Goal: Information Seeking & Learning: Learn about a topic

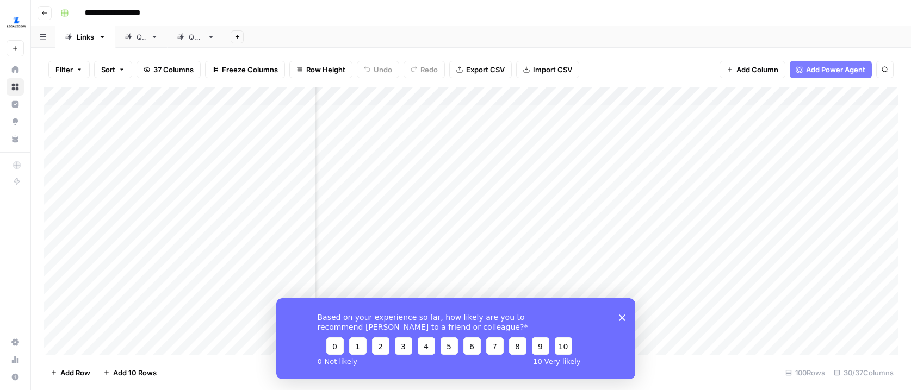
scroll to position [0, 2137]
click at [630, 162] on div "Add Column" at bounding box center [471, 221] width 854 height 268
drag, startPoint x: 636, startPoint y: 119, endPoint x: 660, endPoint y: 337, distance: 219.9
click at [660, 337] on div "Add Column" at bounding box center [471, 221] width 854 height 268
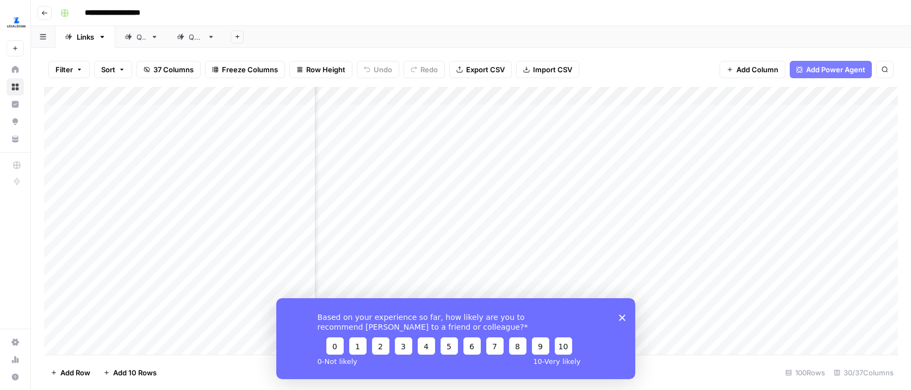
click at [669, 128] on div "Add Column" at bounding box center [471, 221] width 854 height 268
click at [630, 141] on div "Add Column" at bounding box center [471, 221] width 854 height 268
click at [574, 111] on div "Add Column" at bounding box center [471, 221] width 854 height 268
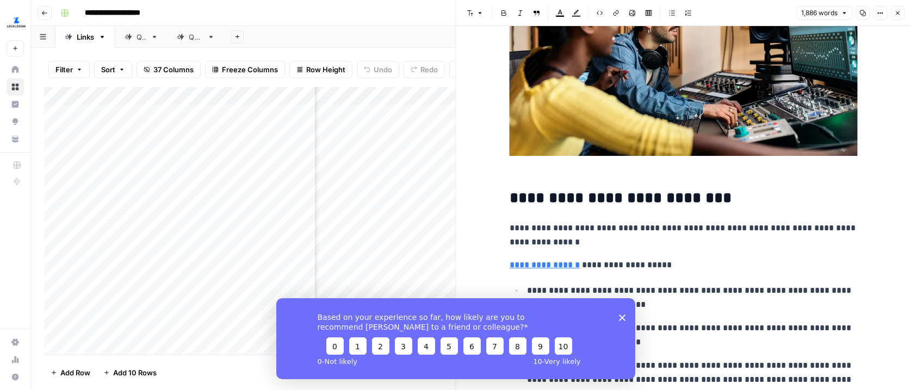
scroll to position [214, 0]
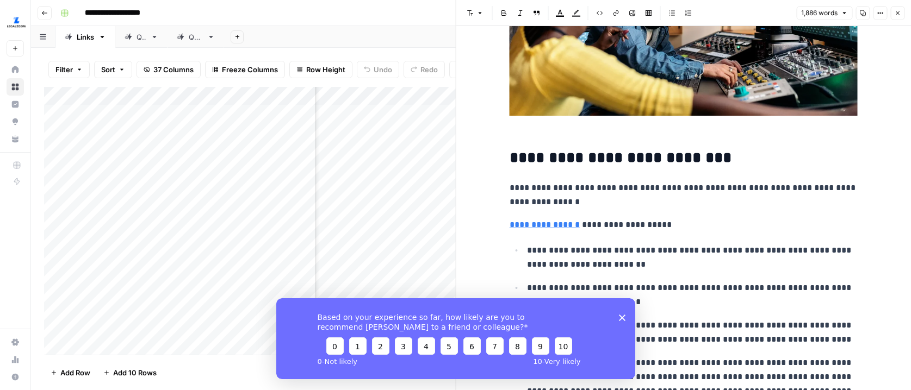
click at [623, 314] on icon "Close survey" at bounding box center [621, 317] width 7 height 7
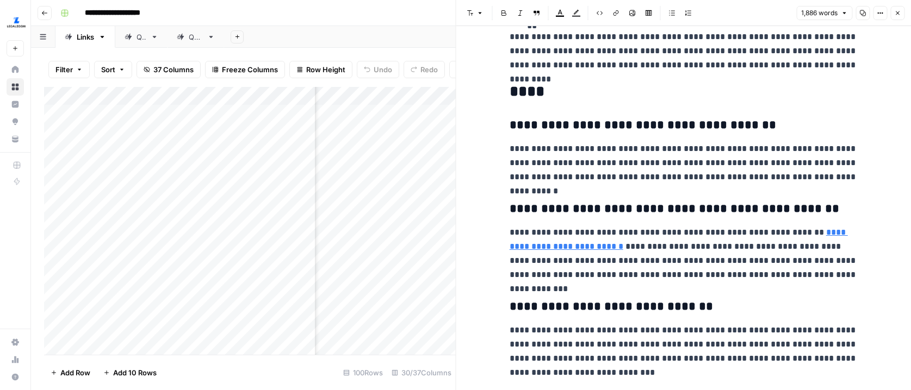
scroll to position [3334, 0]
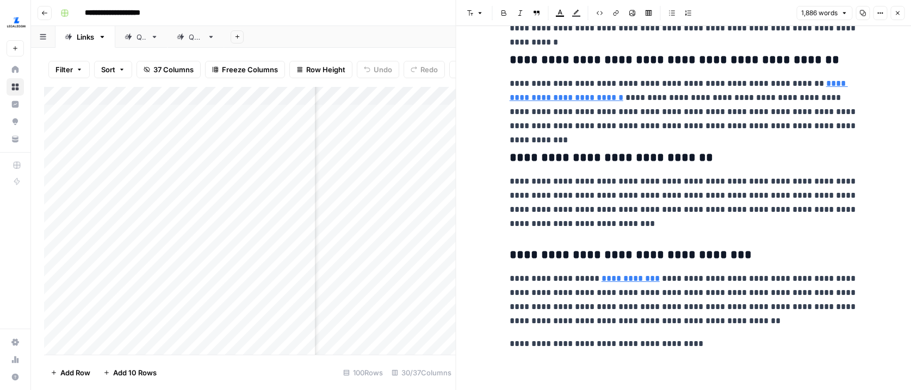
click at [900, 13] on span "Close" at bounding box center [900, 13] width 1 height 1
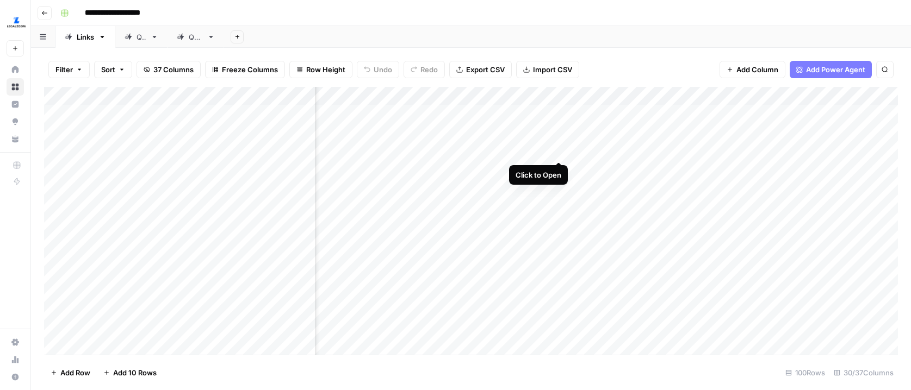
click at [660, 150] on div "Add Column" at bounding box center [471, 221] width 854 height 268
click at [649, 179] on div "Add Column" at bounding box center [471, 221] width 854 height 268
click at [557, 139] on div "Add Column" at bounding box center [471, 221] width 854 height 268
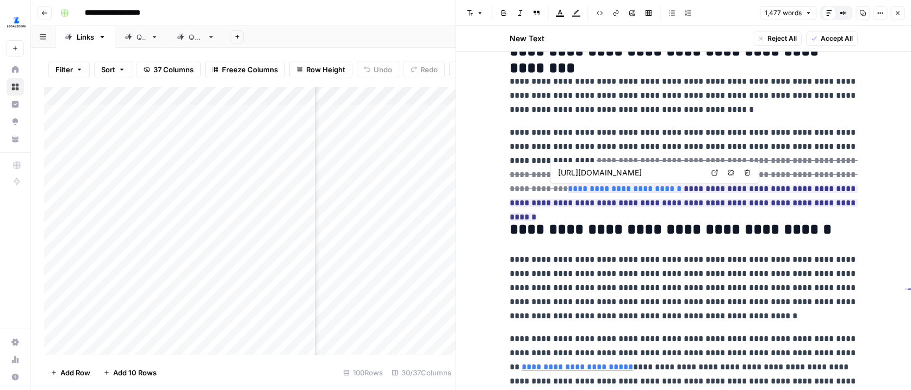
scroll to position [0, 86]
click at [837, 225] on h2 "**********" at bounding box center [684, 229] width 348 height 17
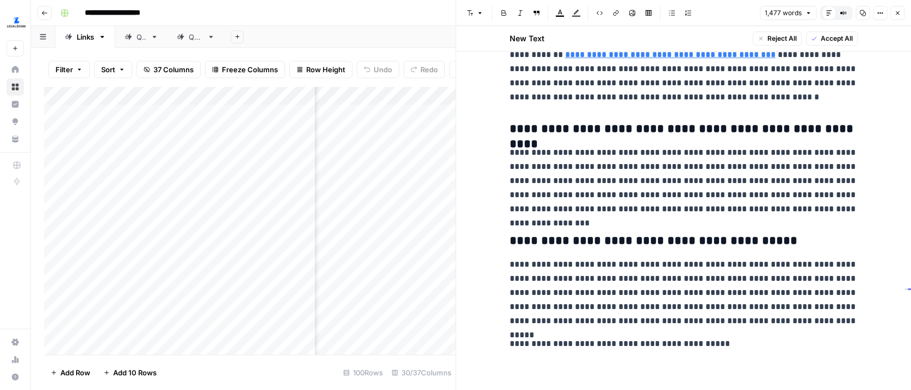
scroll to position [2613, 0]
click at [897, 13] on icon "button" at bounding box center [897, 13] width 7 height 7
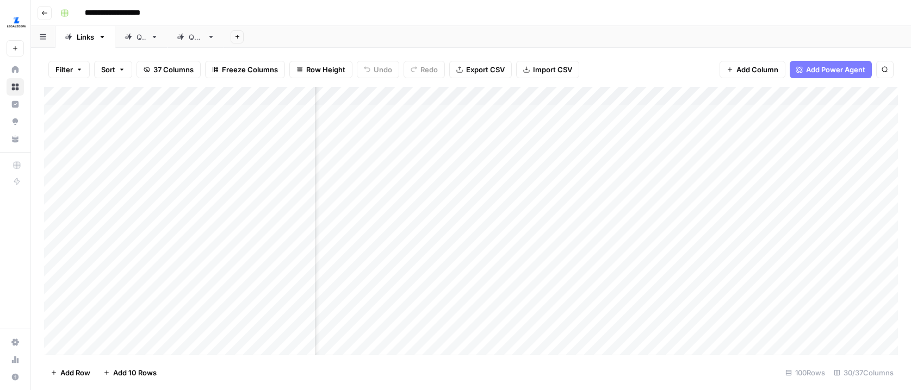
scroll to position [2, 2173]
click at [643, 140] on div "Add Column" at bounding box center [471, 221] width 854 height 268
click at [601, 172] on div "Add Column" at bounding box center [471, 221] width 854 height 268
click at [519, 167] on div "Add Column" at bounding box center [471, 221] width 854 height 268
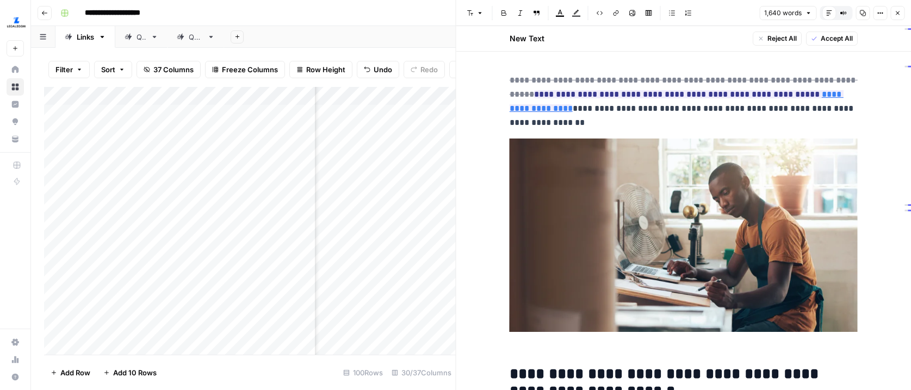
click at [880, 11] on icon "button" at bounding box center [880, 13] width 7 height 7
click at [844, 38] on div "Full Width" at bounding box center [834, 37] width 51 height 11
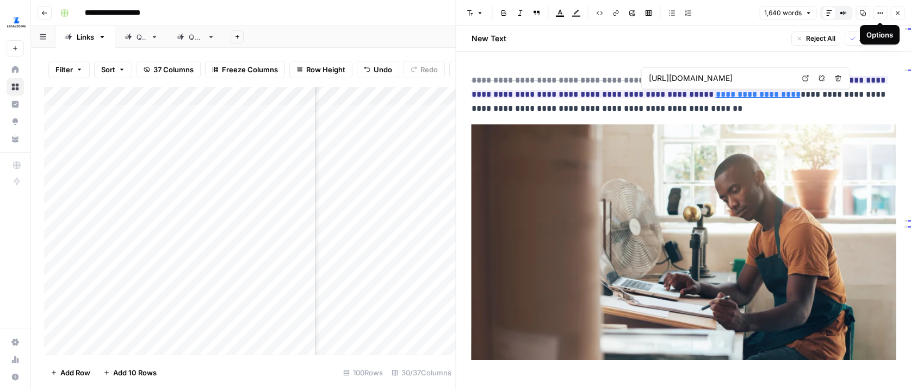
scroll to position [0, 133]
click at [806, 78] on icon at bounding box center [805, 78] width 7 height 7
click at [896, 14] on icon "button" at bounding box center [898, 13] width 4 height 4
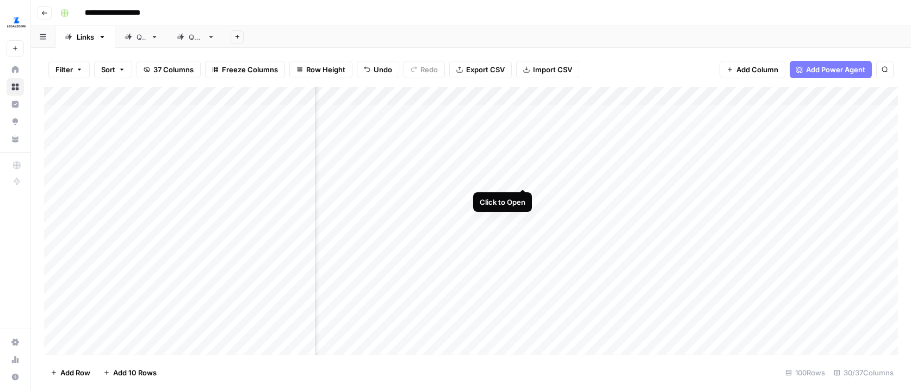
click at [518, 167] on div "Add Column" at bounding box center [471, 221] width 854 height 268
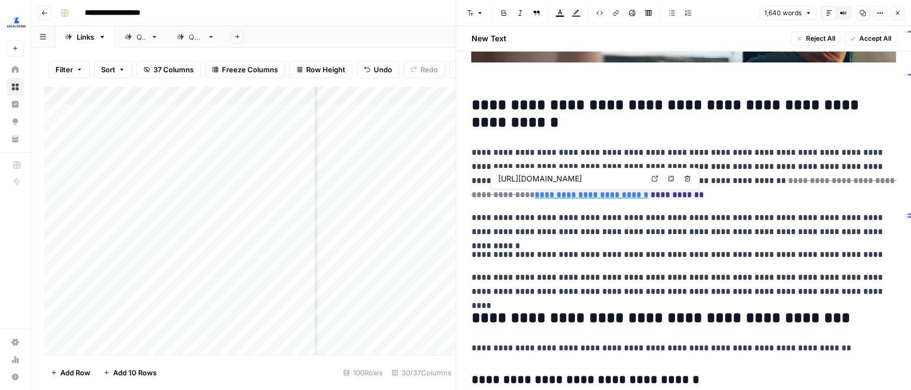
scroll to position [0, 144]
click at [651, 177] on icon at bounding box center [654, 179] width 7 height 7
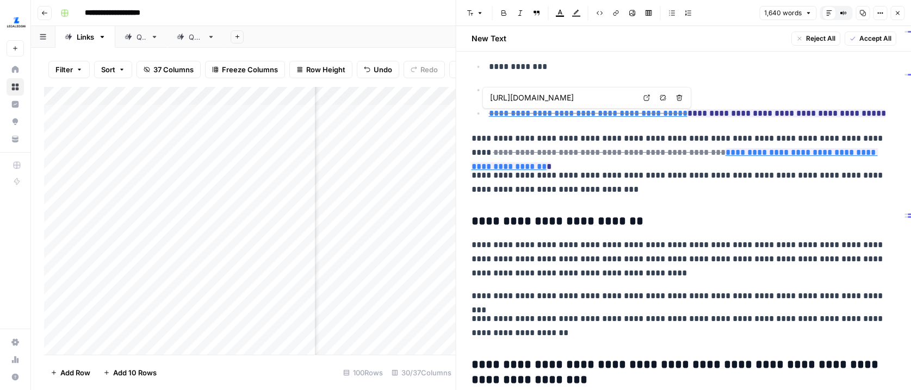
scroll to position [0, 234]
type input "[URL][DOMAIN_NAME]"
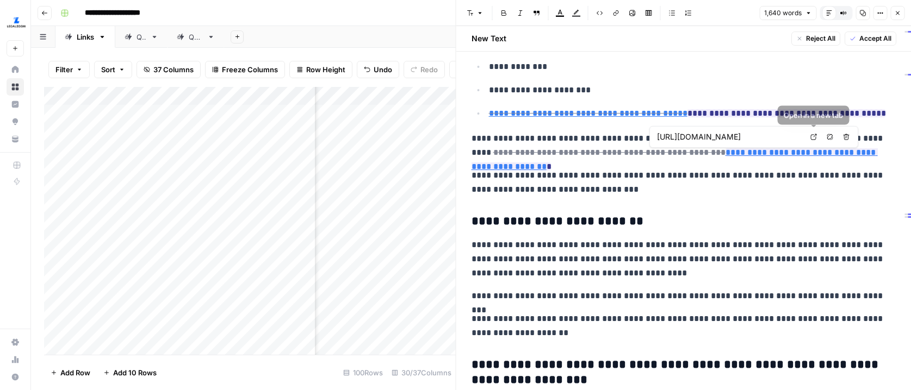
click at [812, 136] on icon at bounding box center [813, 137] width 7 height 7
click at [761, 176] on p "**********" at bounding box center [683, 183] width 425 height 28
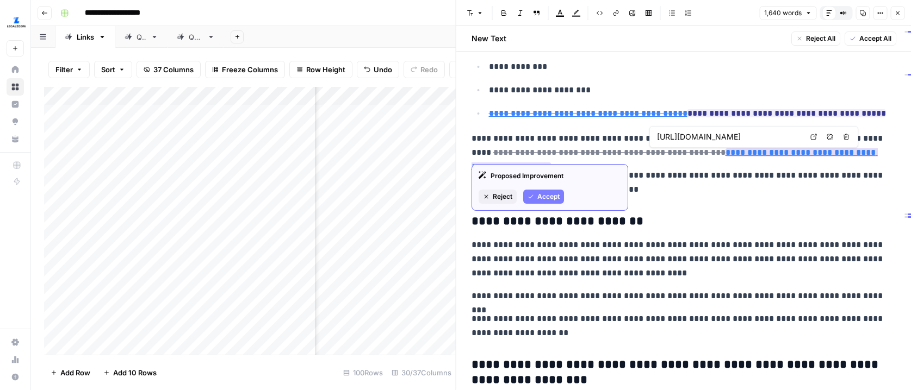
click at [734, 152] on link "**********" at bounding box center [674, 159] width 406 height 22
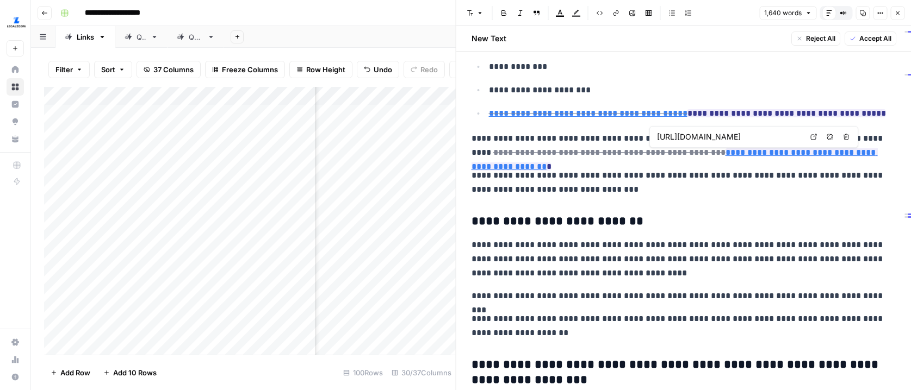
scroll to position [0, 95]
copy ins "**********"
drag, startPoint x: 847, startPoint y: 155, endPoint x: 657, endPoint y: 157, distance: 189.8
click at [657, 157] on ins "**********" at bounding box center [674, 159] width 406 height 22
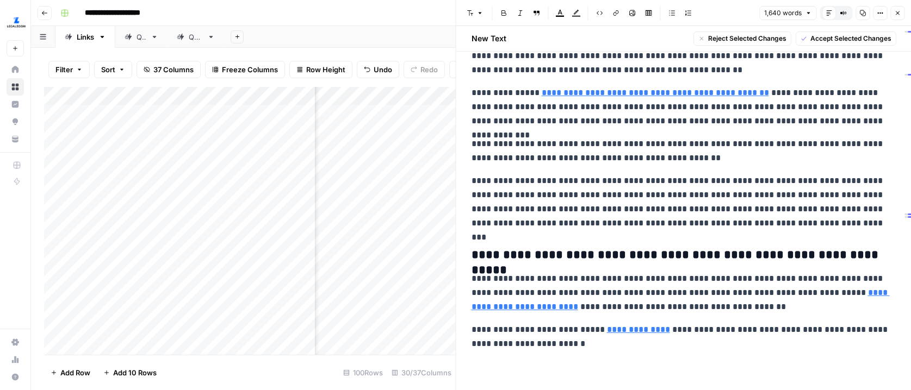
scroll to position [3017, 0]
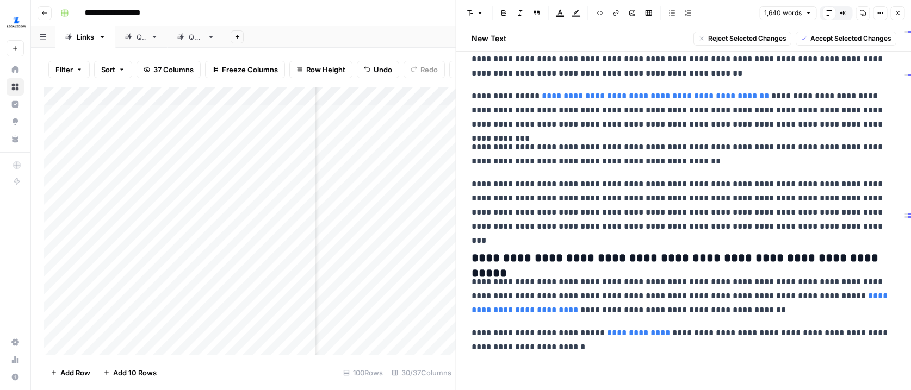
click at [902, 18] on button "Close" at bounding box center [897, 13] width 14 height 14
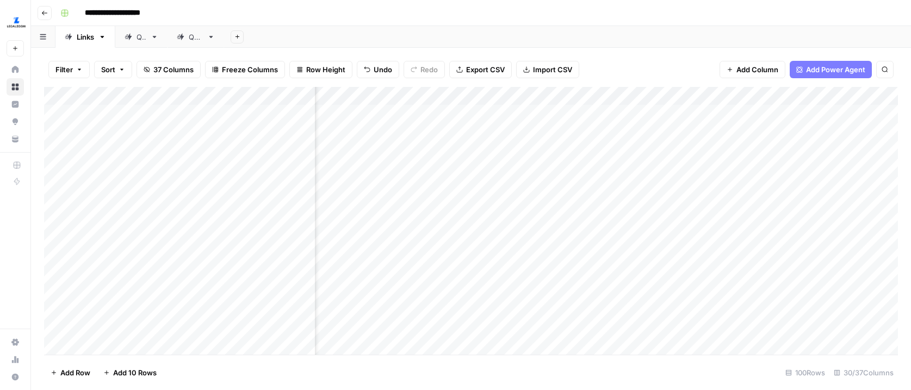
click at [652, 173] on div "Add Column" at bounding box center [471, 221] width 854 height 268
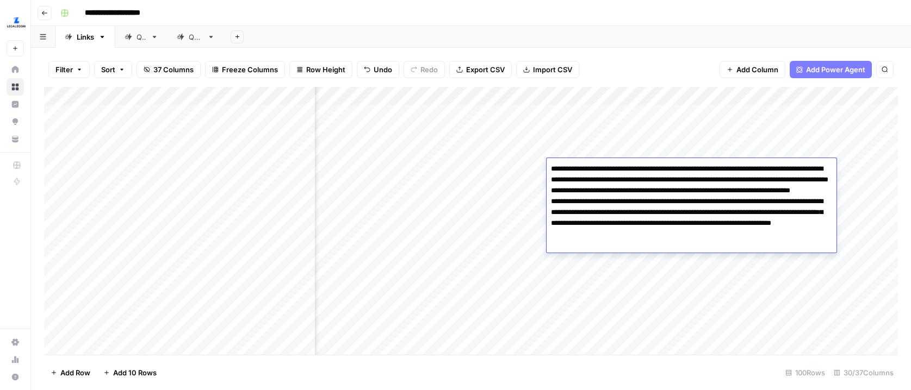
scroll to position [0, 2173]
drag, startPoint x: 673, startPoint y: 258, endPoint x: 557, endPoint y: 204, distance: 127.7
click at [557, 204] on textarea "**********" at bounding box center [692, 213] width 290 height 102
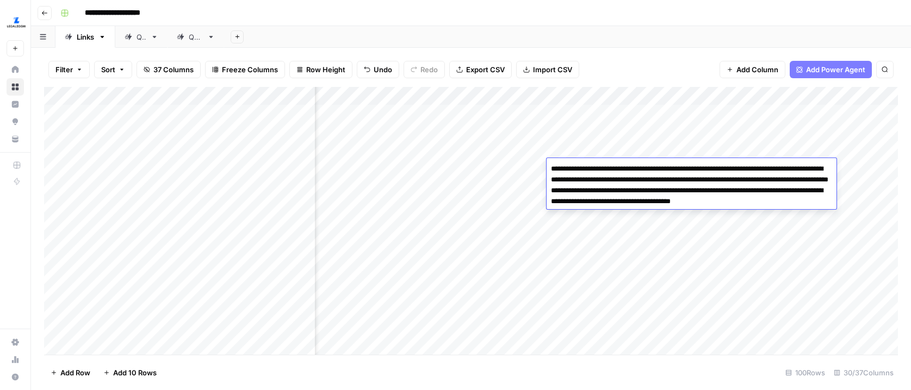
click at [700, 192] on textarea "**********" at bounding box center [692, 191] width 290 height 59
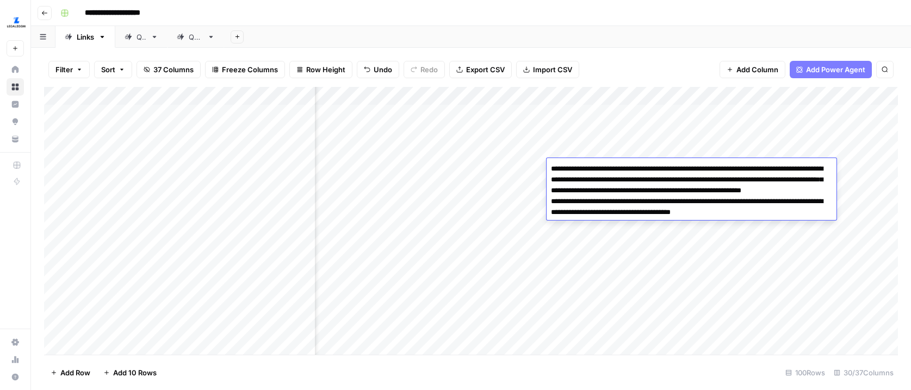
type textarea "**********"
click at [655, 238] on div "Add Column" at bounding box center [471, 221] width 854 height 268
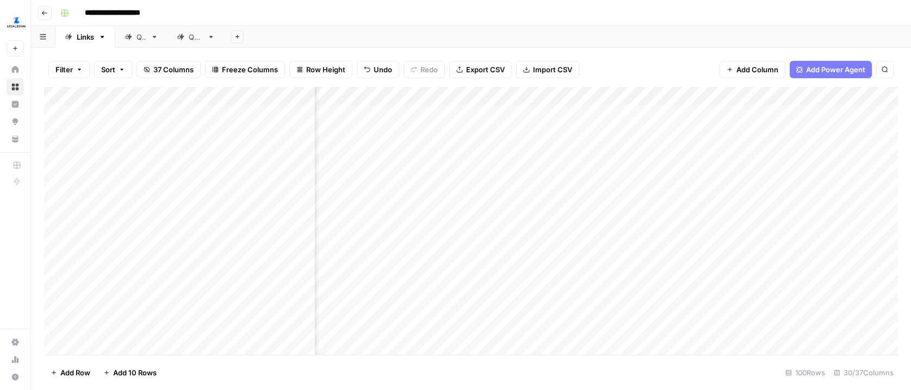
click at [585, 152] on div "Add Column" at bounding box center [471, 221] width 854 height 268
type textarea "**********"
click at [655, 174] on div "Add Column" at bounding box center [471, 221] width 854 height 268
click at [657, 212] on div "Add Column" at bounding box center [471, 221] width 854 height 268
click at [641, 185] on div "Add Column" at bounding box center [471, 221] width 854 height 268
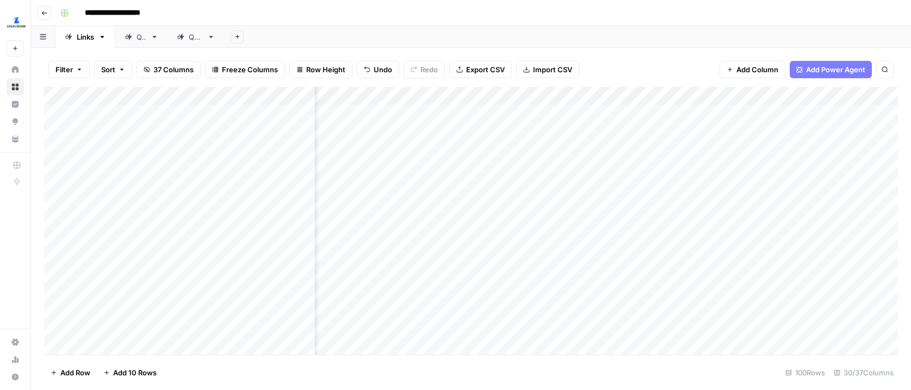
click at [645, 201] on div "Add Column" at bounding box center [471, 221] width 854 height 268
click at [597, 196] on div "Add Column" at bounding box center [471, 221] width 854 height 268
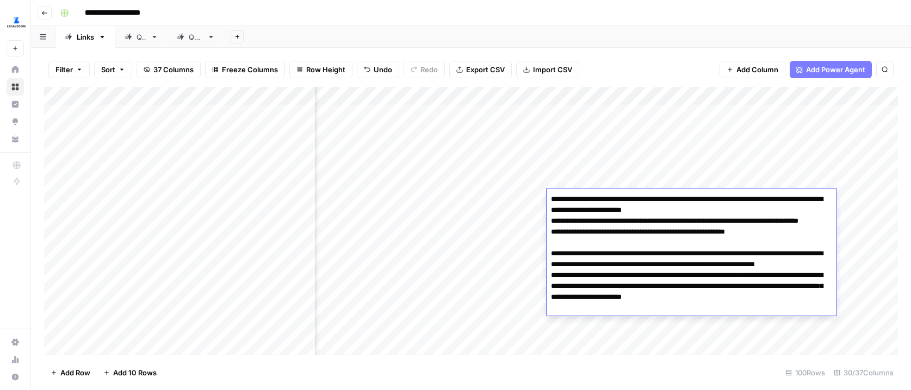
click at [521, 197] on div "Add Column" at bounding box center [471, 221] width 854 height 268
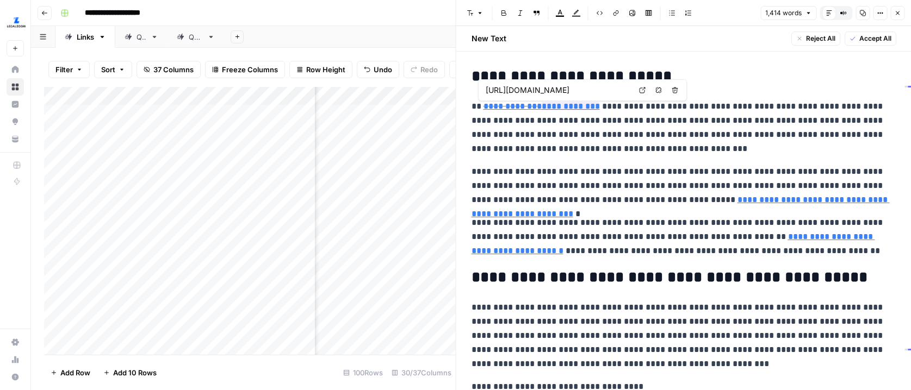
scroll to position [0, 93]
type input "[URL][DOMAIN_NAME]"
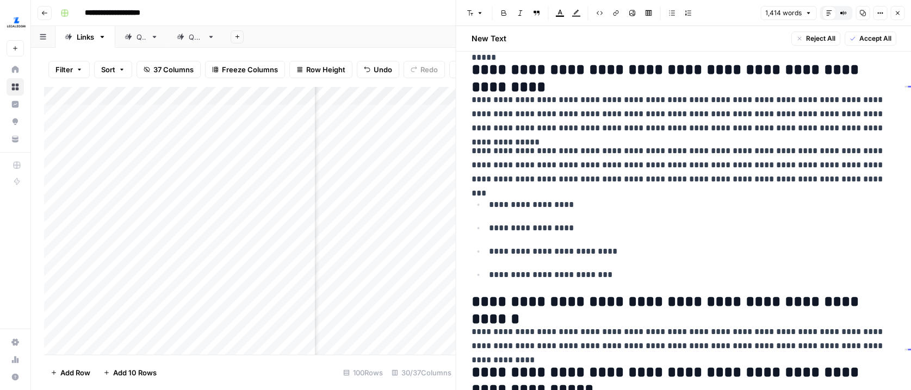
scroll to position [1509, 0]
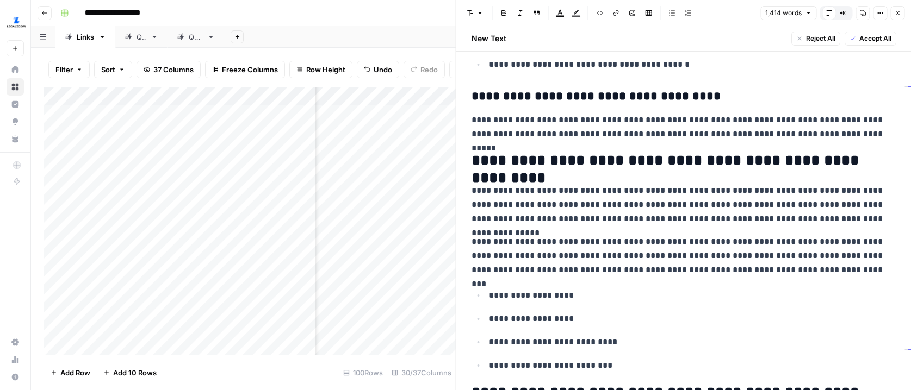
click at [898, 16] on button "Close" at bounding box center [897, 13] width 14 height 14
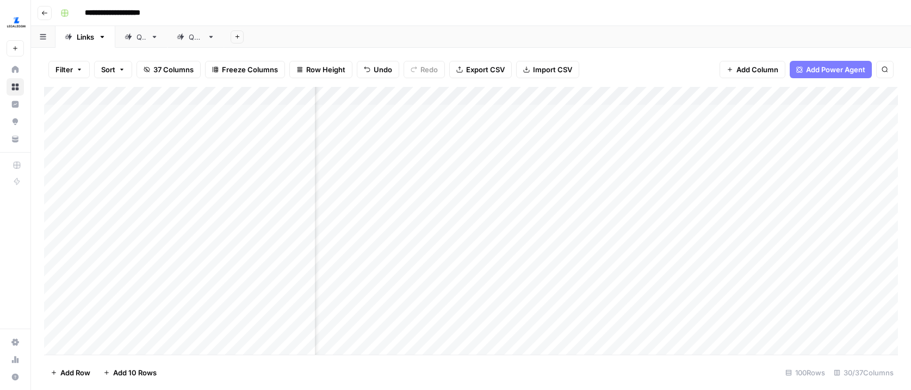
click at [636, 208] on div "Add Column" at bounding box center [471, 221] width 854 height 268
type textarea "****"
click at [660, 228] on div "Add Column" at bounding box center [471, 221] width 854 height 268
click at [521, 227] on div "Add Column" at bounding box center [471, 221] width 854 height 268
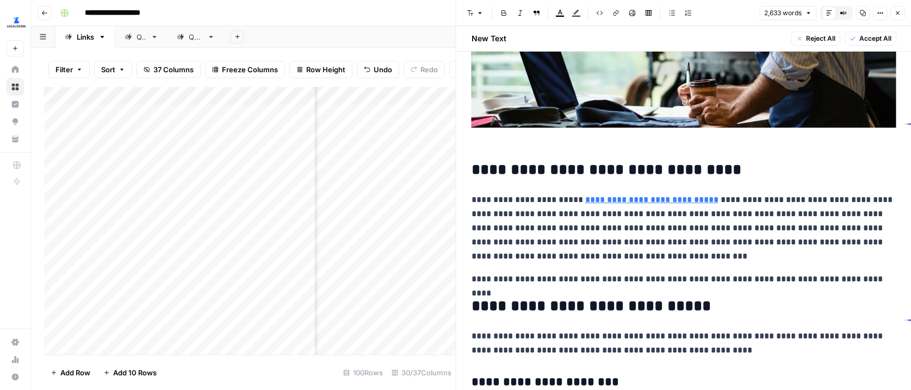
scroll to position [286, 0]
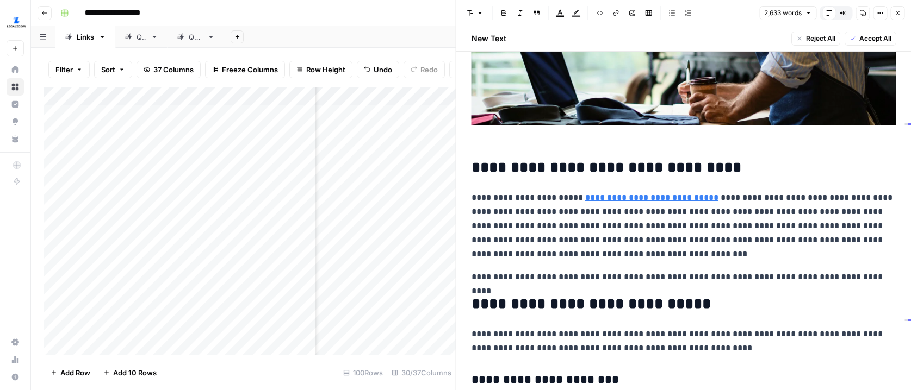
click at [902, 15] on button "Close" at bounding box center [897, 13] width 14 height 14
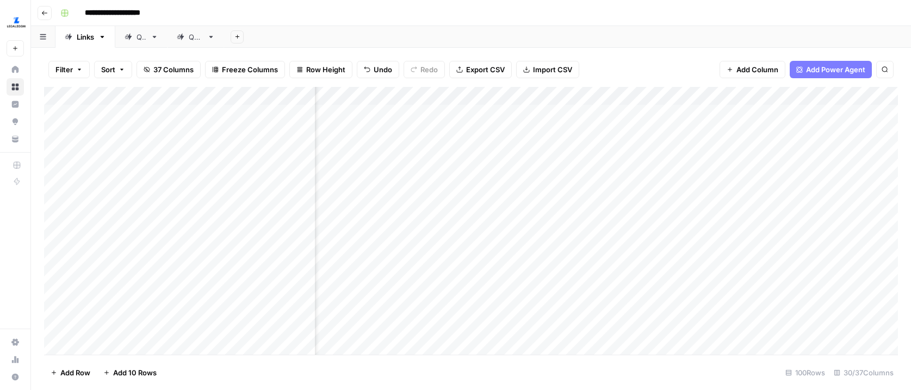
click at [582, 136] on div "Add Column" at bounding box center [471, 221] width 854 height 268
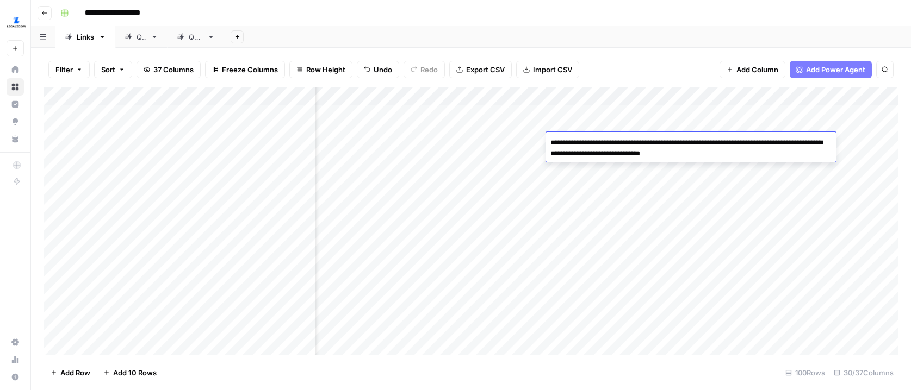
scroll to position [1, 2227]
click at [701, 151] on textarea "**********" at bounding box center [691, 148] width 290 height 26
type textarea "**********"
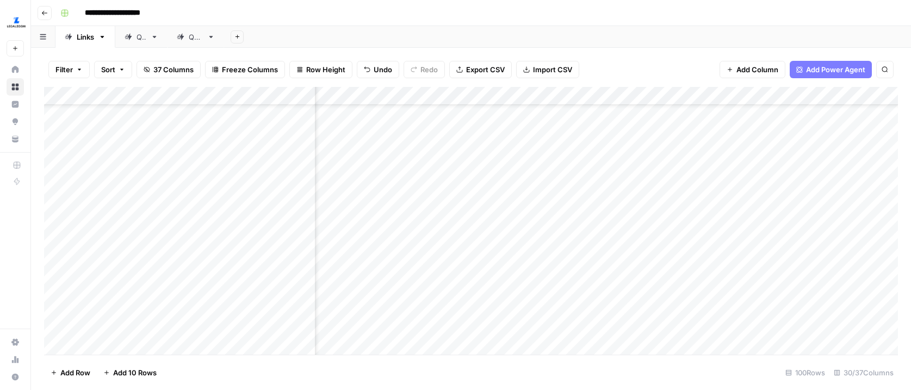
scroll to position [57, 2188]
click at [506, 170] on div "Add Column" at bounding box center [471, 221] width 854 height 268
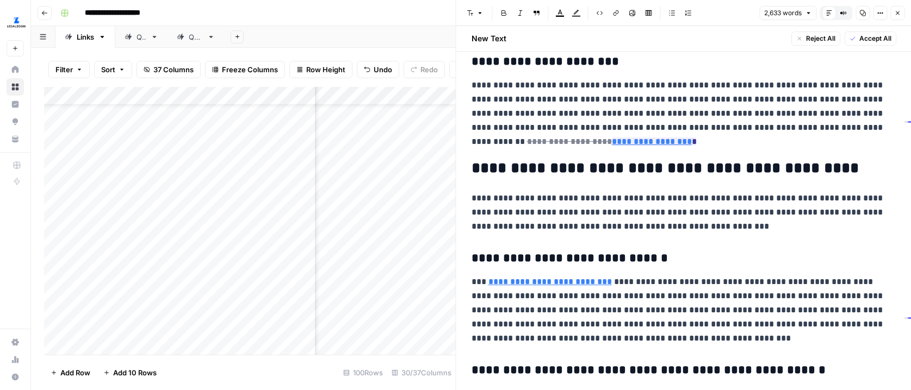
scroll to position [1129, 0]
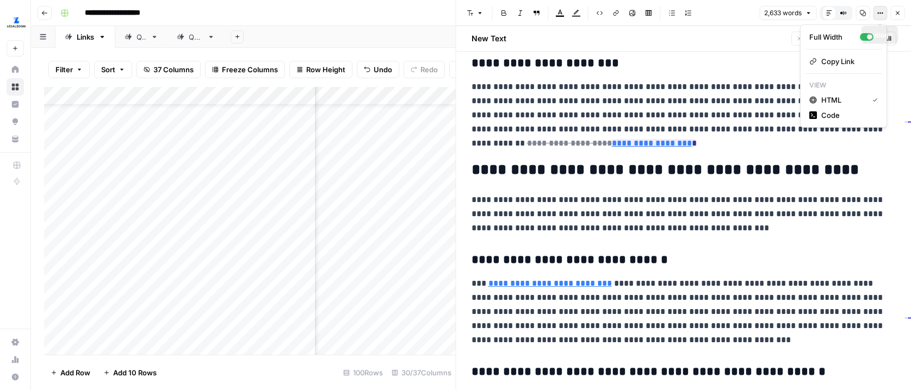
click at [878, 11] on icon "button" at bounding box center [880, 13] width 7 height 7
click at [839, 37] on div "Full Width" at bounding box center [834, 37] width 51 height 11
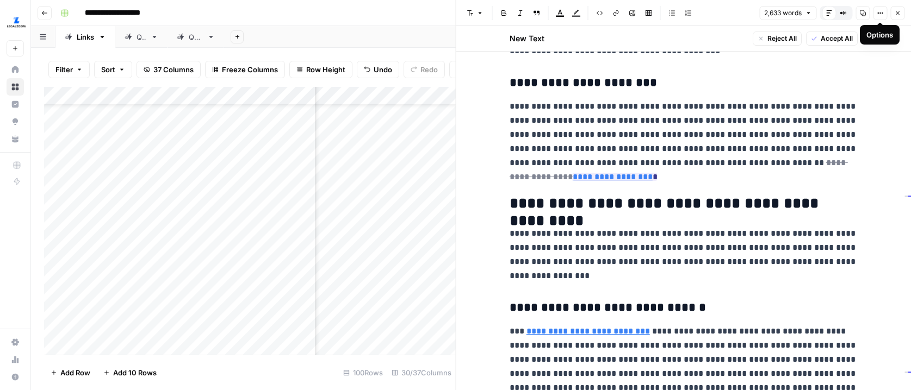
scroll to position [1175, 0]
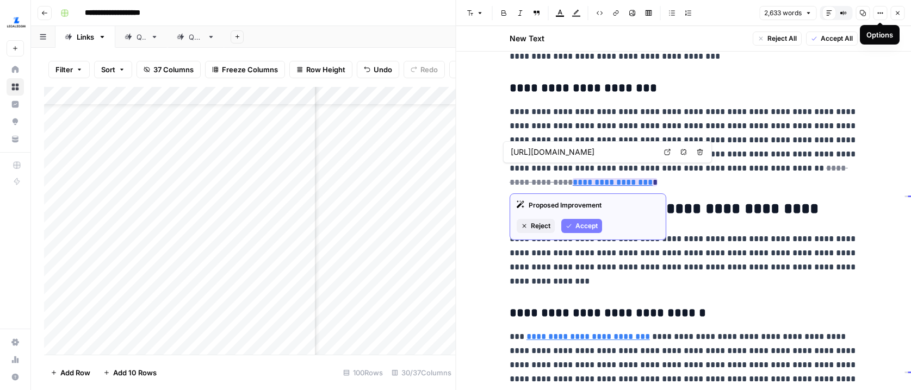
click at [573, 183] on link "**********" at bounding box center [613, 182] width 80 height 8
click at [585, 223] on span "Accept" at bounding box center [586, 226] width 22 height 10
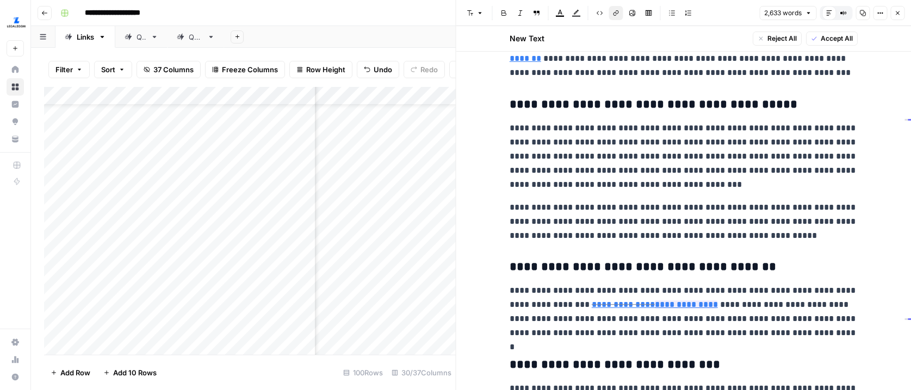
scroll to position [3831, 0]
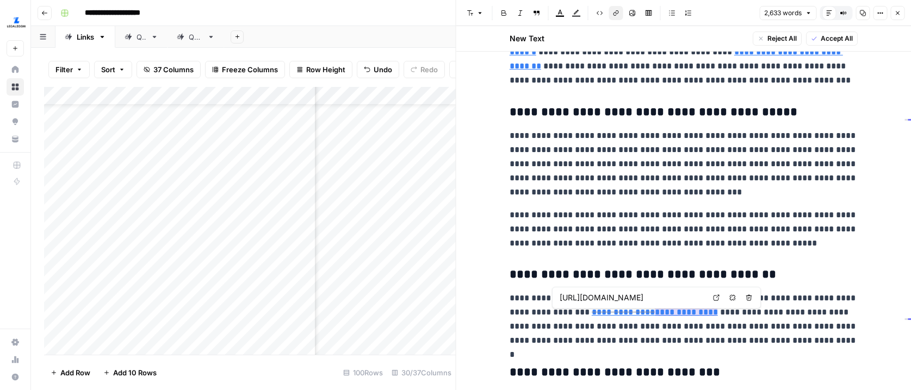
type input "[URL][DOMAIN_NAME]"
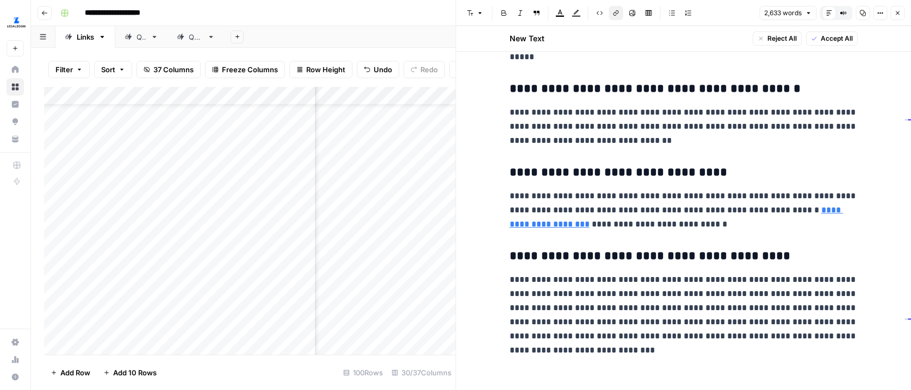
scroll to position [4753, 0]
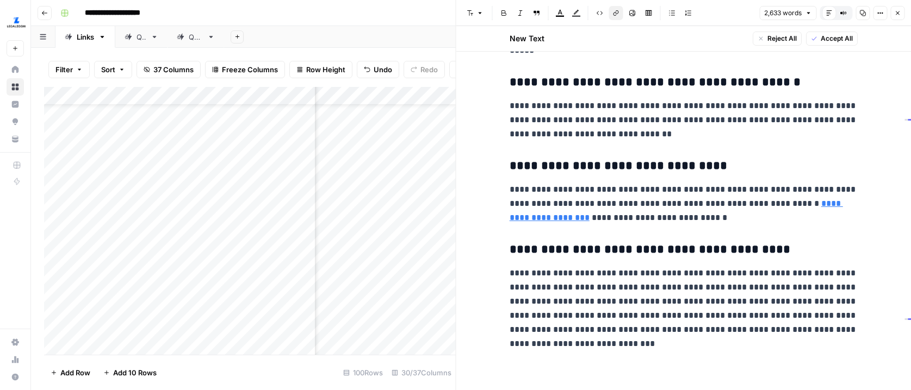
drag, startPoint x: 902, startPoint y: 15, endPoint x: 887, endPoint y: 26, distance: 17.5
click at [902, 15] on button "Close" at bounding box center [897, 13] width 14 height 14
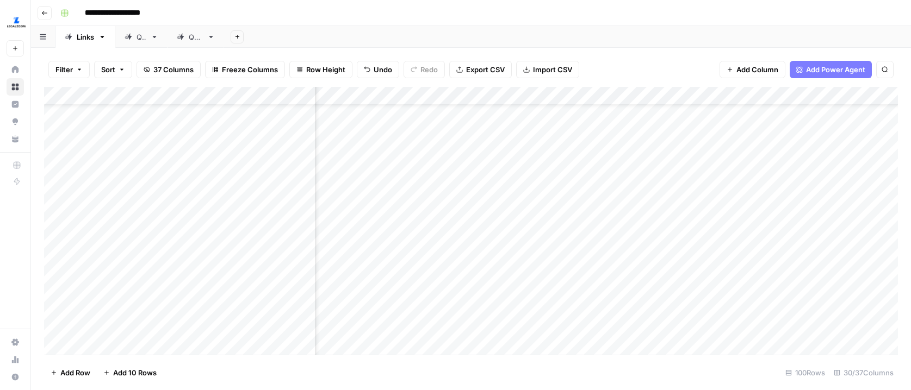
click at [624, 180] on div "Add Column" at bounding box center [471, 221] width 854 height 268
type textarea "****"
click at [620, 196] on div "Add Column" at bounding box center [471, 221] width 854 height 268
click at [506, 199] on div "Add Column" at bounding box center [471, 221] width 854 height 268
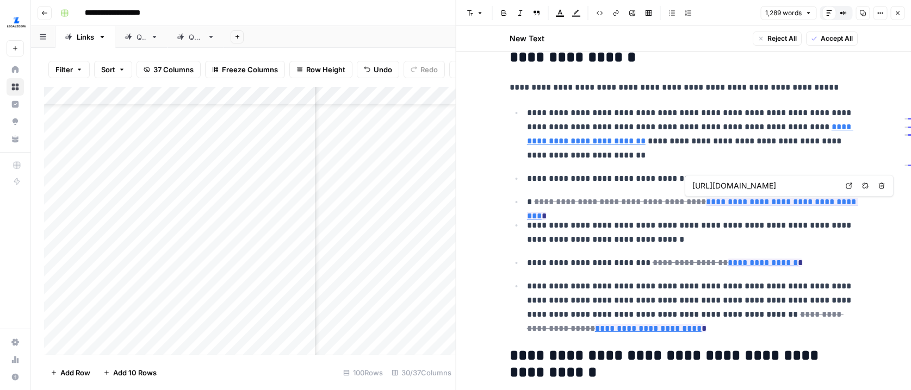
scroll to position [0, 308]
click at [662, 253] on ul "**********" at bounding box center [684, 220] width 348 height 231
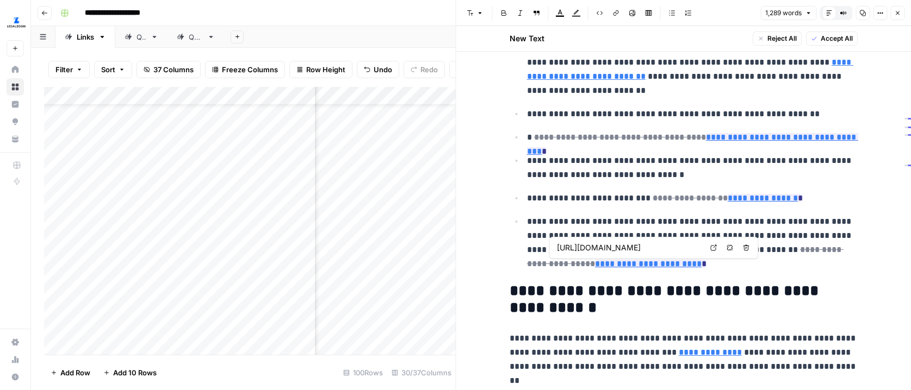
scroll to position [0, 82]
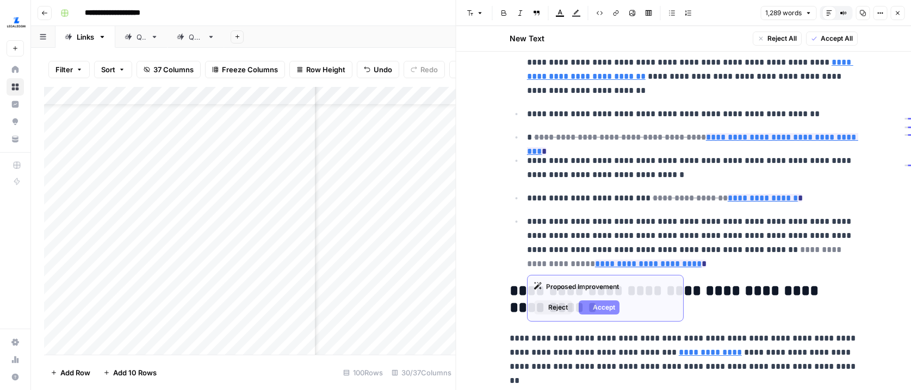
click at [806, 247] on del "**********" at bounding box center [685, 257] width 316 height 22
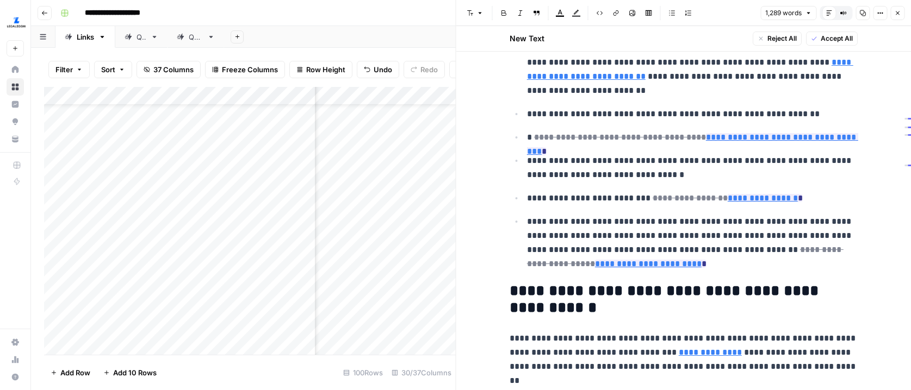
click at [656, 223] on p "**********" at bounding box center [692, 243] width 331 height 57
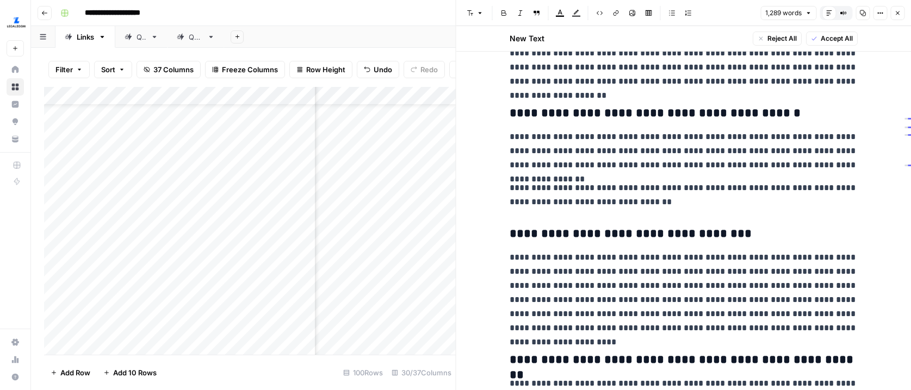
scroll to position [2162, 0]
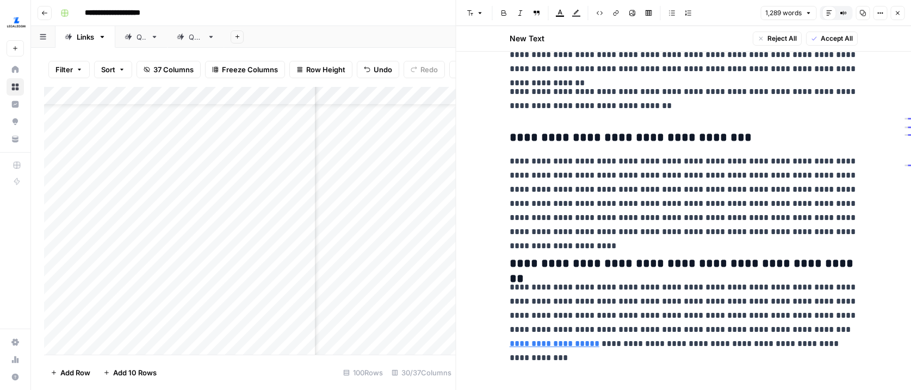
click at [891, 13] on button "Close" at bounding box center [897, 13] width 14 height 14
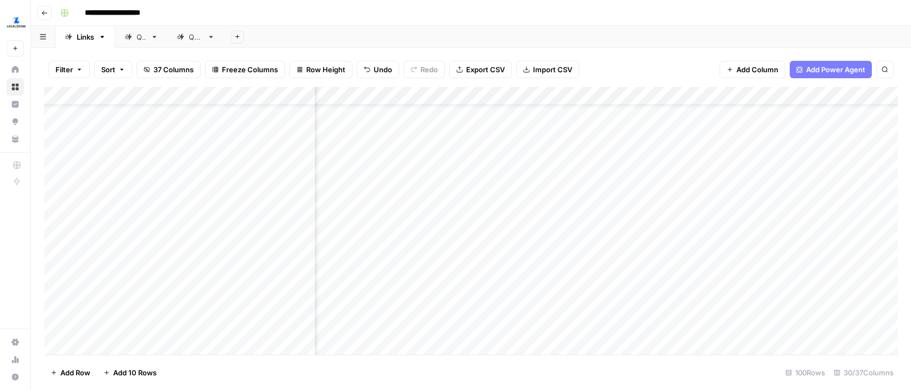
click at [614, 204] on div "Add Column" at bounding box center [471, 221] width 854 height 268
type textarea "****"
drag, startPoint x: 582, startPoint y: 227, endPoint x: 563, endPoint y: 227, distance: 19.0
click at [582, 227] on div "Add Column" at bounding box center [471, 221] width 854 height 268
click at [507, 227] on div "Add Column" at bounding box center [471, 221] width 854 height 268
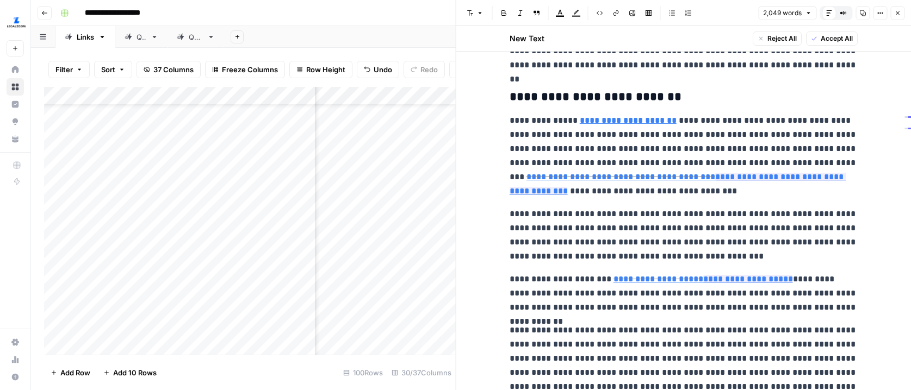
scroll to position [794, 0]
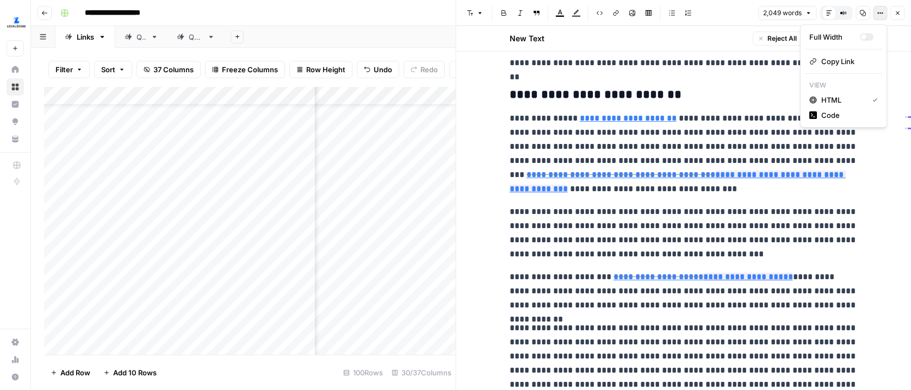
click at [877, 8] on button "Options" at bounding box center [880, 13] width 14 height 14
click at [861, 35] on div "button" at bounding box center [863, 36] width 5 height 5
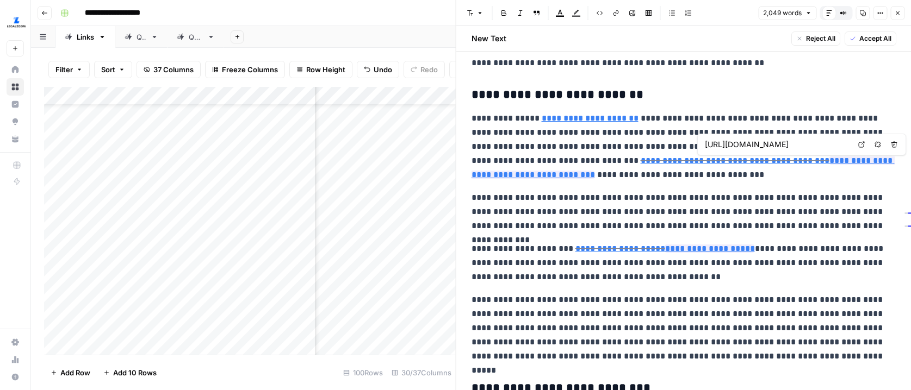
scroll to position [0, 0]
click at [864, 144] on icon at bounding box center [861, 144] width 7 height 7
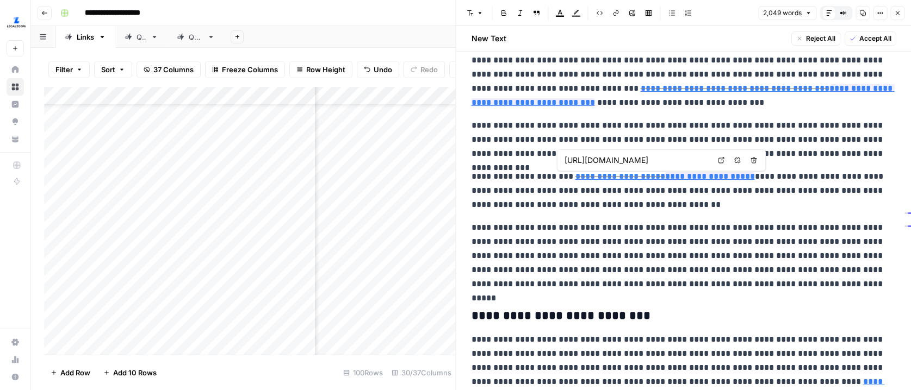
scroll to position [0, 91]
type input "[URL][DOMAIN_NAME]"
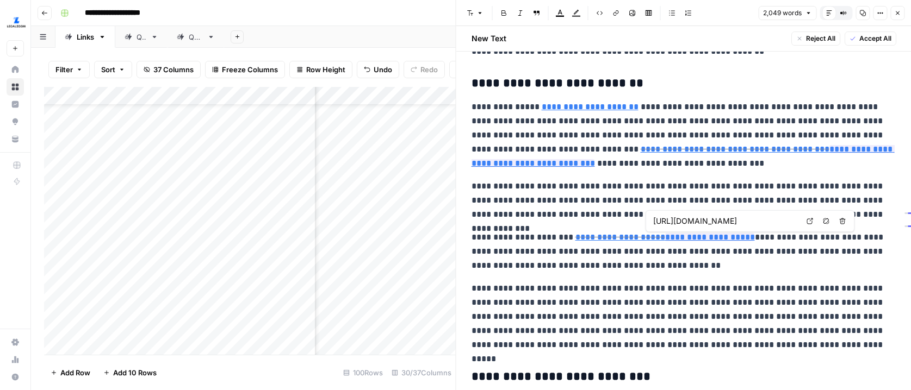
scroll to position [0, 177]
click at [808, 220] on icon at bounding box center [809, 221] width 7 height 7
type input "[URL][DOMAIN_NAME]"
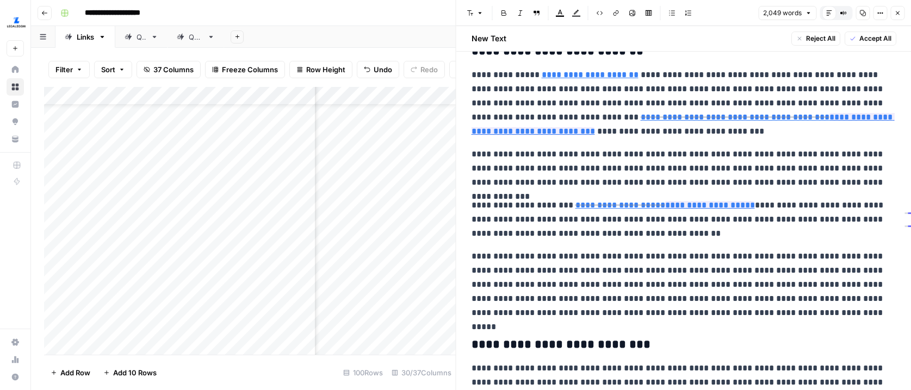
scroll to position [794, 0]
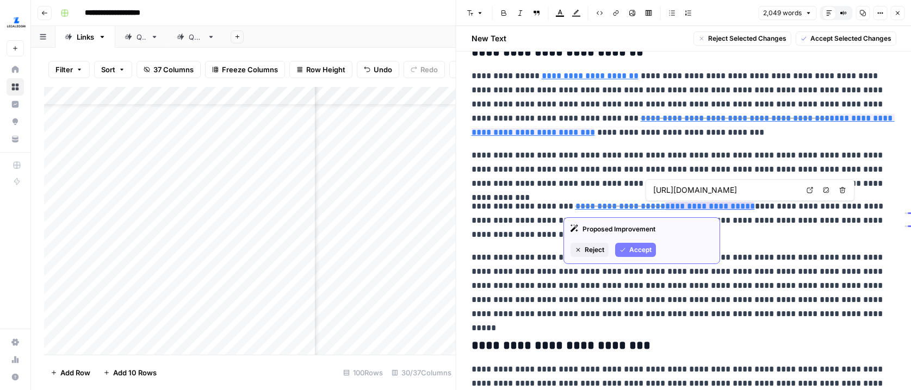
copy link "**********"
drag, startPoint x: 739, startPoint y: 205, endPoint x: 653, endPoint y: 207, distance: 85.9
click at [665, 207] on link "**********" at bounding box center [710, 206] width 90 height 8
type input "[URL][DOMAIN_NAME]"
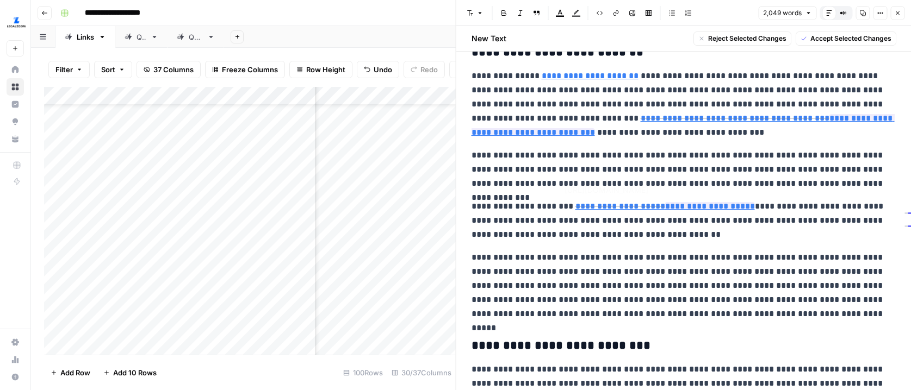
type input "[URL][DOMAIN_NAME]"
click at [895, 10] on icon "button" at bounding box center [897, 13] width 7 height 7
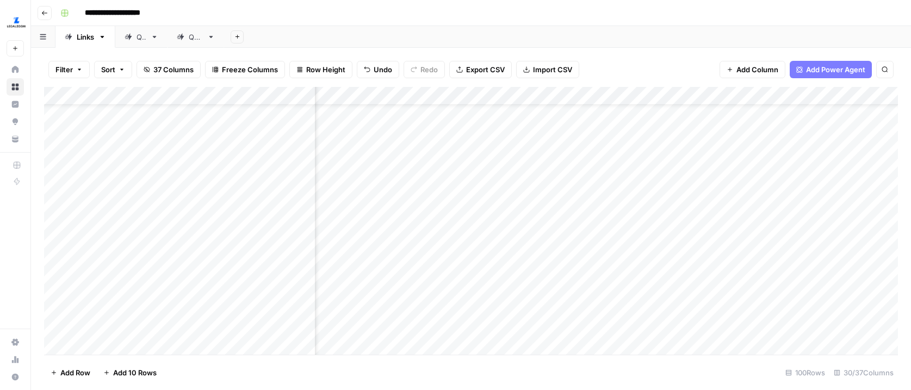
click at [649, 233] on div "Add Column" at bounding box center [471, 221] width 854 height 268
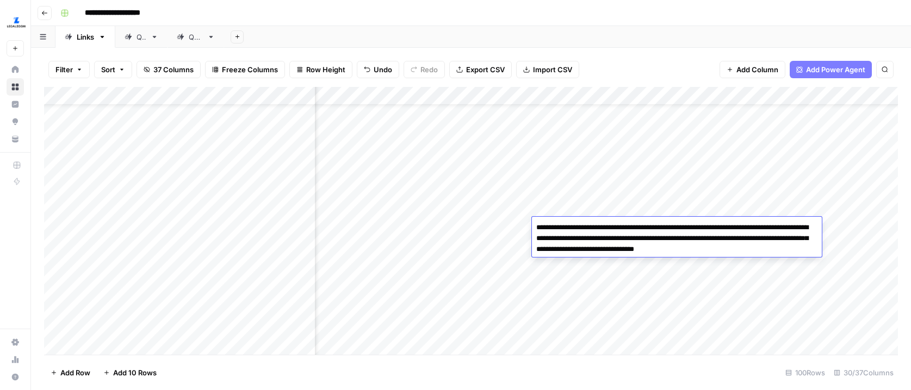
type textarea "**********"
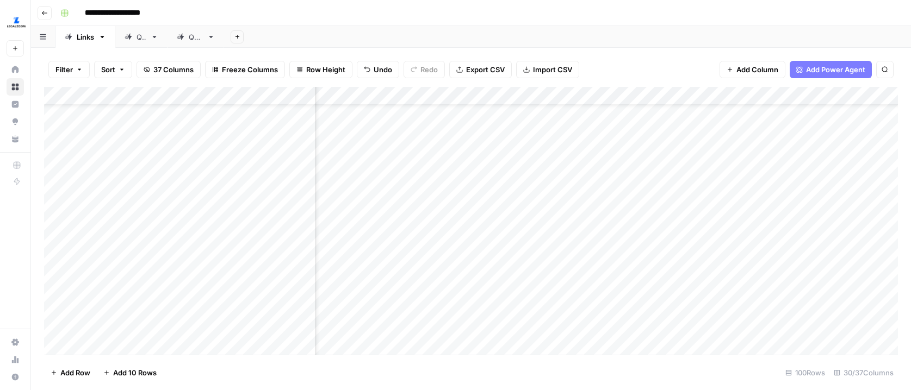
click at [631, 276] on div "Add Column" at bounding box center [471, 221] width 854 height 268
click at [510, 225] on div "Add Column" at bounding box center [471, 221] width 854 height 268
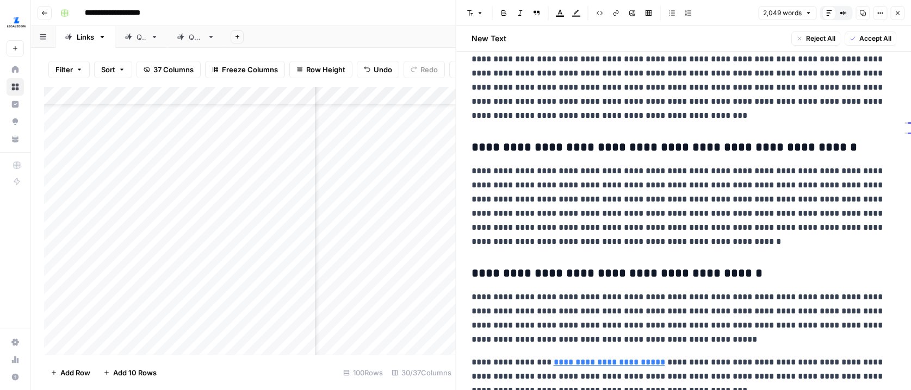
scroll to position [2858, 0]
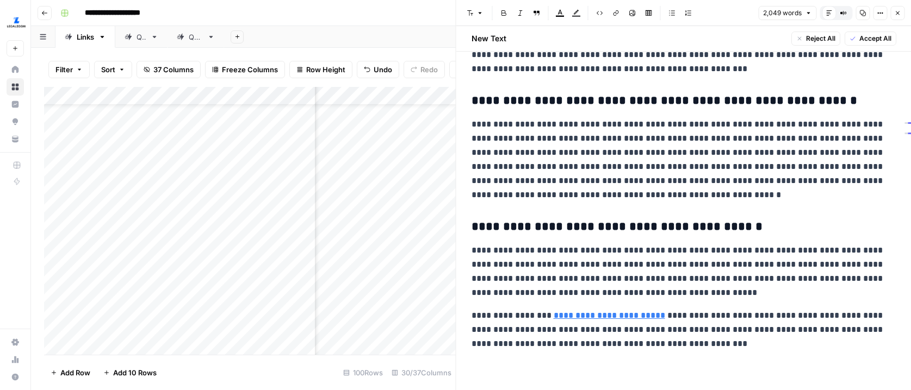
click at [897, 15] on icon "button" at bounding box center [897, 13] width 7 height 7
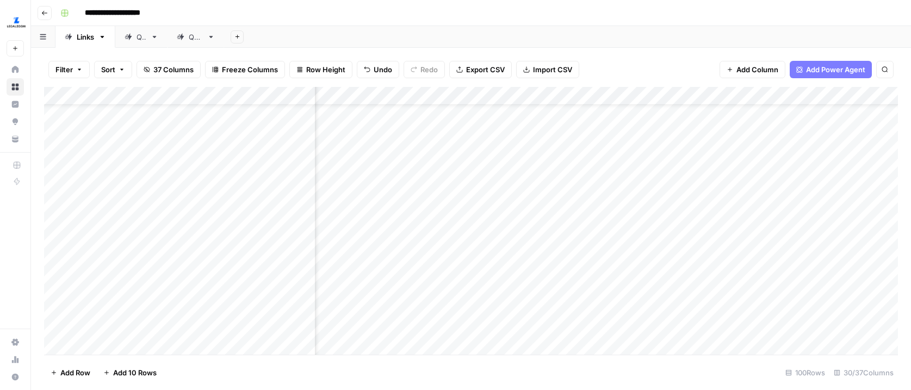
click at [662, 233] on div "Add Column" at bounding box center [471, 221] width 854 height 268
click at [622, 122] on div "Add Column" at bounding box center [471, 221] width 854 height 268
type textarea "****"
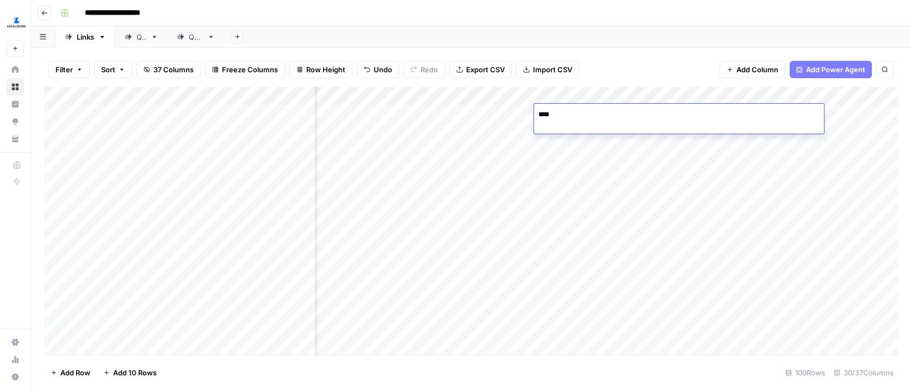
click at [629, 208] on div "Add Column" at bounding box center [471, 221] width 854 height 268
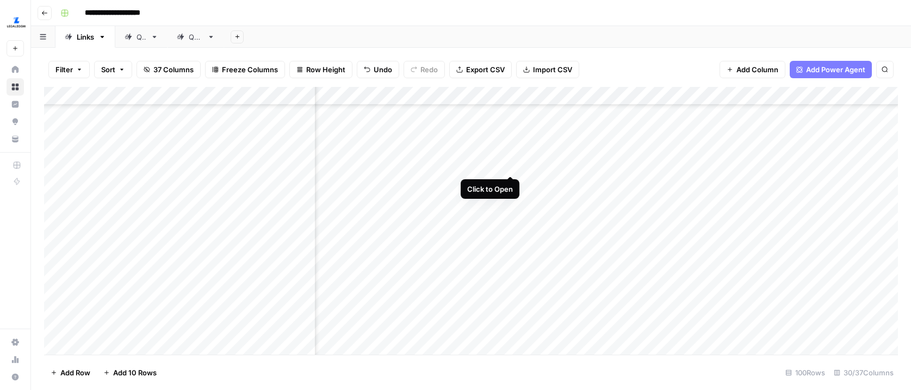
click at [513, 155] on div "Add Column" at bounding box center [471, 221] width 854 height 268
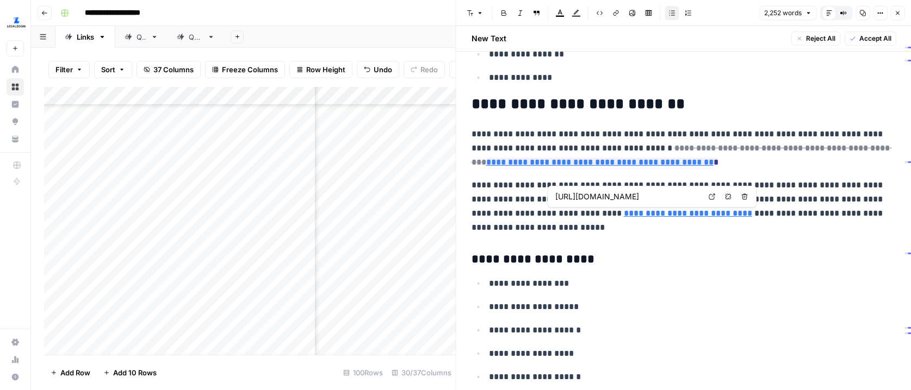
scroll to position [2651, 0]
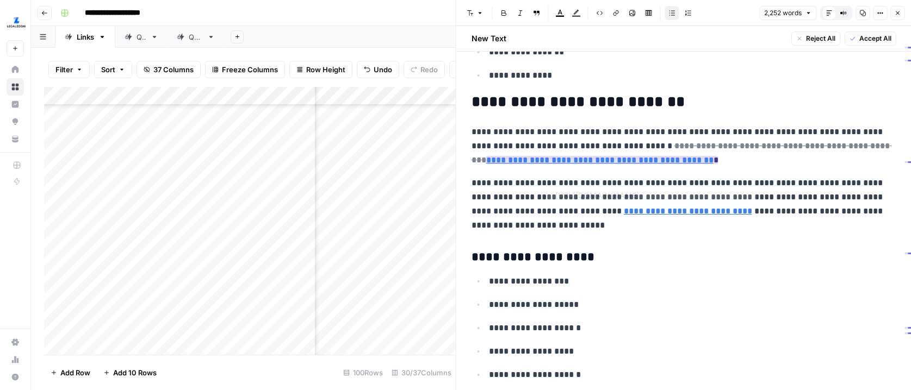
type input "[URL][DOMAIN_NAME]"
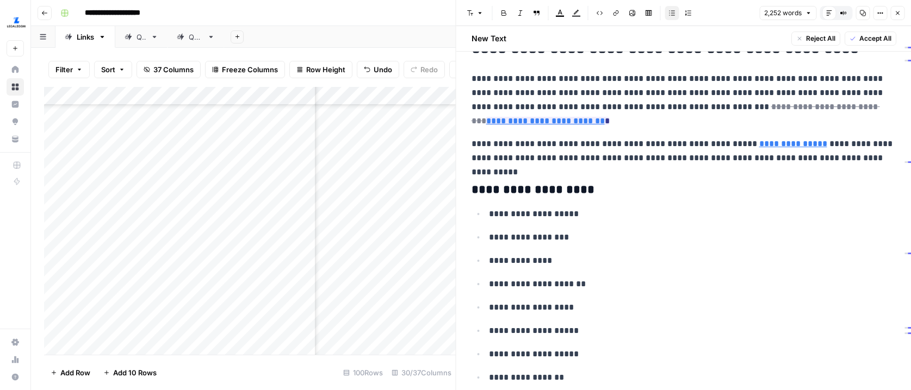
scroll to position [4505, 0]
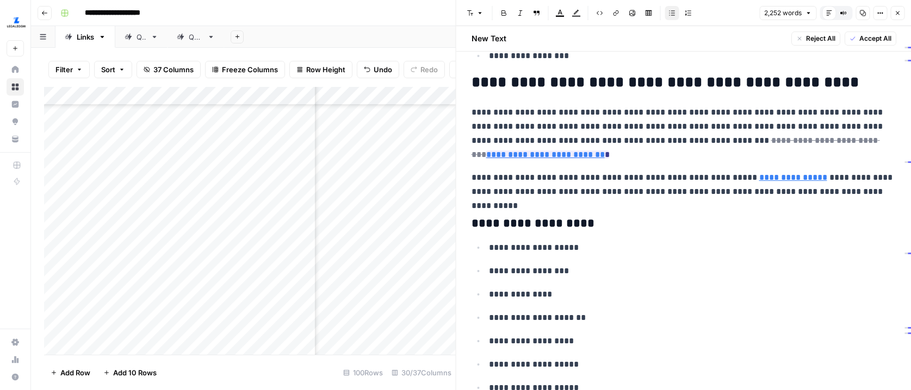
click at [879, 10] on icon "button" at bounding box center [880, 13] width 7 height 7
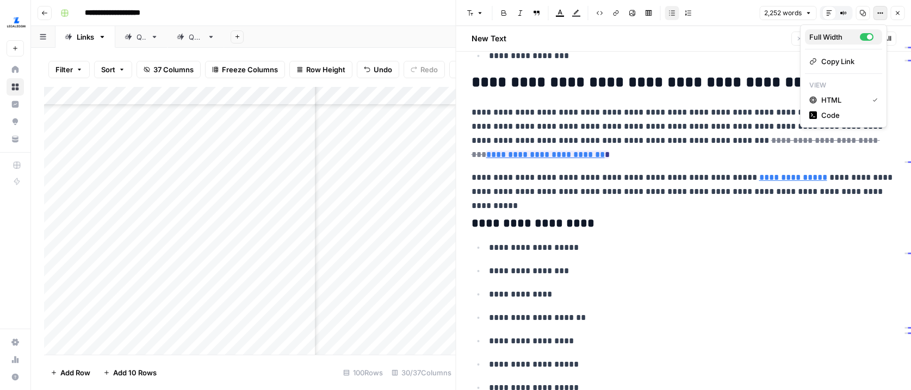
click at [853, 40] on div "Full Width" at bounding box center [834, 37] width 51 height 11
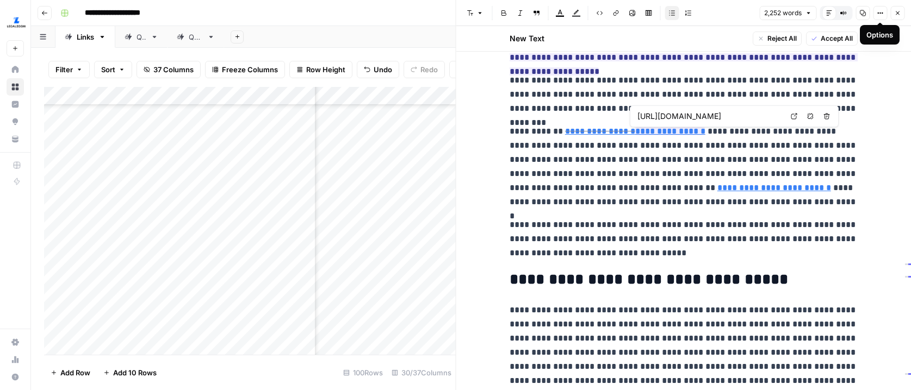
scroll to position [0, 0]
type input "[URL][DOMAIN_NAME]"
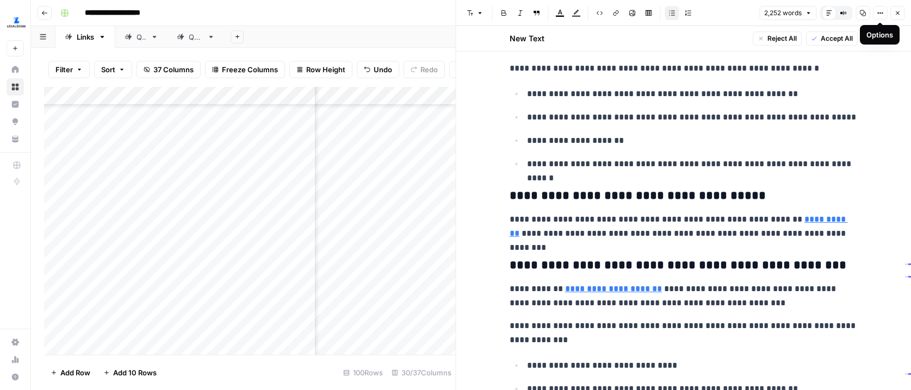
scroll to position [7335, 0]
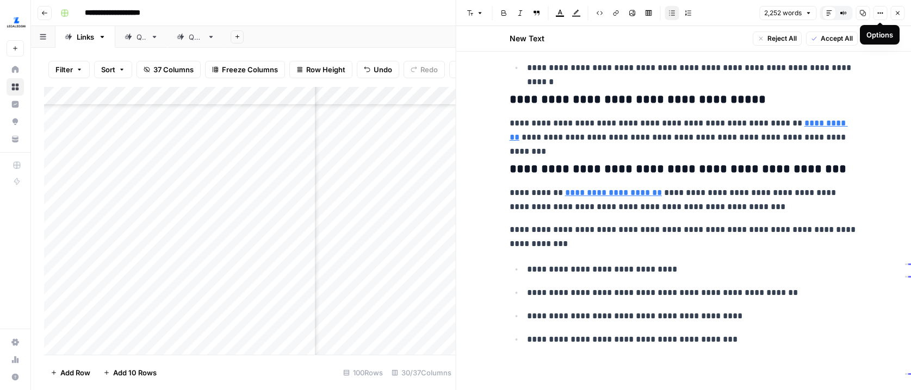
click at [897, 10] on icon "button" at bounding box center [897, 13] width 7 height 7
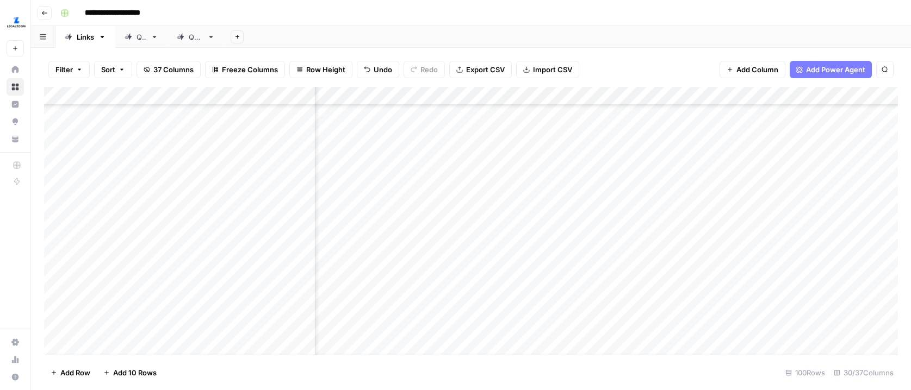
click at [623, 159] on div "Add Column" at bounding box center [471, 221] width 854 height 268
type textarea "****"
click at [635, 223] on div "Add Column" at bounding box center [471, 221] width 854 height 268
click at [510, 182] on div "Add Column" at bounding box center [471, 221] width 854 height 268
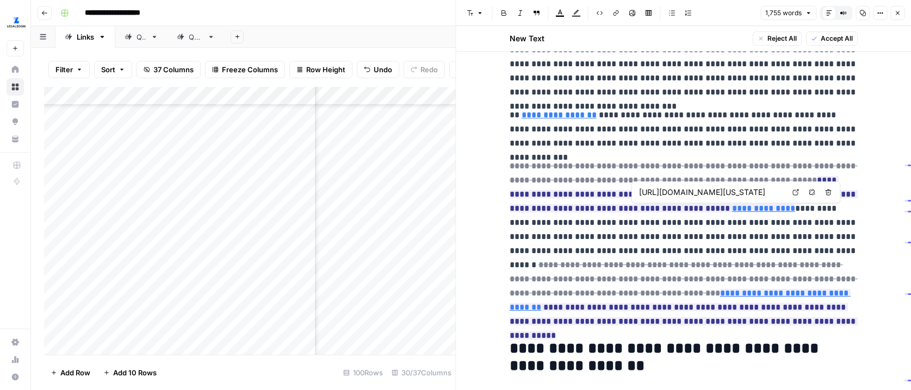
scroll to position [0, 65]
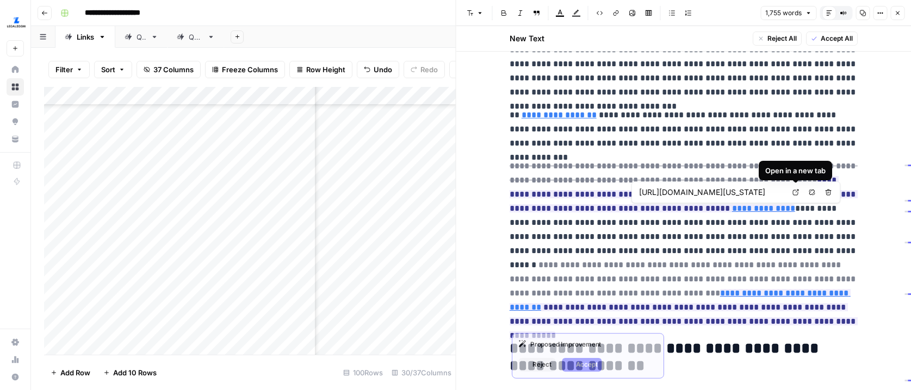
click at [757, 261] on del "**********" at bounding box center [684, 279] width 348 height 36
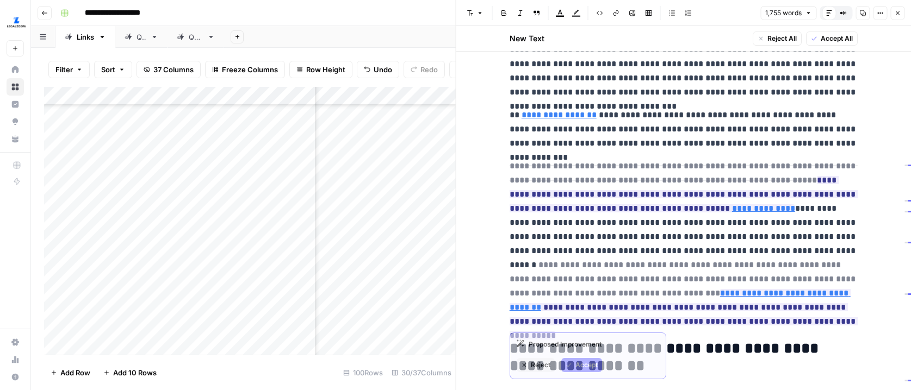
scroll to position [1264, 0]
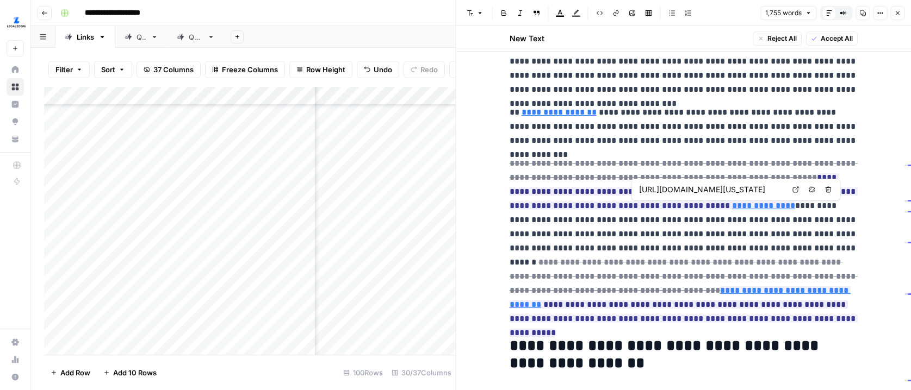
click at [794, 190] on icon at bounding box center [795, 190] width 7 height 7
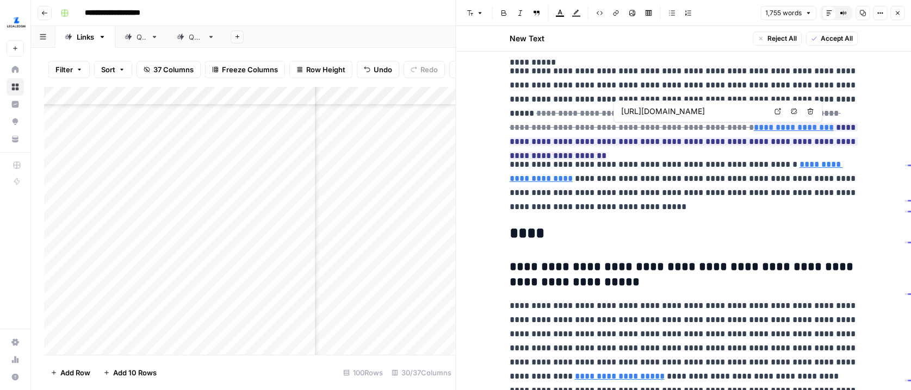
scroll to position [0, 122]
type input "[URL][DOMAIN_NAME]"
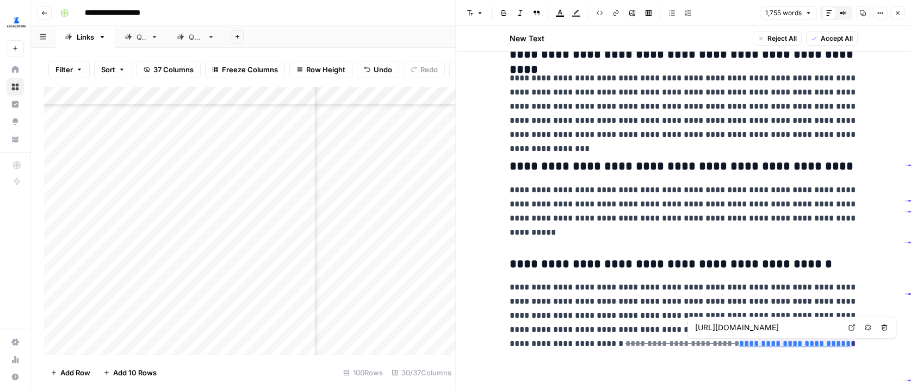
scroll to position [0, 0]
drag, startPoint x: 896, startPoint y: 11, endPoint x: 880, endPoint y: 46, distance: 38.2
click at [896, 11] on icon "button" at bounding box center [897, 13] width 7 height 7
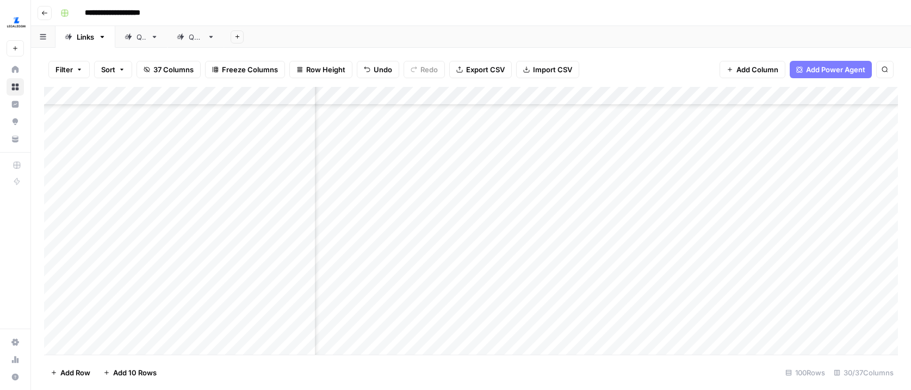
click at [629, 188] on div "Add Column" at bounding box center [471, 221] width 854 height 268
type textarea "****"
click at [614, 224] on div "Add Column" at bounding box center [471, 221] width 854 height 268
click at [588, 188] on div "Add Column" at bounding box center [471, 221] width 854 height 268
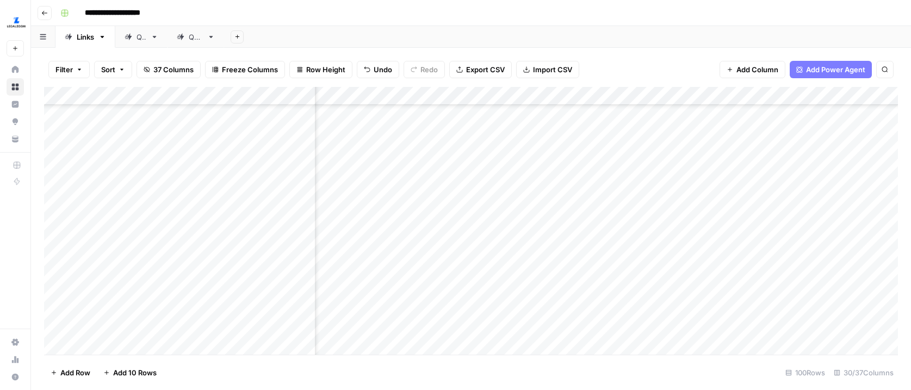
scroll to position [606, 2162]
click at [534, 213] on div "Add Column" at bounding box center [471, 221] width 854 height 268
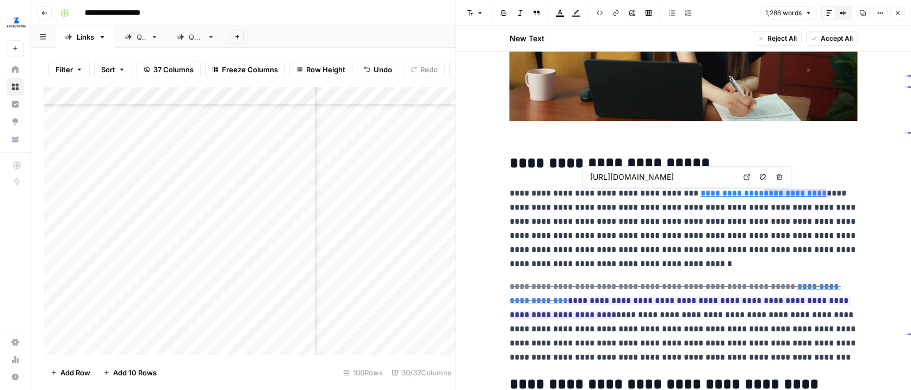
scroll to position [0, 80]
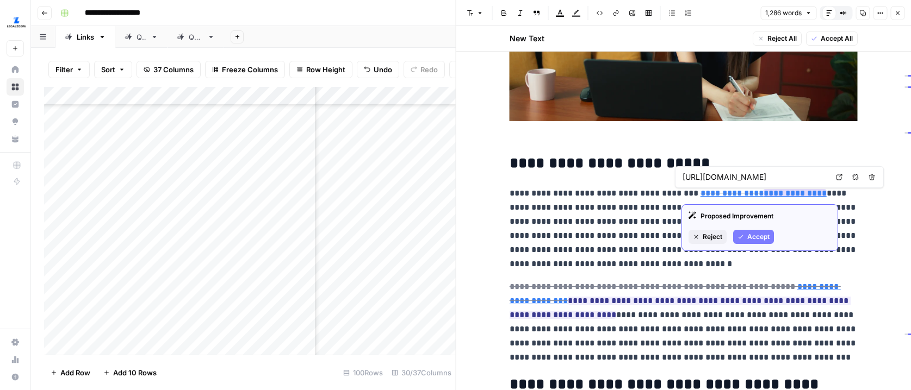
type input "[URL][DOMAIN_NAME]"
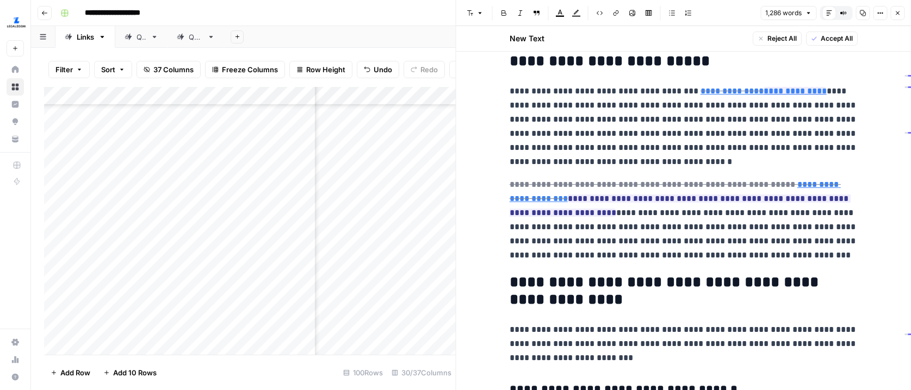
scroll to position [370, 0]
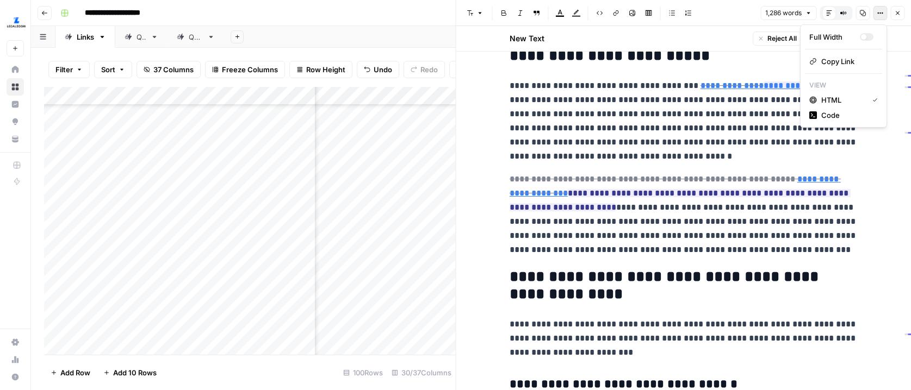
drag, startPoint x: 877, startPoint y: 15, endPoint x: 868, endPoint y: 22, distance: 11.2
click at [877, 15] on icon "button" at bounding box center [880, 13] width 7 height 7
click at [852, 35] on div "Full Width" at bounding box center [834, 37] width 51 height 11
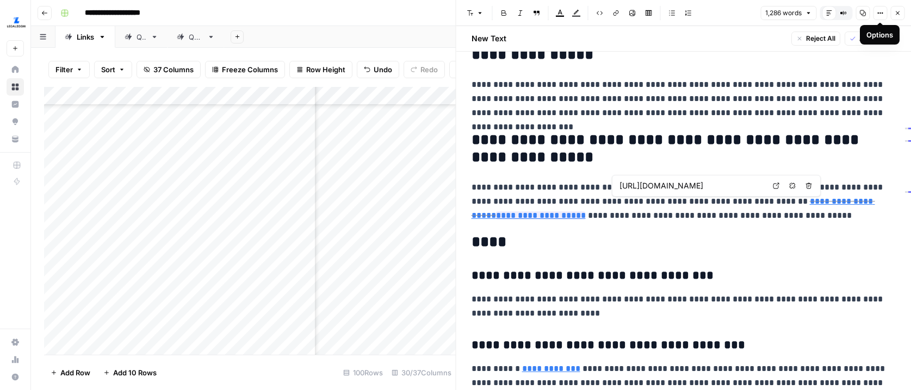
scroll to position [0, 96]
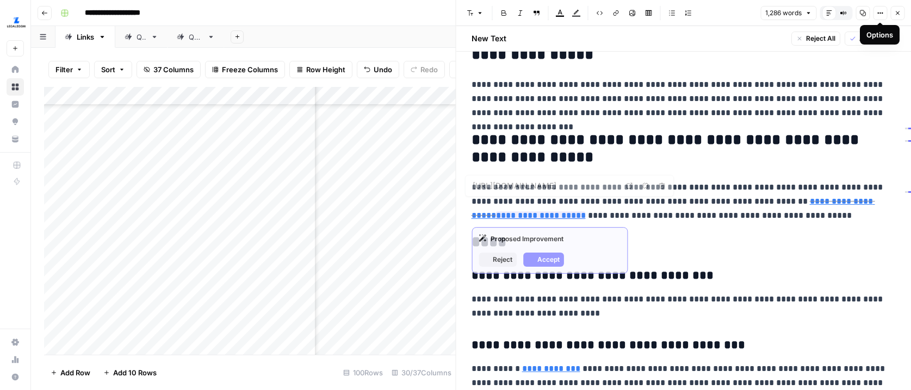
click at [496, 222] on span "**********" at bounding box center [672, 208] width 403 height 29
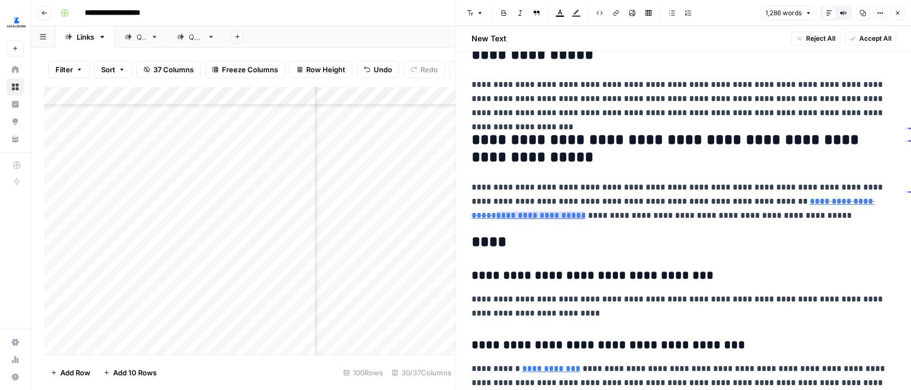
click at [502, 213] on link "**********" at bounding box center [541, 216] width 90 height 8
click at [883, 10] on icon "button" at bounding box center [880, 13] width 7 height 7
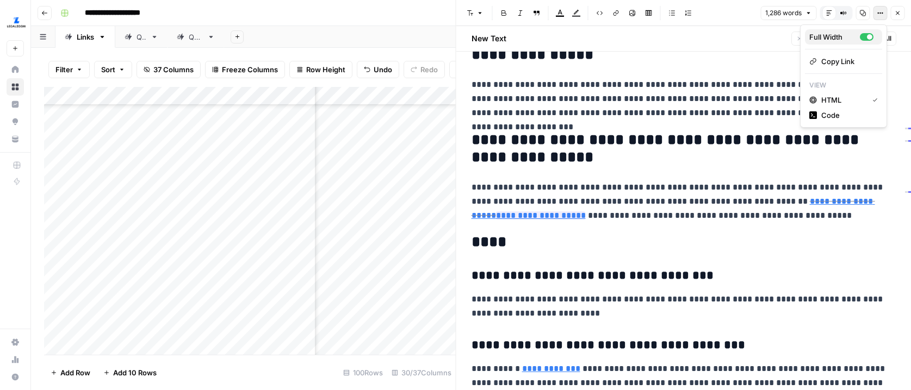
click at [862, 33] on div "button" at bounding box center [867, 37] width 14 height 8
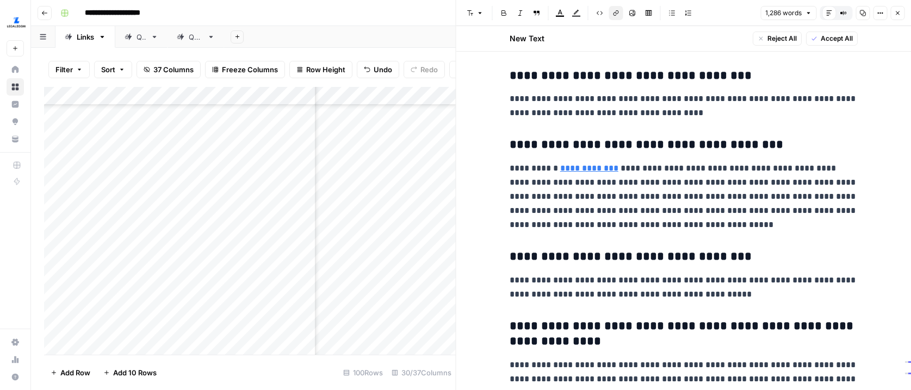
scroll to position [2580, 0]
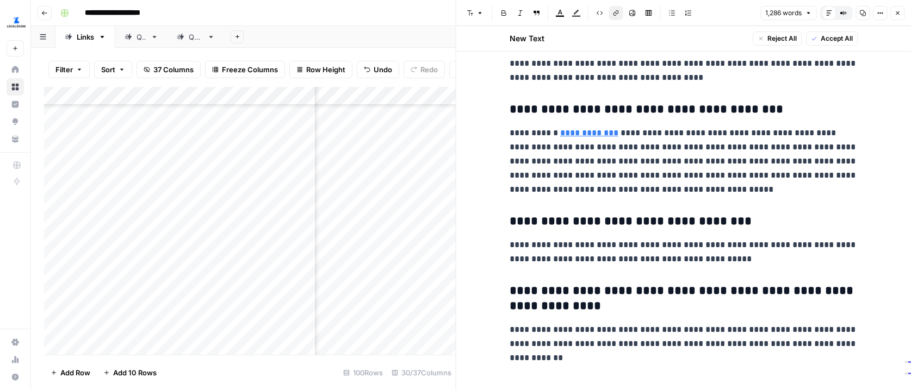
click at [901, 11] on button "Close" at bounding box center [897, 13] width 14 height 14
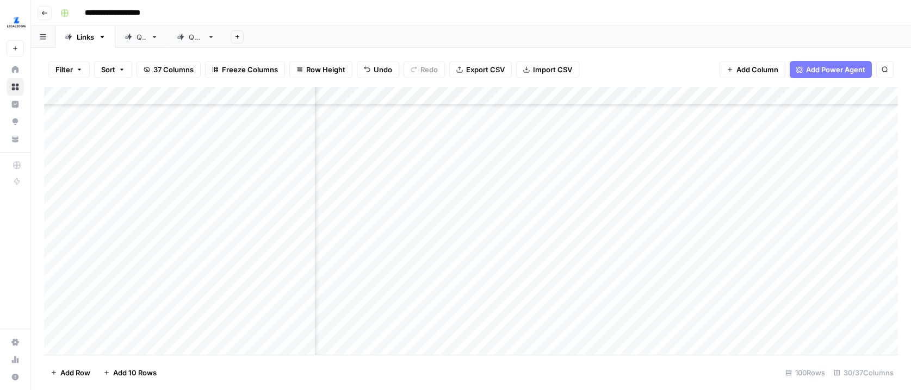
click at [623, 221] on div "Add Column" at bounding box center [471, 221] width 854 height 268
type textarea "****"
click at [545, 240] on div "Add Column" at bounding box center [471, 221] width 854 height 268
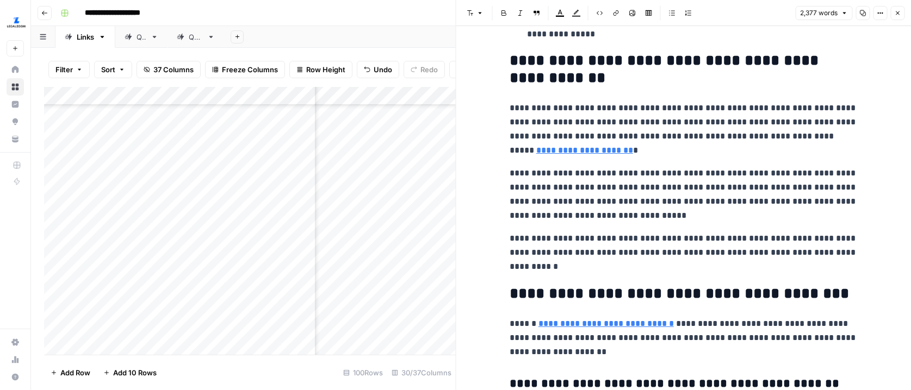
scroll to position [2452, 0]
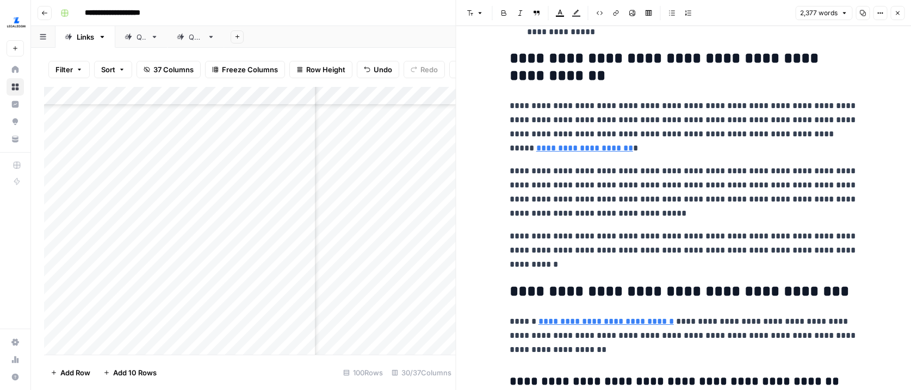
click at [538, 147] on link "**********" at bounding box center [584, 148] width 97 height 8
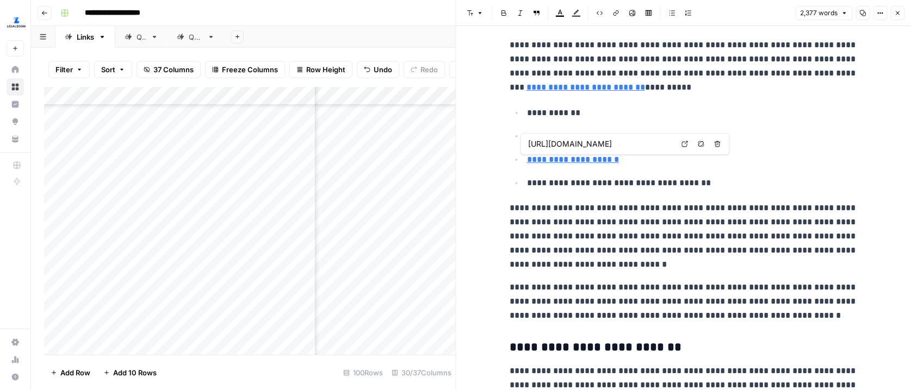
scroll to position [0, 90]
type input "[URL][DOMAIN_NAME]"
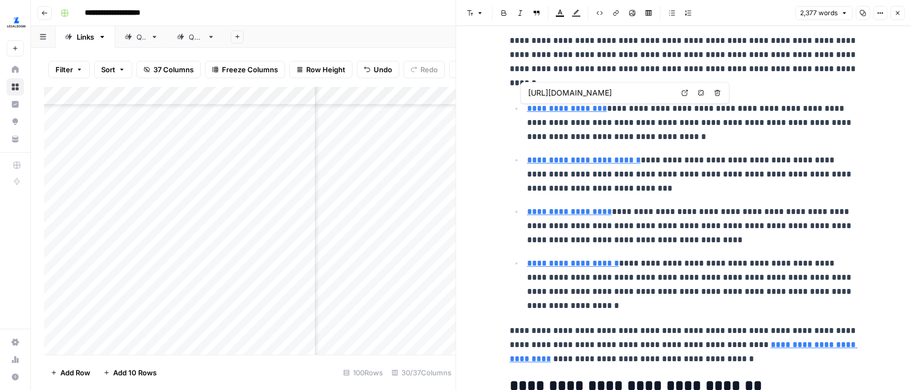
scroll to position [0, 0]
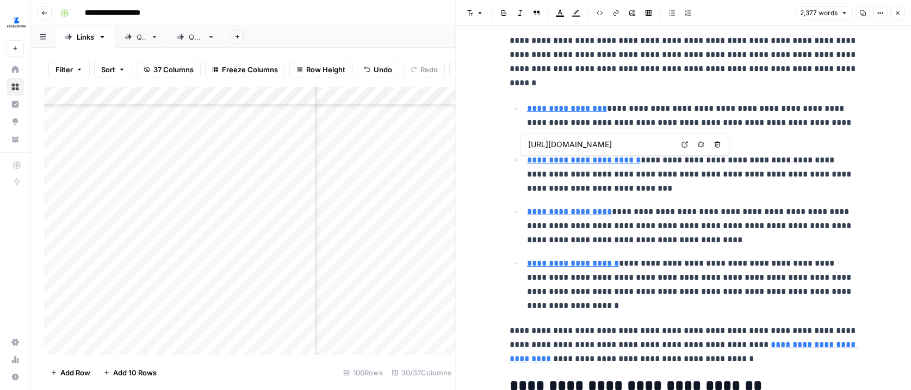
type input "[URL][DOMAIN_NAME]"
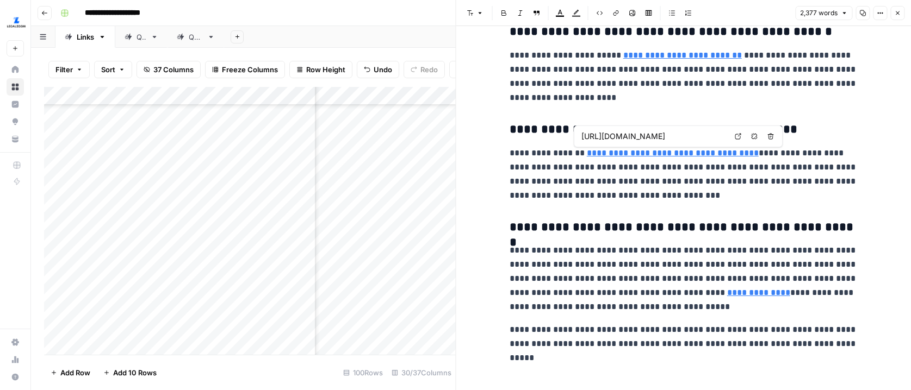
scroll to position [0, 99]
type input "[URL][DOMAIN_NAME]"
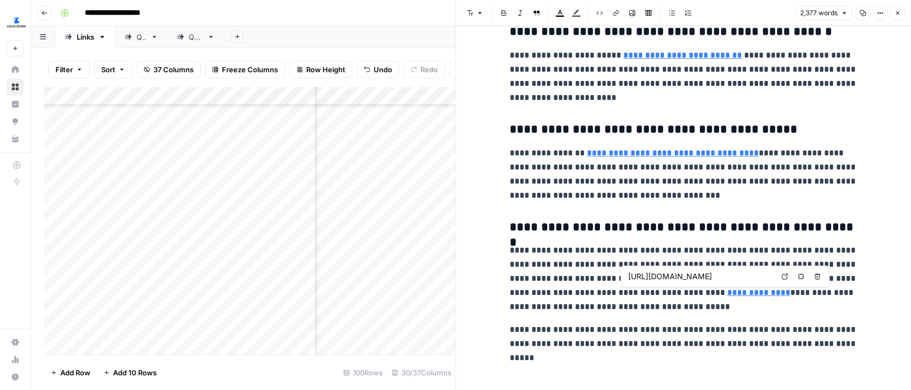
scroll to position [0, 103]
drag, startPoint x: 897, startPoint y: 9, endPoint x: 890, endPoint y: 7, distance: 7.4
click at [894, 8] on button "Close" at bounding box center [897, 13] width 14 height 14
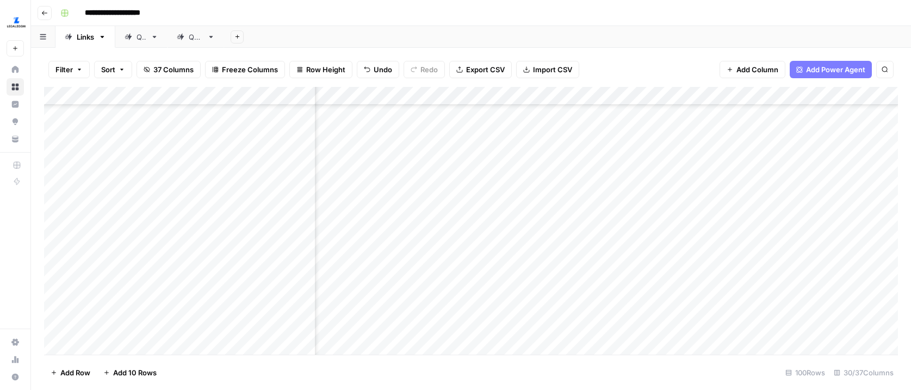
click at [602, 253] on div "Add Column" at bounding box center [471, 221] width 854 height 268
type textarea "*"
type textarea "****"
click at [535, 270] on div "Add Column" at bounding box center [471, 221] width 854 height 268
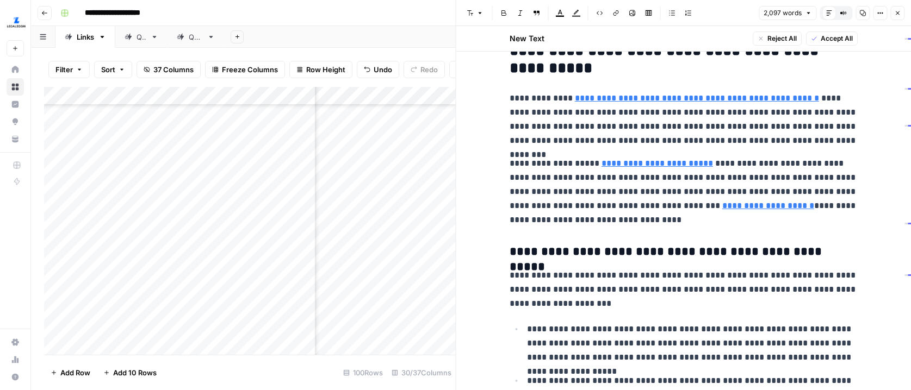
scroll to position [445, 0]
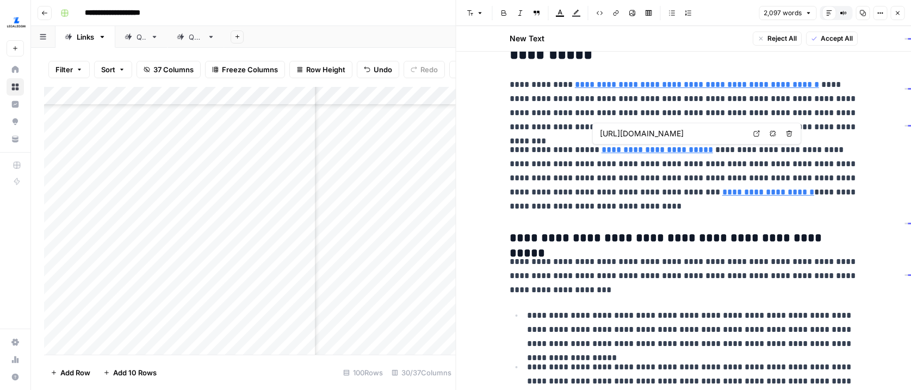
type input "[URL][DOMAIN_NAME]"
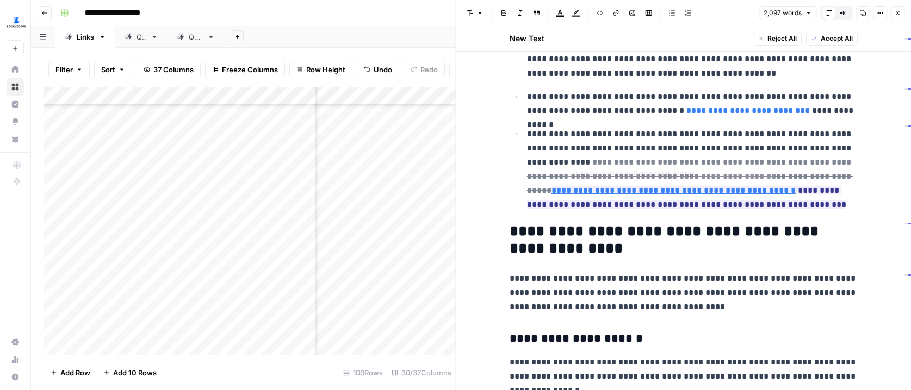
scroll to position [820, 0]
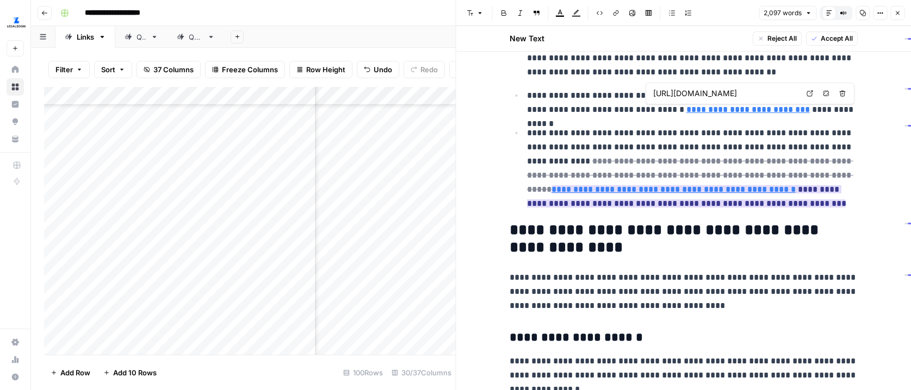
type input "[URL][US_STATE][DOMAIN_NAME]"
click at [728, 173] on icon at bounding box center [729, 173] width 7 height 7
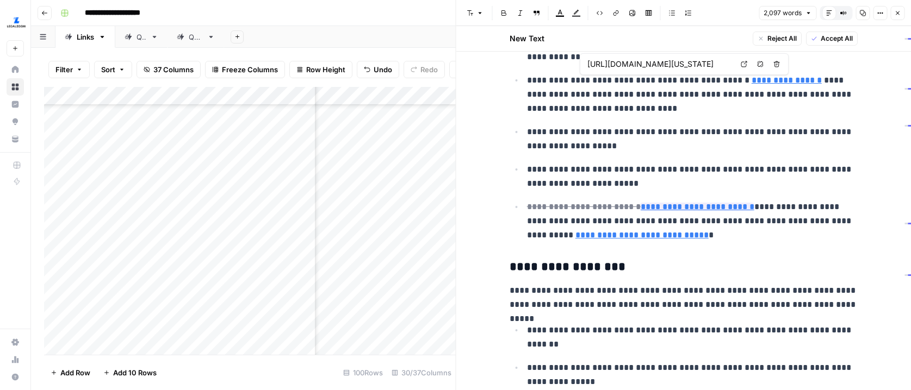
scroll to position [0, 141]
type input "[URL][DOMAIN_NAME]"
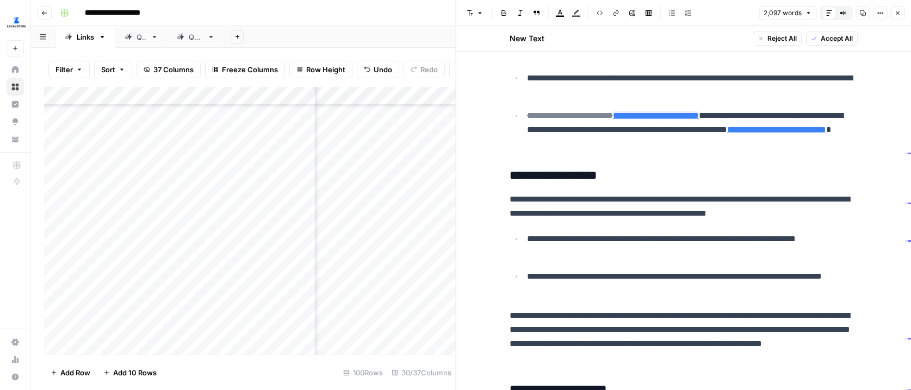
scroll to position [1315, 0]
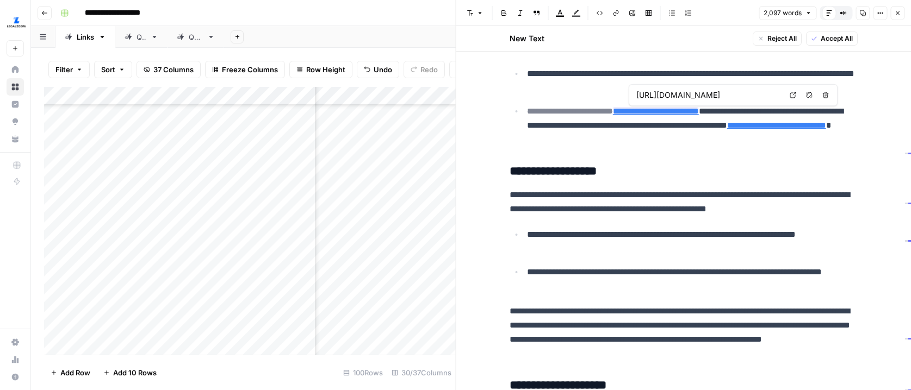
type input "[URL][DOMAIN_NAME]"
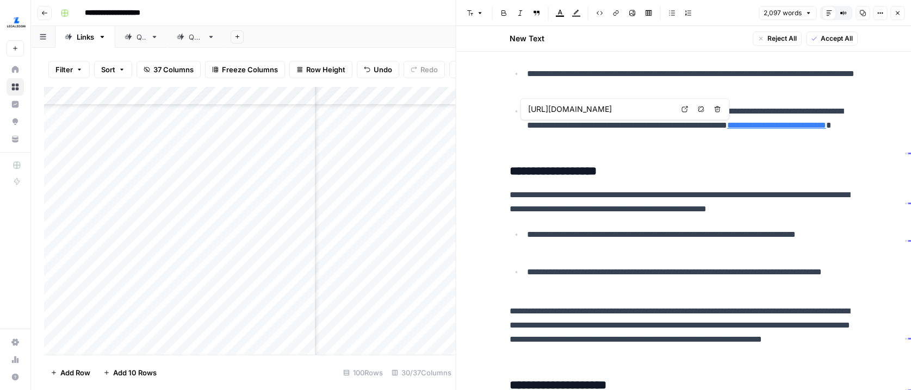
type input "[URL][DOMAIN_NAME]"
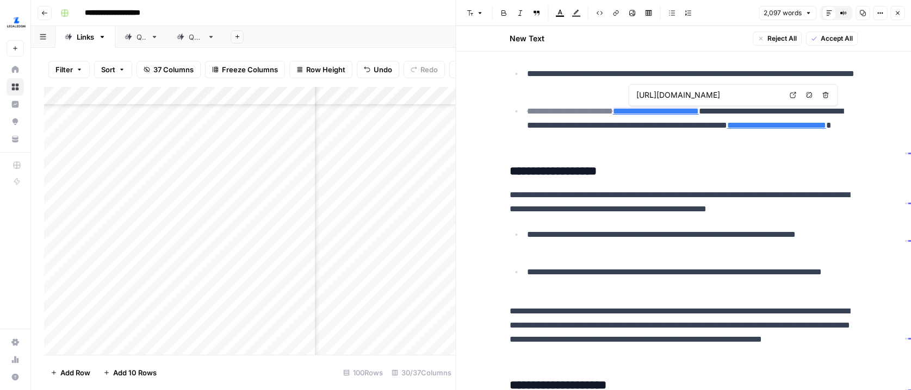
click at [794, 97] on icon at bounding box center [793, 95] width 7 height 7
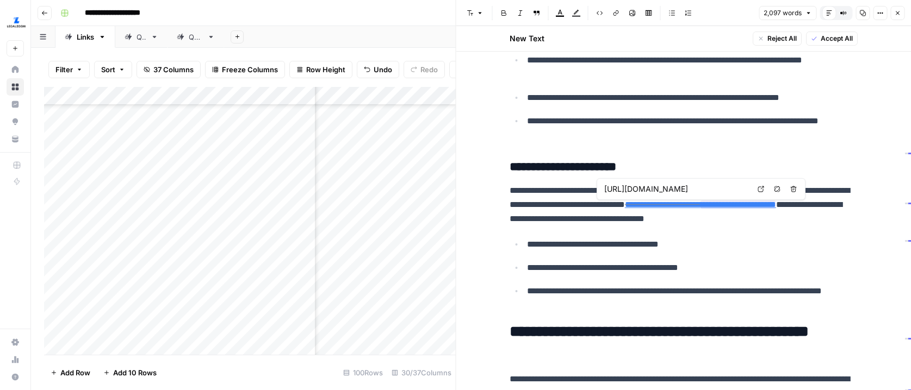
scroll to position [0, 0]
type input "[URL][DOMAIN_NAME][US_STATE]"
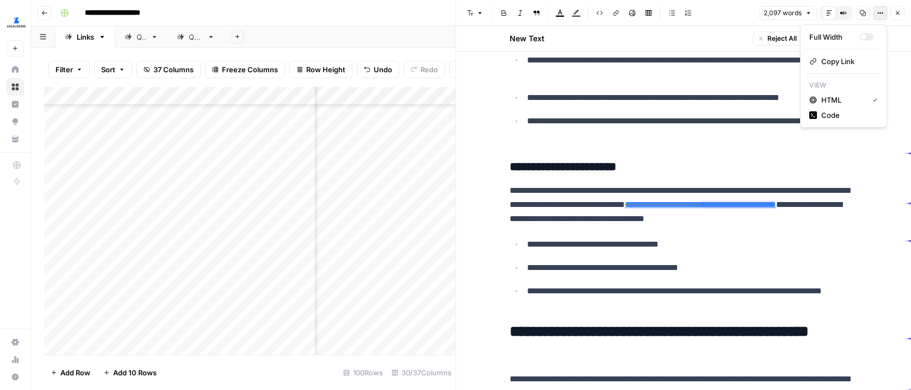
click at [879, 10] on icon "button" at bounding box center [880, 13] width 7 height 7
click at [850, 39] on div "Full Width" at bounding box center [834, 37] width 51 height 11
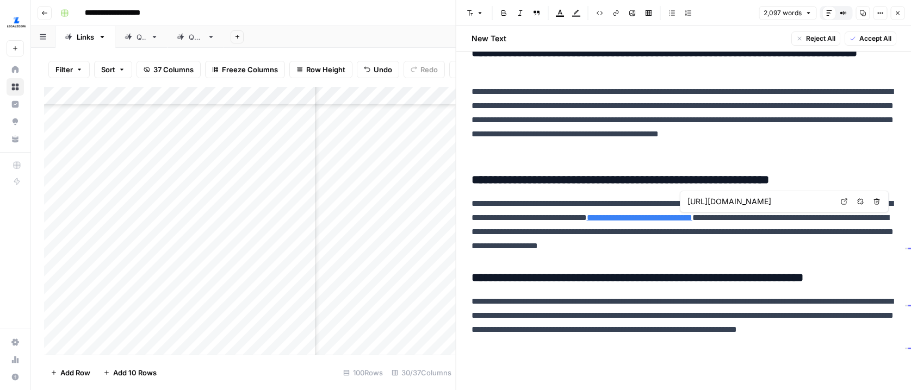
scroll to position [0, 90]
click at [898, 13] on icon "button" at bounding box center [897, 13] width 7 height 7
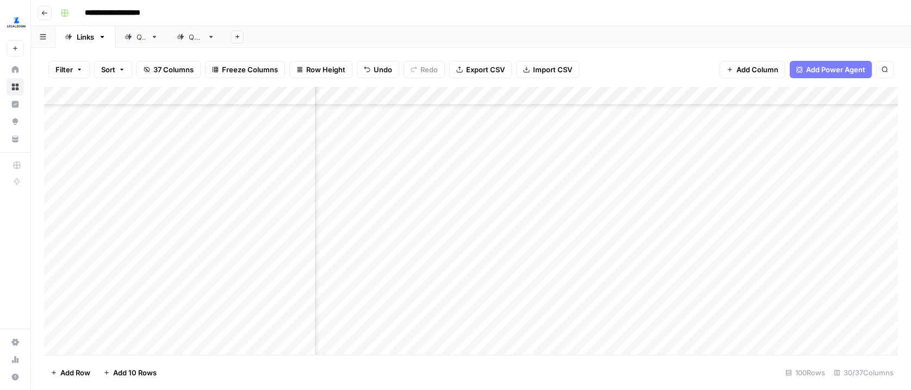
click at [636, 269] on div "Add Column" at bounding box center [471, 221] width 854 height 268
type textarea "****"
click at [591, 310] on div "Add Column" at bounding box center [471, 221] width 854 height 268
click at [531, 298] on div "Add Column" at bounding box center [471, 221] width 854 height 268
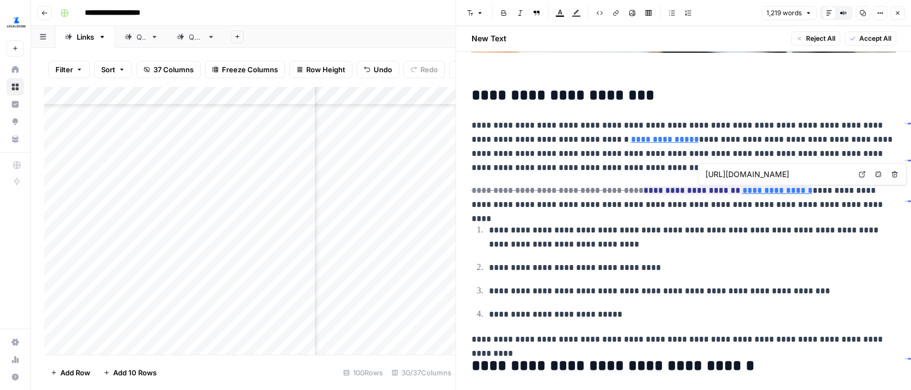
scroll to position [0, 126]
click at [861, 177] on icon at bounding box center [862, 174] width 7 height 7
click at [775, 174] on input "[URL][DOMAIN_NAME]" at bounding box center [777, 174] width 145 height 11
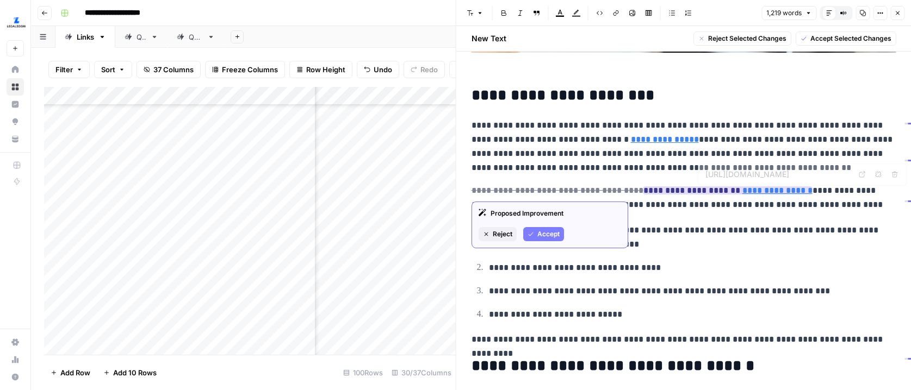
drag, startPoint x: 769, startPoint y: 191, endPoint x: 705, endPoint y: 190, distance: 64.2
click at [705, 190] on p "**********" at bounding box center [683, 198] width 425 height 28
copy link "**********"
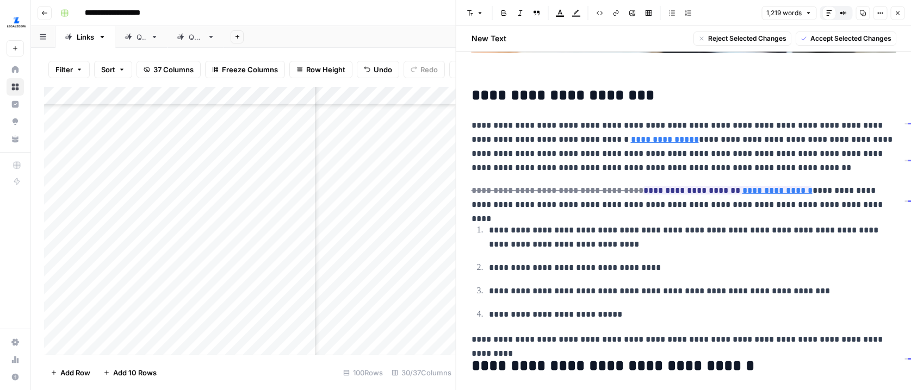
click at [899, 14] on icon "button" at bounding box center [897, 13] width 7 height 7
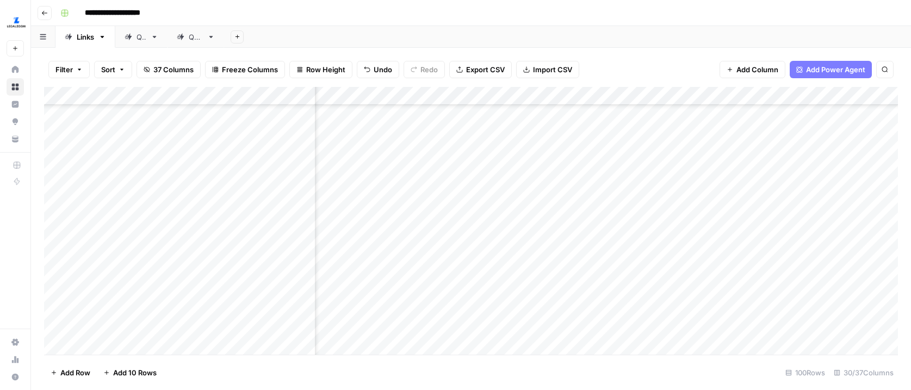
click at [612, 298] on div "Add Column" at bounding box center [471, 221] width 854 height 268
click at [631, 299] on textarea "**********" at bounding box center [702, 300] width 290 height 15
drag, startPoint x: 631, startPoint y: 298, endPoint x: 625, endPoint y: 300, distance: 6.9
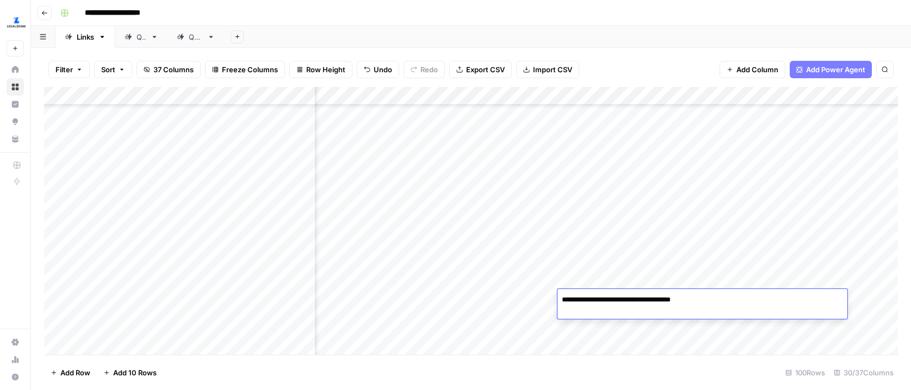
click at [625, 300] on textarea "**********" at bounding box center [702, 300] width 290 height 15
click at [685, 300] on textarea "**********" at bounding box center [702, 300] width 290 height 15
click at [747, 302] on textarea "**********" at bounding box center [702, 300] width 290 height 15
click at [686, 300] on textarea "**********" at bounding box center [702, 300] width 290 height 15
click at [726, 305] on textarea "**********" at bounding box center [702, 300] width 290 height 15
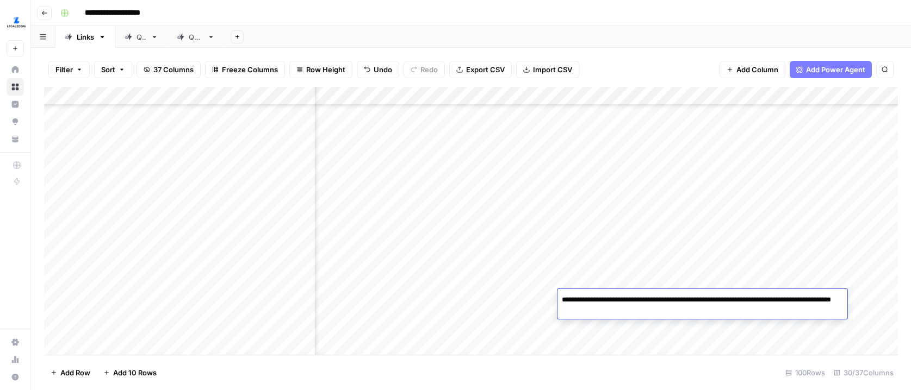
type textarea "**********"
click at [723, 269] on div "Add Column" at bounding box center [471, 221] width 854 height 268
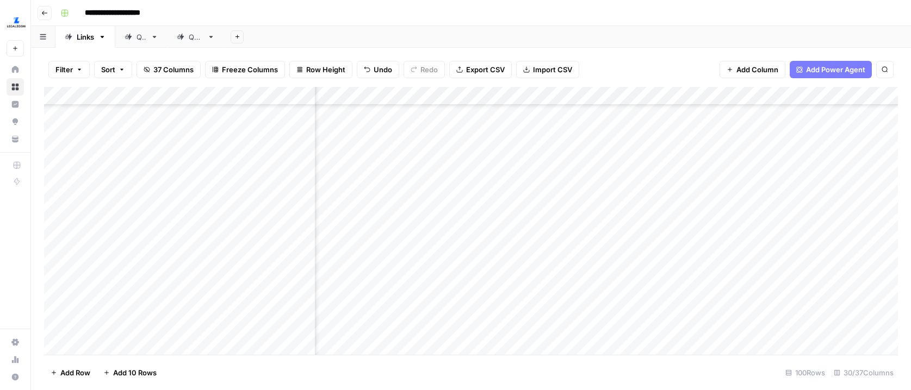
scroll to position [736, 2170]
click at [524, 167] on div "Add Column" at bounding box center [471, 221] width 854 height 268
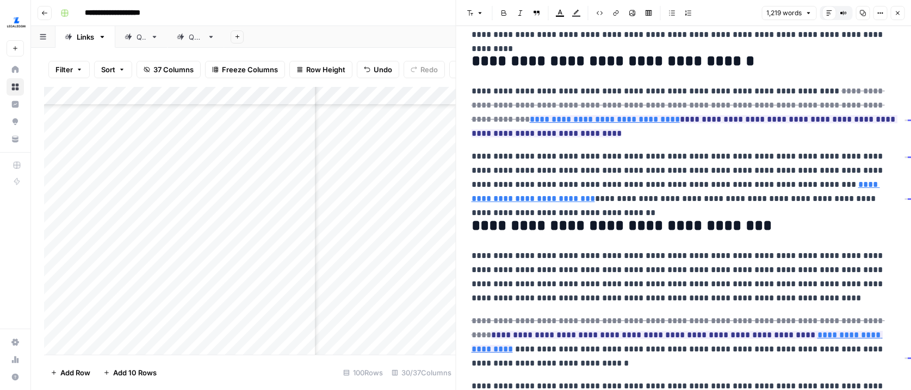
scroll to position [638, 0]
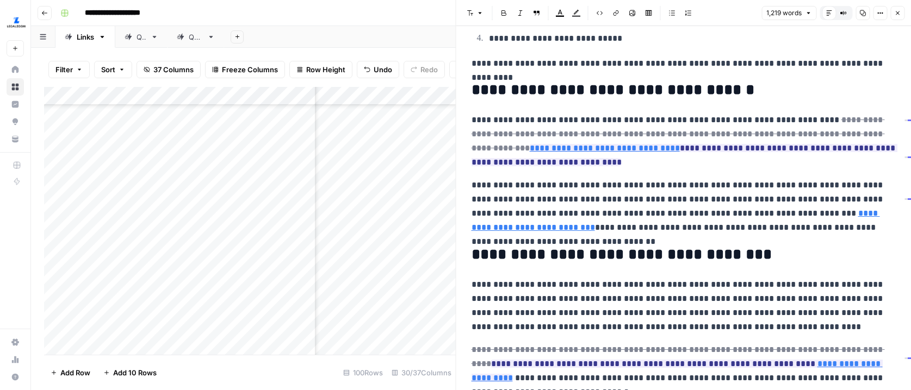
click at [879, 10] on icon "button" at bounding box center [880, 13] width 7 height 7
click at [847, 35] on div "Full Width" at bounding box center [834, 37] width 51 height 11
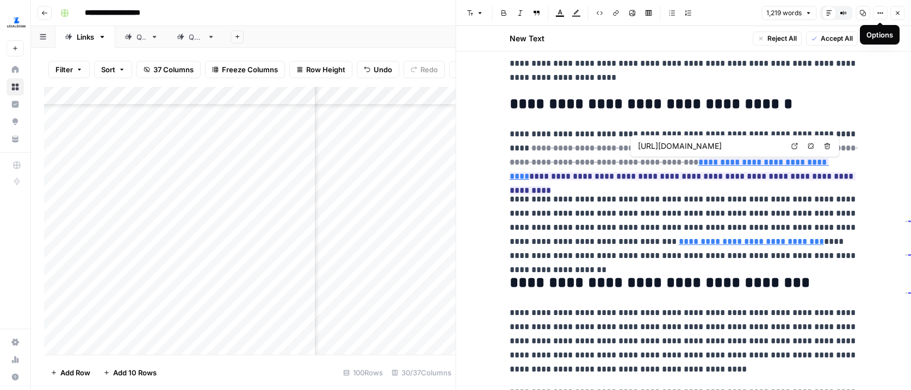
scroll to position [0, 0]
click at [796, 146] on icon at bounding box center [795, 147] width 6 height 6
click at [691, 214] on p "**********" at bounding box center [684, 227] width 348 height 71
click at [717, 209] on p "**********" at bounding box center [684, 227] width 348 height 71
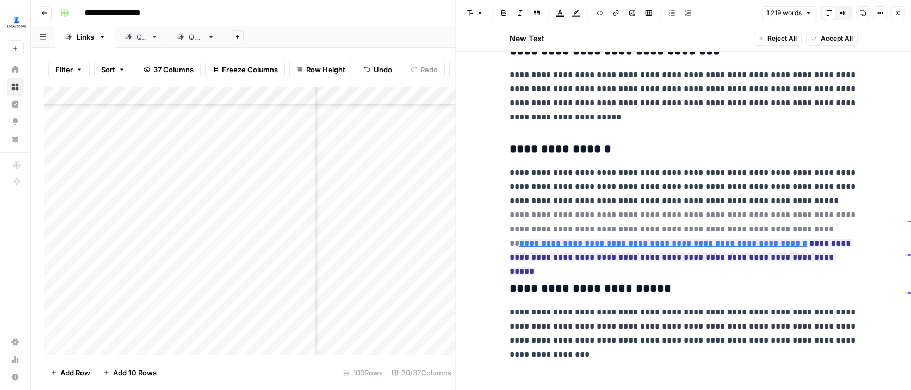
scroll to position [1847, 0]
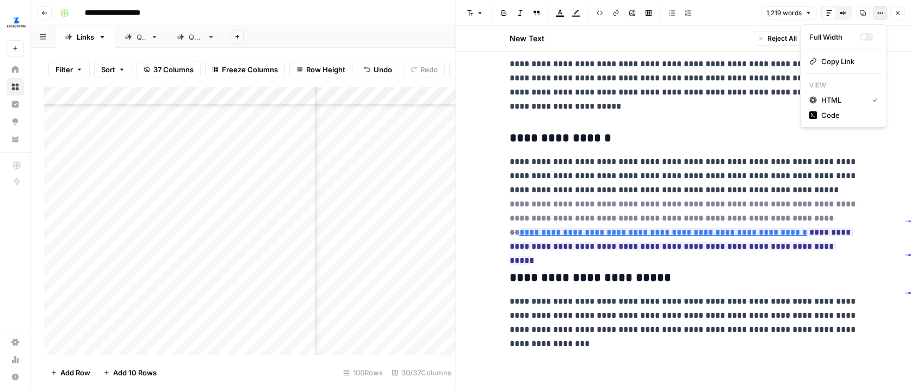
click at [879, 16] on icon "button" at bounding box center [880, 13] width 7 height 7
click at [847, 36] on div "Full Width" at bounding box center [834, 37] width 51 height 11
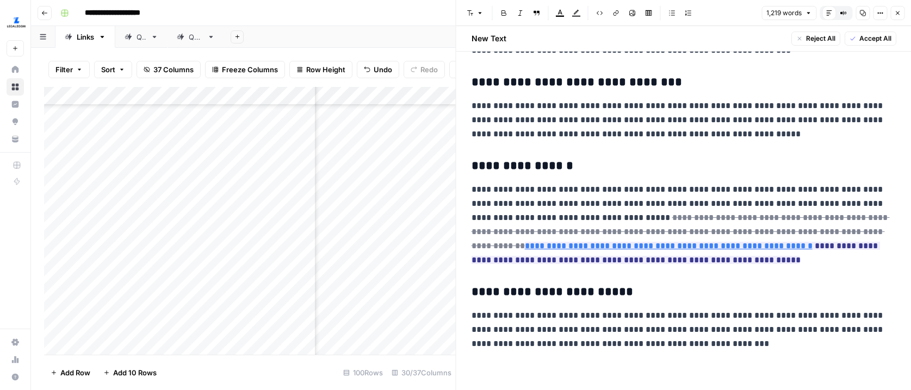
scroll to position [1677, 0]
click at [875, 13] on button "Options" at bounding box center [880, 13] width 14 height 14
click at [848, 38] on div "Full Width" at bounding box center [834, 37] width 51 height 11
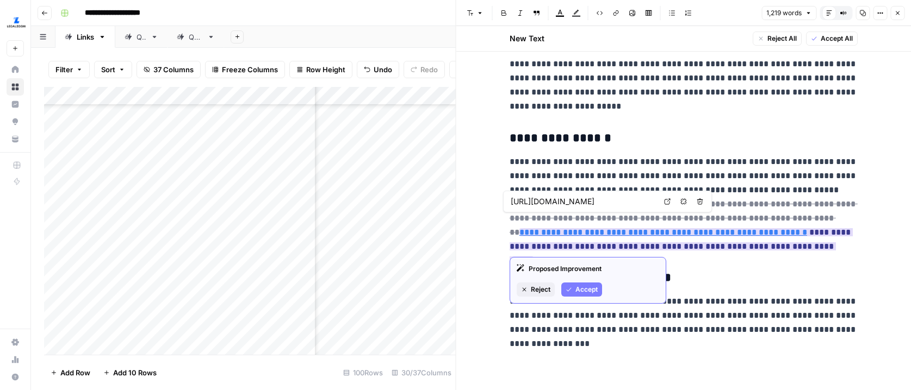
click at [645, 229] on link "**********" at bounding box center [663, 232] width 288 height 8
click at [582, 288] on span "Accept" at bounding box center [586, 290] width 22 height 10
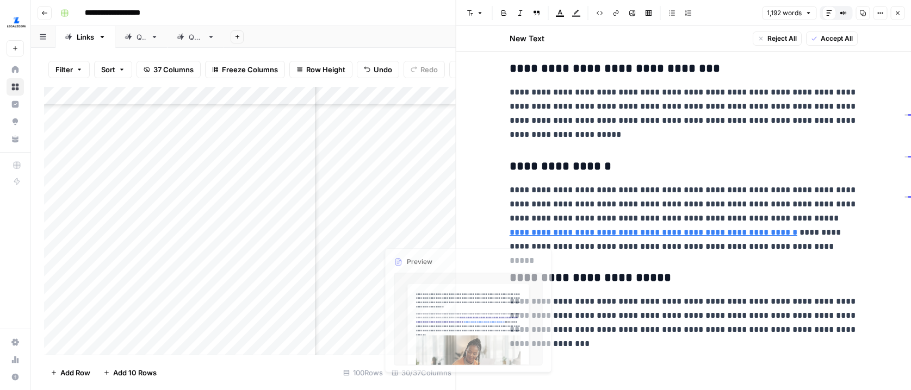
scroll to position [1808, 0]
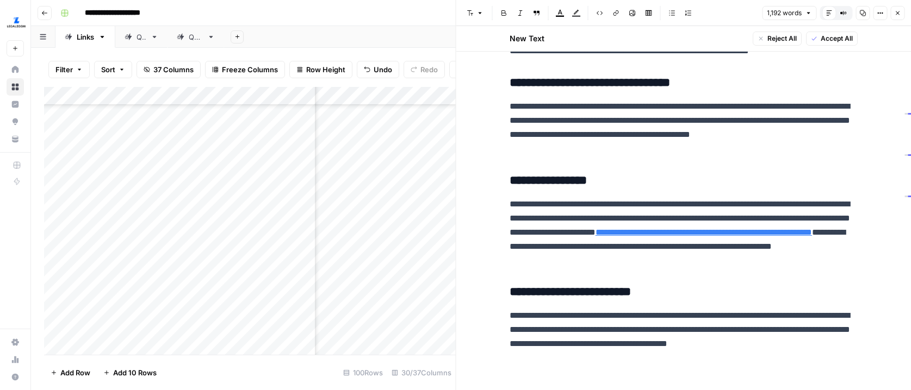
click at [877, 11] on icon "button" at bounding box center [880, 13] width 7 height 7
click at [830, 36] on div "Full Width" at bounding box center [834, 37] width 51 height 11
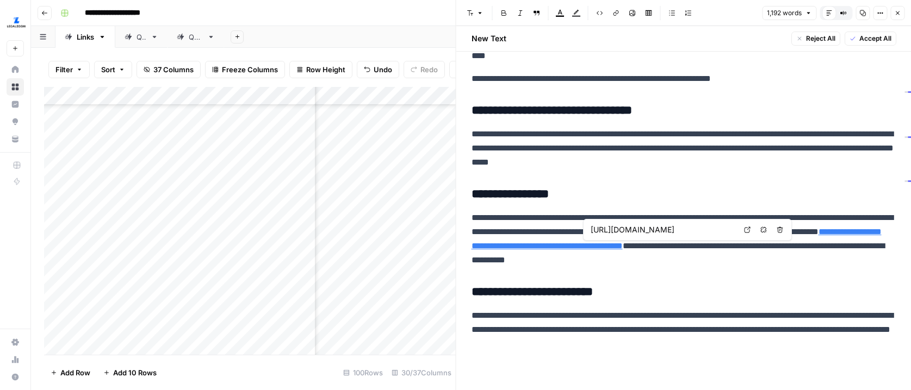
scroll to position [0, 18]
click at [744, 231] on icon at bounding box center [747, 230] width 7 height 7
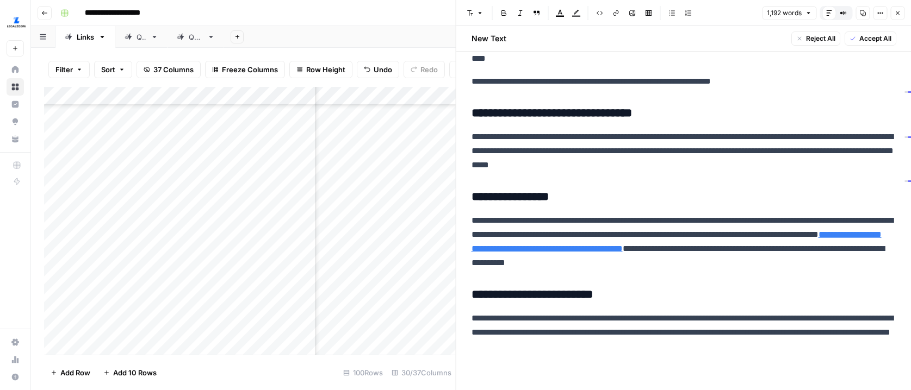
scroll to position [1652, 0]
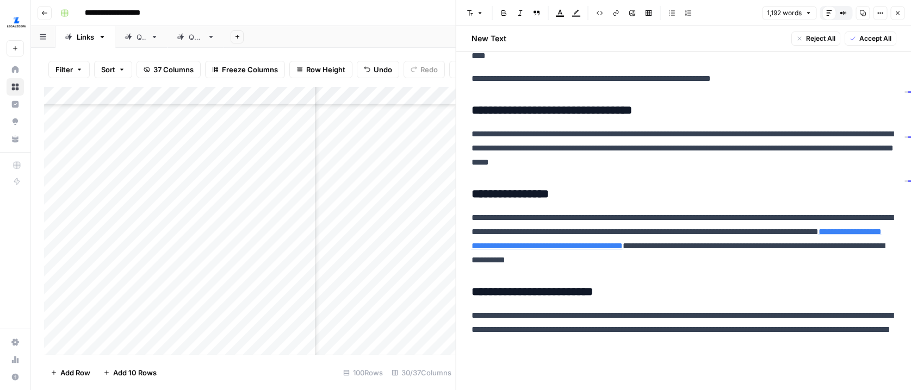
click at [898, 13] on icon "button" at bounding box center [897, 13] width 7 height 7
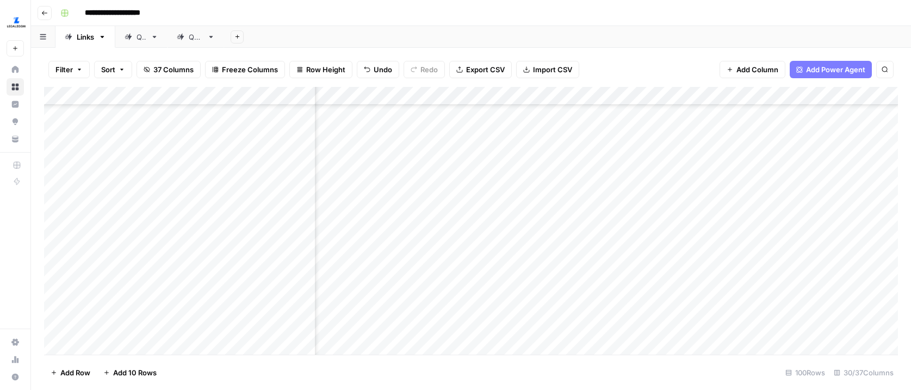
click at [582, 174] on div "Add Column" at bounding box center [471, 221] width 854 height 268
click at [623, 181] on div "Add Column" at bounding box center [471, 221] width 854 height 268
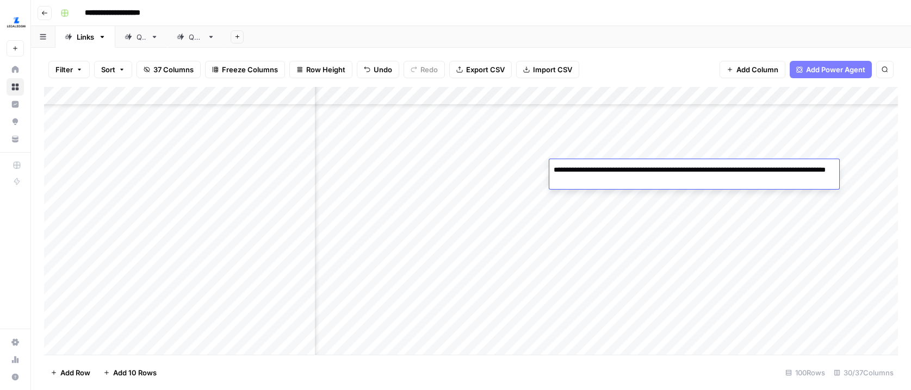
click at [623, 181] on textarea "**********" at bounding box center [694, 176] width 290 height 26
click at [632, 179] on textarea "**********" at bounding box center [694, 176] width 290 height 26
type textarea "**********"
click at [610, 231] on div "Add Column" at bounding box center [471, 221] width 854 height 268
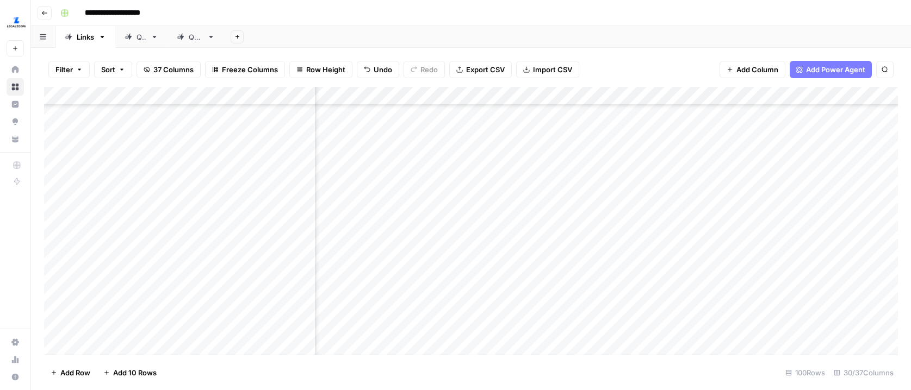
click at [538, 193] on div "Add Column" at bounding box center [471, 221] width 854 height 268
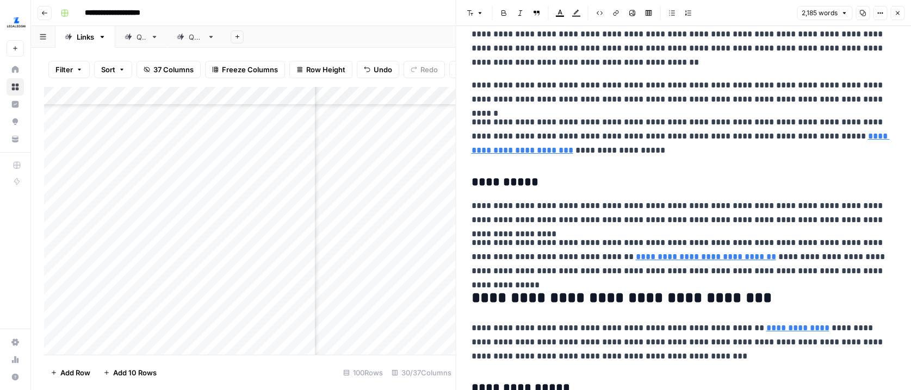
scroll to position [768, 0]
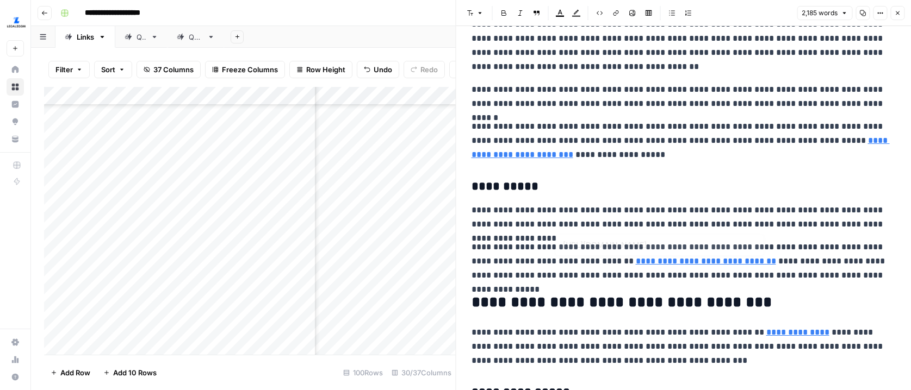
type input "[URL][DOMAIN_NAME]"
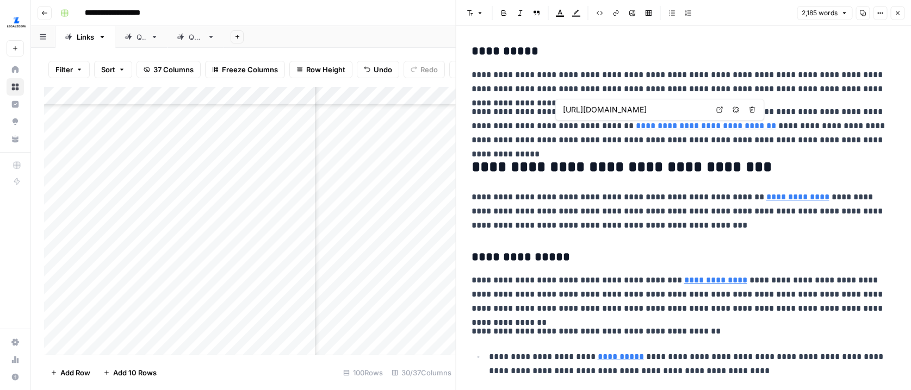
scroll to position [0, 91]
type input "[URL][DOMAIN_NAME]"
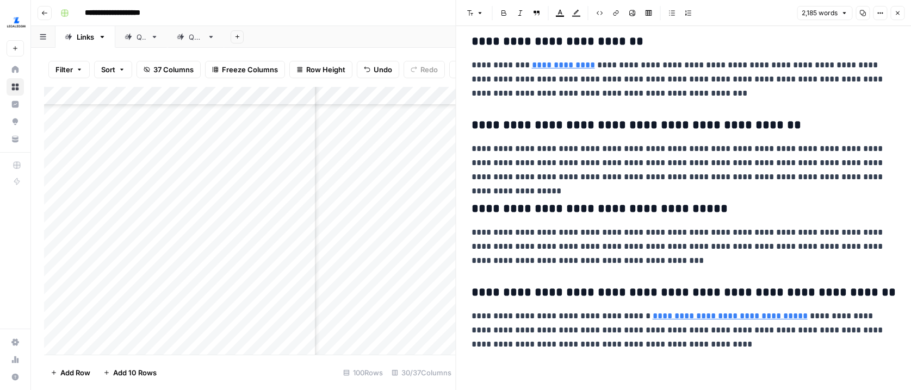
scroll to position [3676, 0]
drag, startPoint x: 898, startPoint y: 17, endPoint x: 840, endPoint y: 165, distance: 159.1
click at [899, 17] on button "Close" at bounding box center [897, 13] width 14 height 14
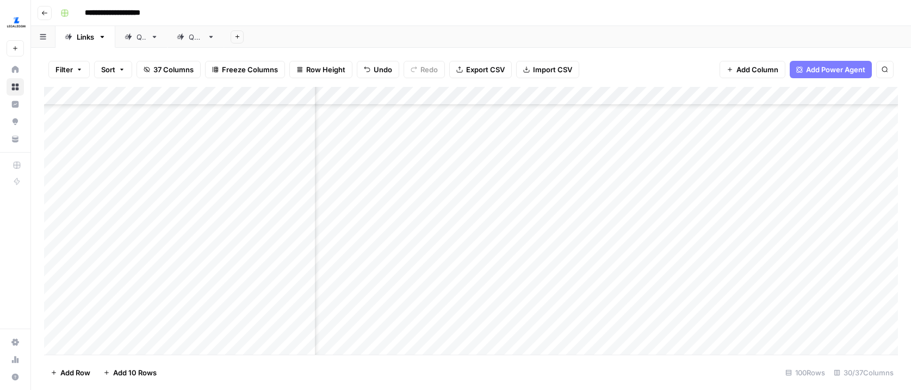
click at [591, 205] on div "Add Column" at bounding box center [471, 221] width 854 height 268
type textarea "****"
click at [525, 222] on div "Add Column" at bounding box center [471, 221] width 854 height 268
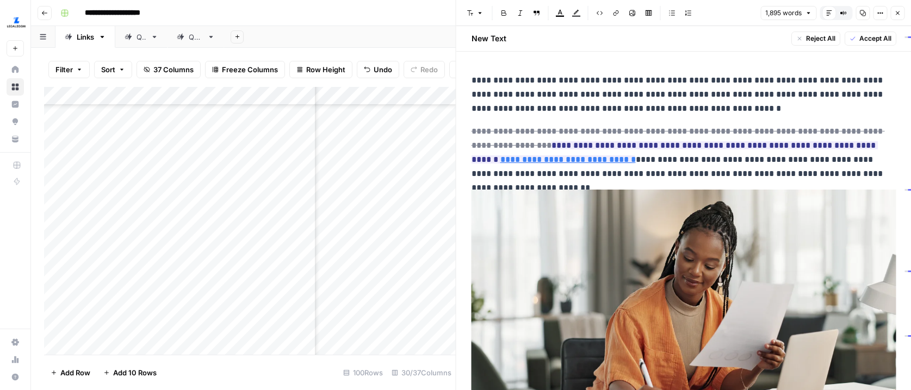
click at [877, 14] on icon "button" at bounding box center [880, 13] width 7 height 7
click at [841, 35] on div "Full Width" at bounding box center [834, 37] width 51 height 11
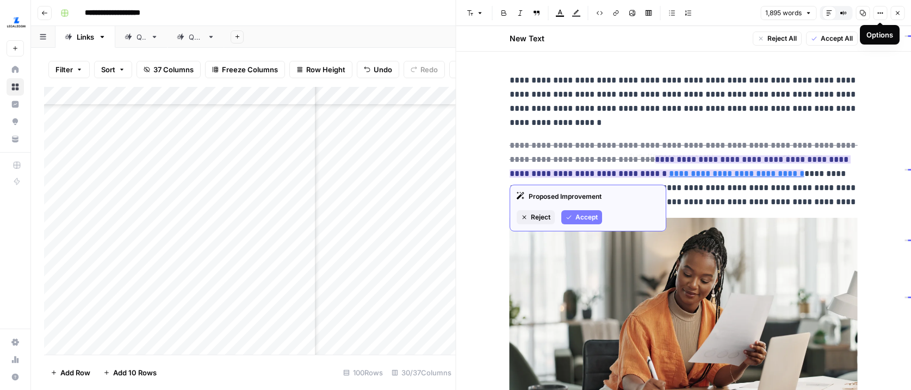
click at [730, 173] on link "**********" at bounding box center [736, 174] width 135 height 8
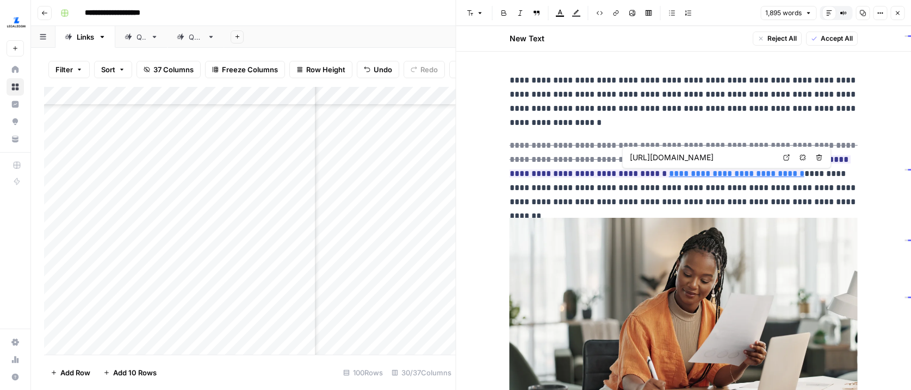
click at [786, 155] on icon at bounding box center [787, 158] width 6 height 6
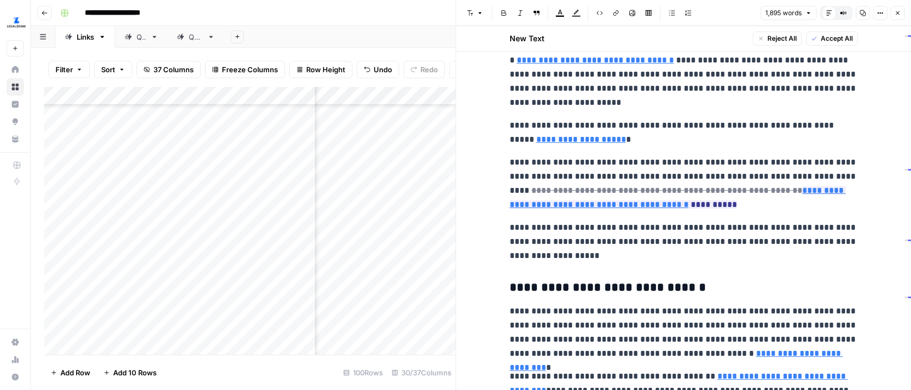
scroll to position [1515, 0]
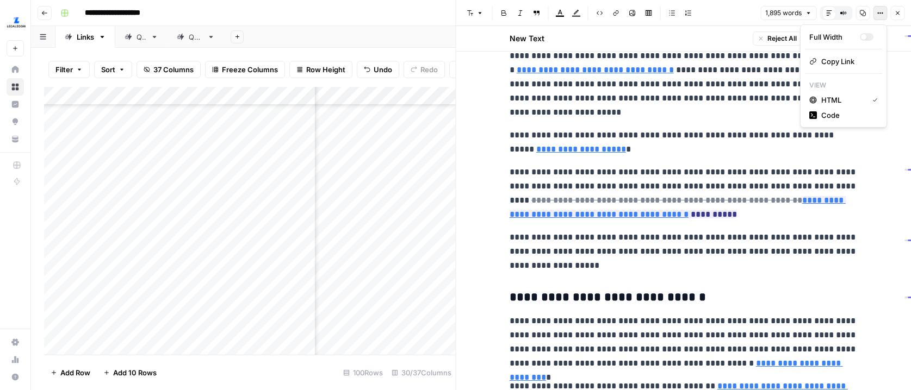
drag, startPoint x: 882, startPoint y: 11, endPoint x: 874, endPoint y: 17, distance: 10.0
click at [882, 11] on icon "button" at bounding box center [880, 13] width 7 height 7
click at [839, 36] on div "Full Width" at bounding box center [834, 37] width 51 height 11
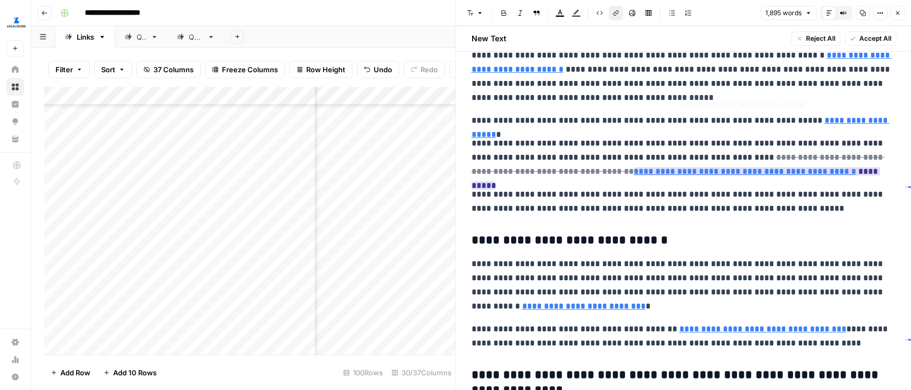
type input "[URL][DOMAIN_NAME]"
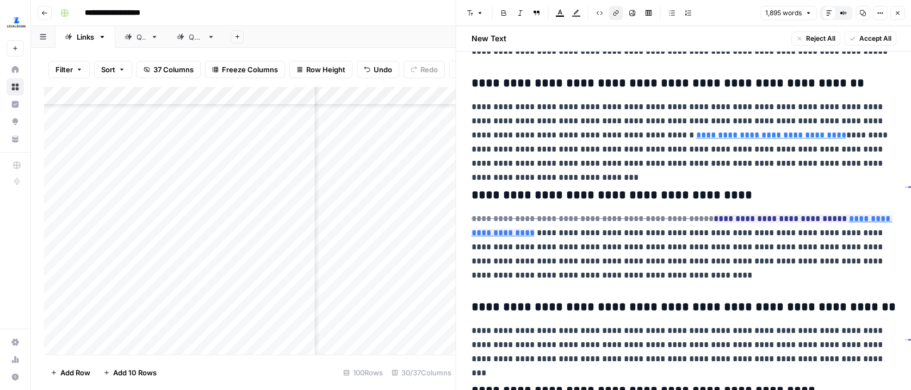
scroll to position [2644, 0]
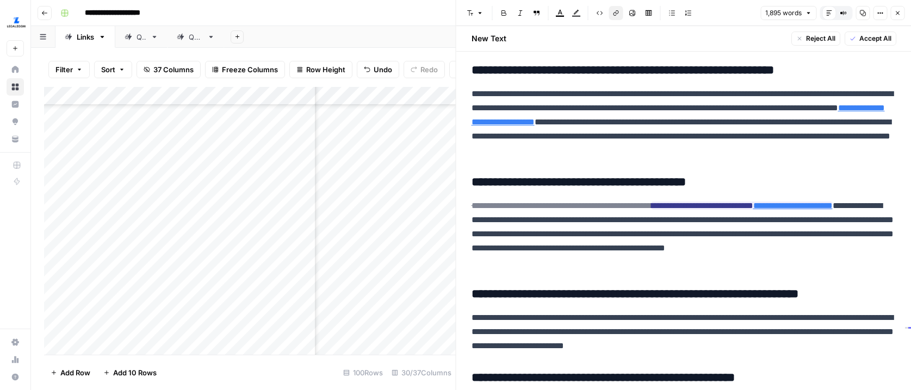
click at [879, 16] on button "Options" at bounding box center [880, 13] width 14 height 14
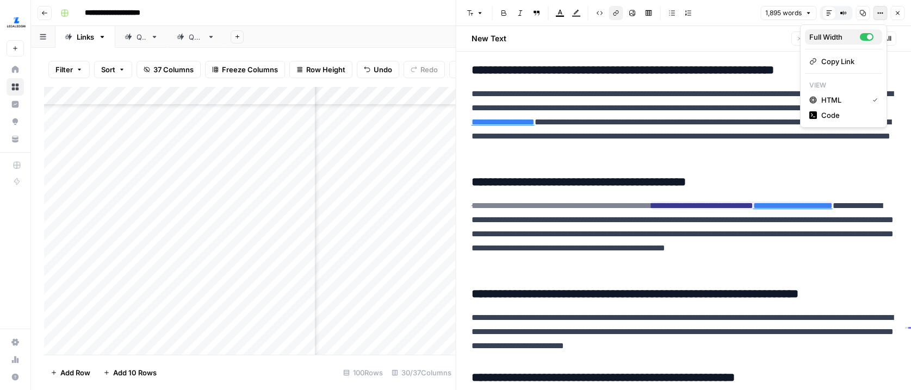
click at [845, 41] on div "Full Width" at bounding box center [834, 37] width 51 height 11
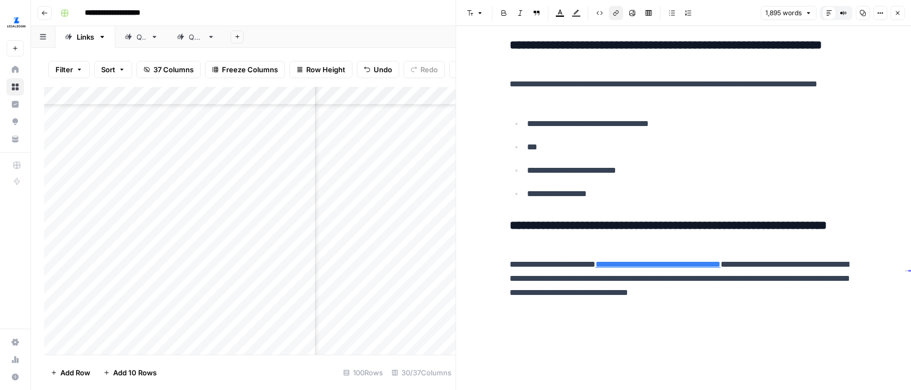
scroll to position [195, 0]
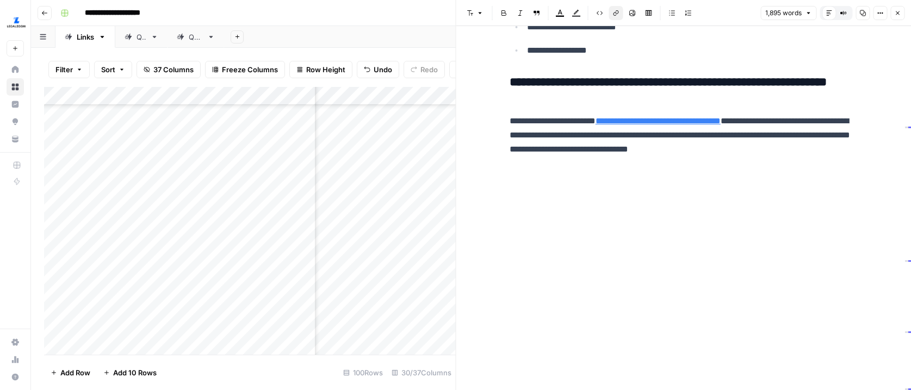
drag, startPoint x: 897, startPoint y: 13, endPoint x: 748, endPoint y: 232, distance: 265.3
click at [897, 13] on icon "button" at bounding box center [897, 13] width 7 height 7
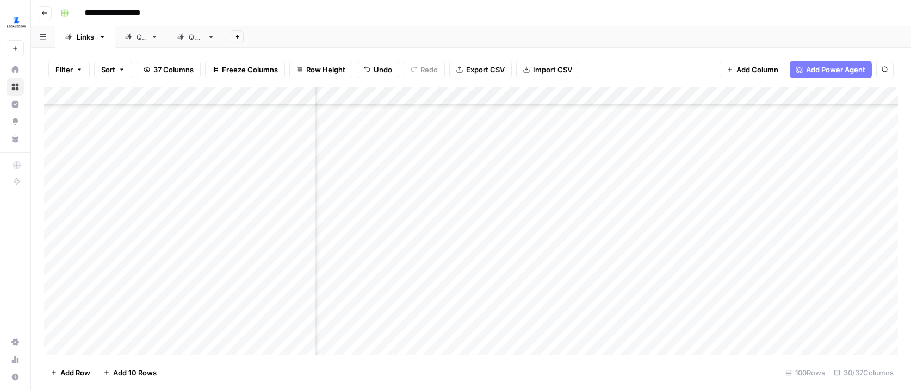
click at [584, 231] on div "Add Column" at bounding box center [471, 221] width 854 height 268
type textarea "****"
click at [572, 263] on div "Add Column" at bounding box center [471, 221] width 854 height 268
click at [544, 253] on div "Add Column" at bounding box center [471, 221] width 854 height 268
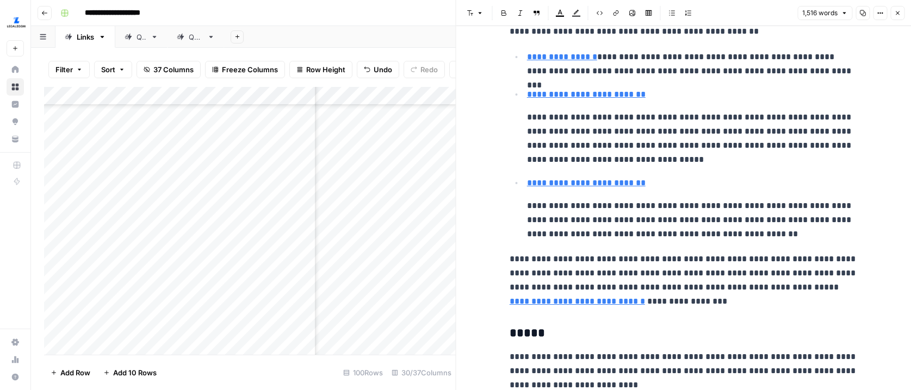
scroll to position [490, 0]
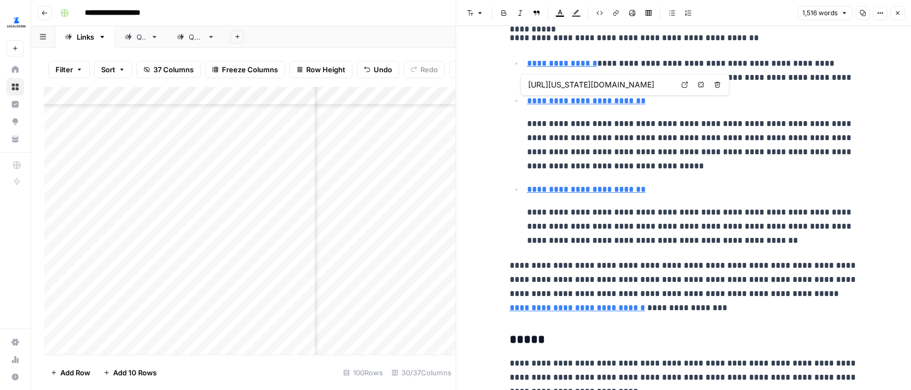
type input "[URL][DOMAIN_NAME][US_STATE][US_STATE]"
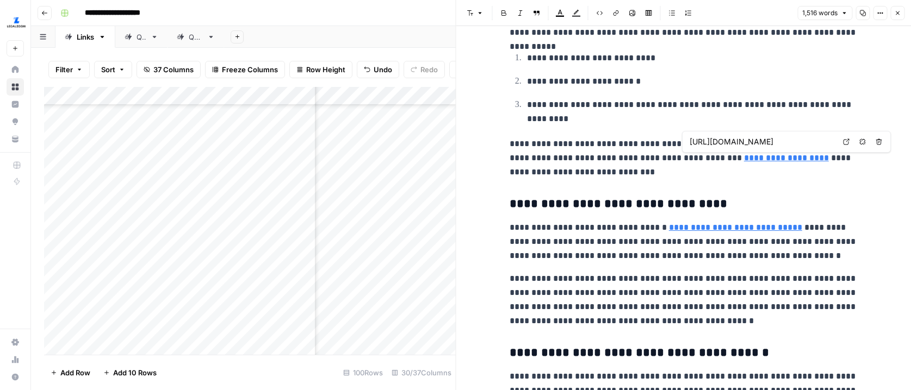
scroll to position [0, 66]
type input "[URL][DOMAIN_NAME]"
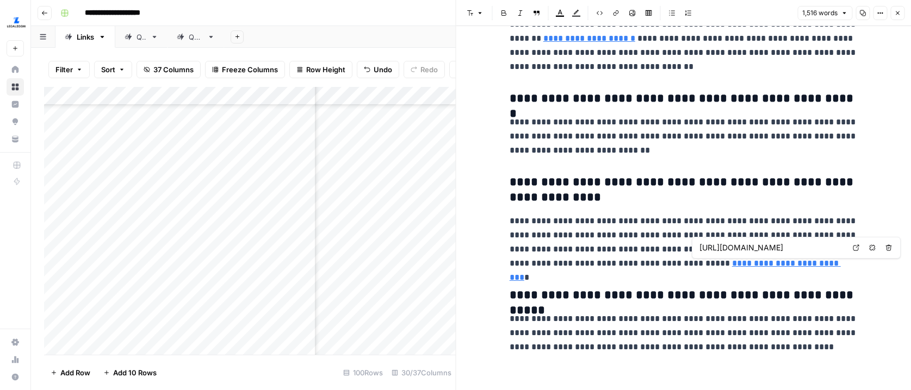
scroll to position [0, 0]
click at [898, 9] on button "Close" at bounding box center [897, 13] width 14 height 14
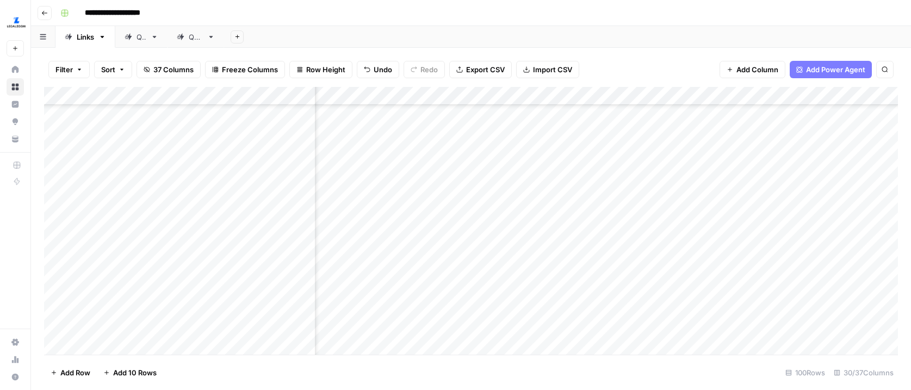
click at [606, 260] on div "Add Column" at bounding box center [471, 221] width 854 height 268
type textarea "****"
click at [595, 296] on div "Add Column" at bounding box center [471, 221] width 854 height 268
click at [531, 153] on div "Add Column" at bounding box center [471, 221] width 854 height 268
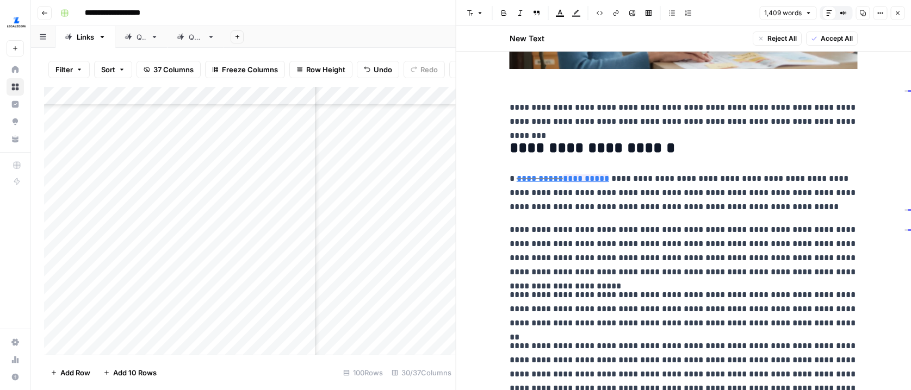
scroll to position [317, 0]
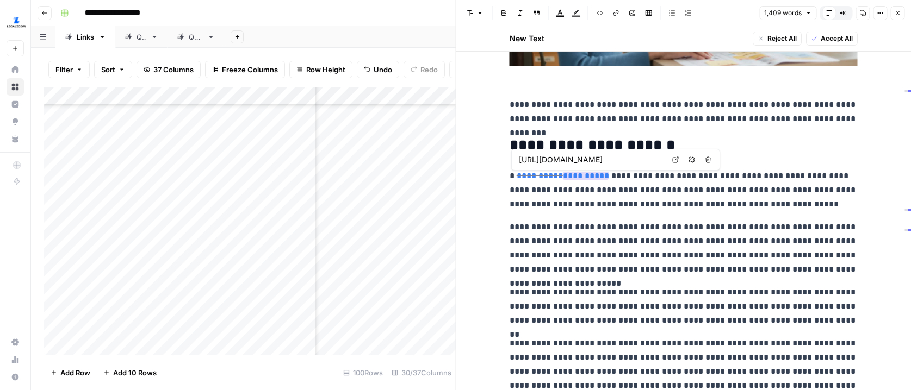
type input "[URL][DOMAIN_NAME]"
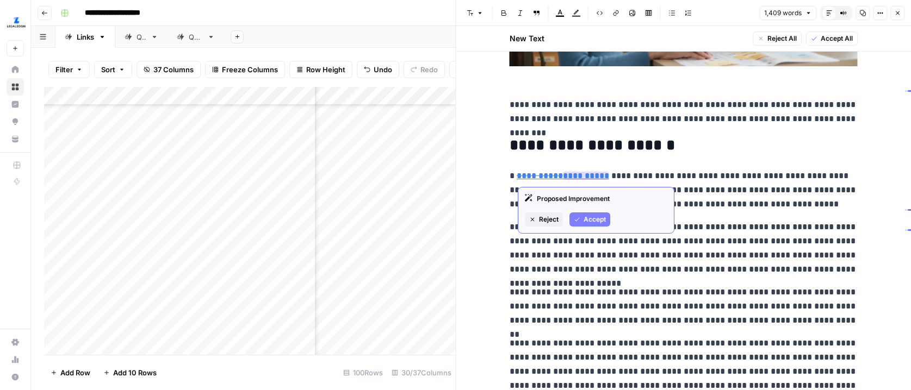
click at [591, 175] on link "**********" at bounding box center [586, 176] width 46 height 8
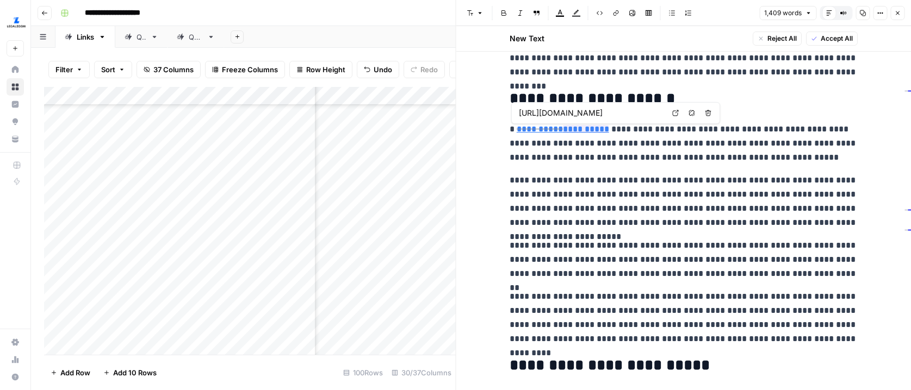
scroll to position [0, 269]
type input "[URL][DOMAIN_NAME]"
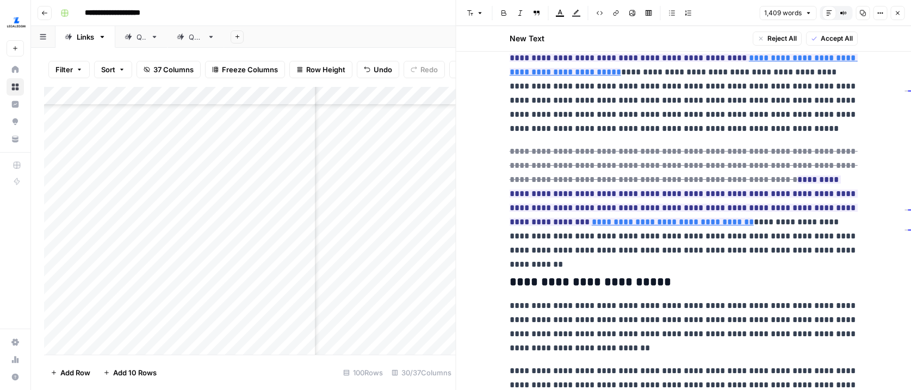
scroll to position [1279, 0]
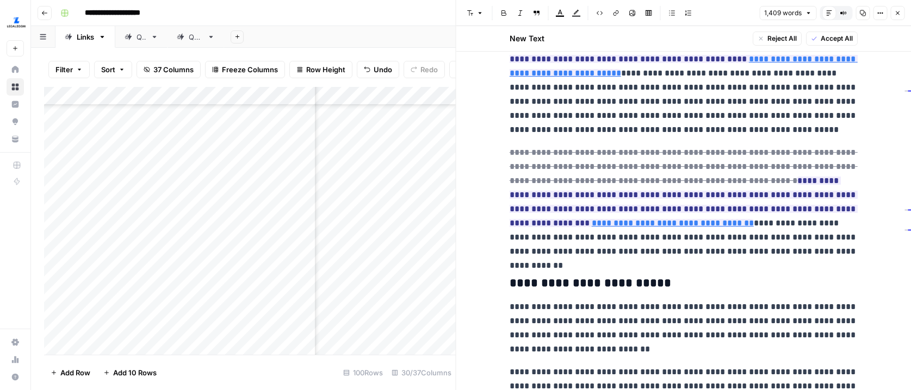
click at [883, 15] on button "Options" at bounding box center [880, 13] width 14 height 14
click at [835, 36] on div "Full Width" at bounding box center [834, 37] width 51 height 11
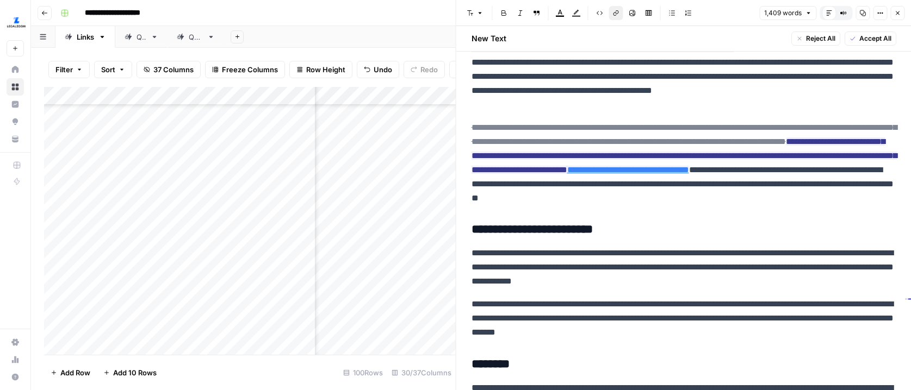
click at [879, 16] on button "Options" at bounding box center [880, 13] width 14 height 14
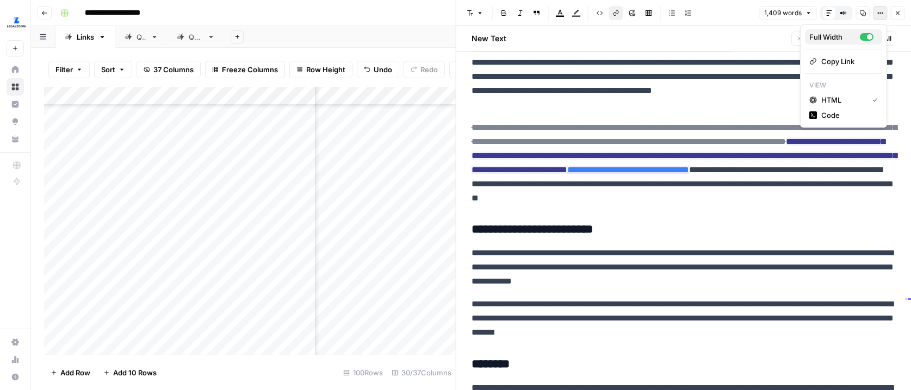
drag, startPoint x: 847, startPoint y: 36, endPoint x: 839, endPoint y: 52, distance: 17.3
click at [847, 36] on div "Full Width" at bounding box center [834, 37] width 51 height 11
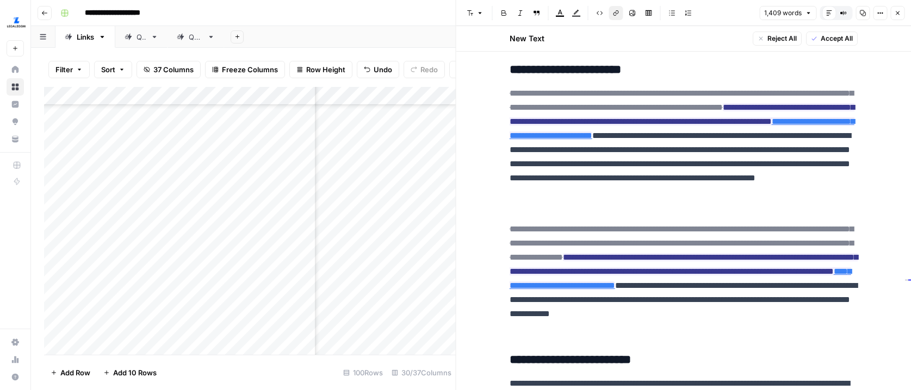
scroll to position [1279, 0]
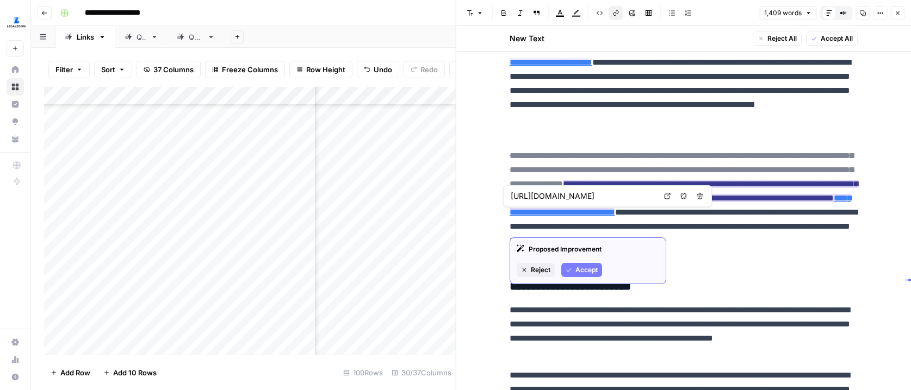
click at [590, 216] on link "**********" at bounding box center [680, 205] width 341 height 22
click at [586, 270] on span "Accept" at bounding box center [586, 270] width 22 height 10
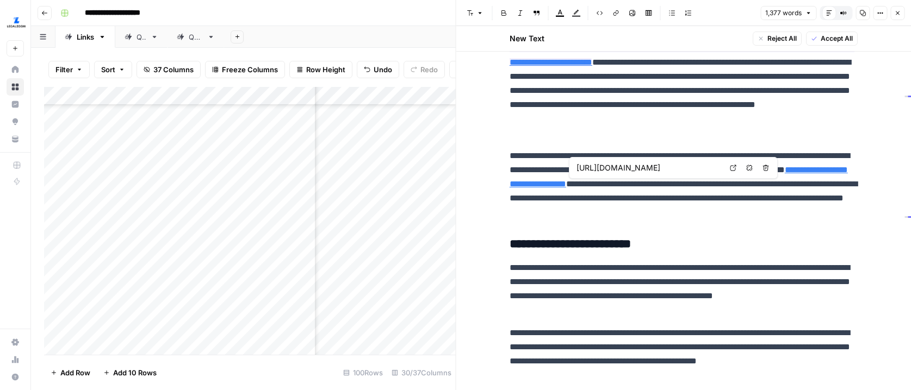
click at [662, 185] on link "**********" at bounding box center [679, 177] width 338 height 22
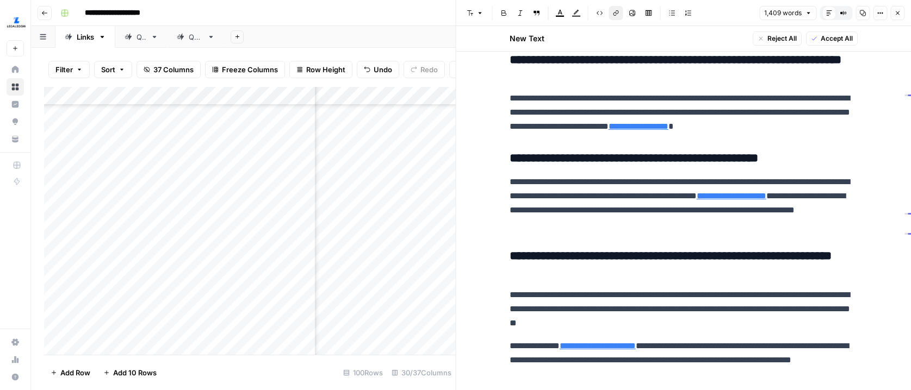
scroll to position [2098, 0]
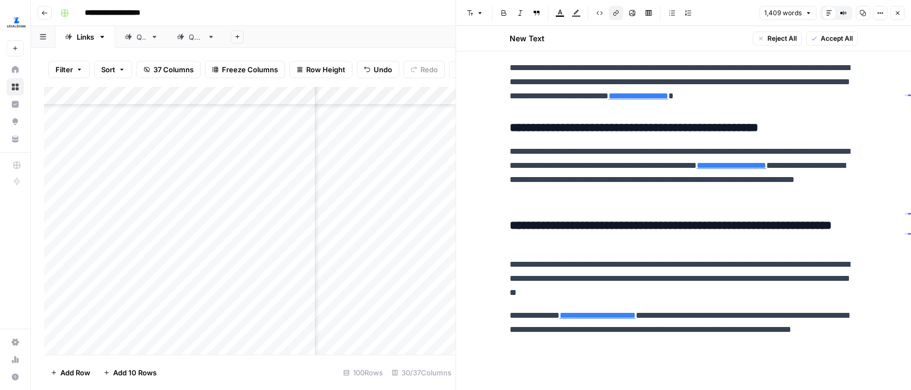
click at [900, 13] on icon "button" at bounding box center [897, 13] width 7 height 7
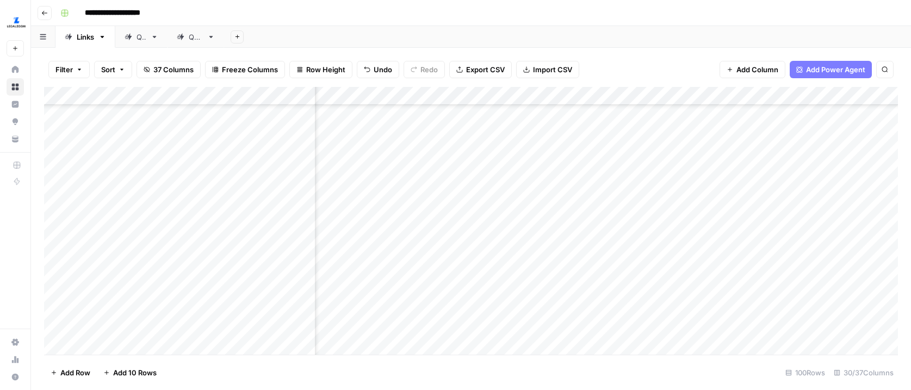
click at [585, 155] on div "Add Column" at bounding box center [471, 221] width 854 height 268
type textarea "****"
click at [544, 181] on div "Add Column" at bounding box center [471, 221] width 854 height 268
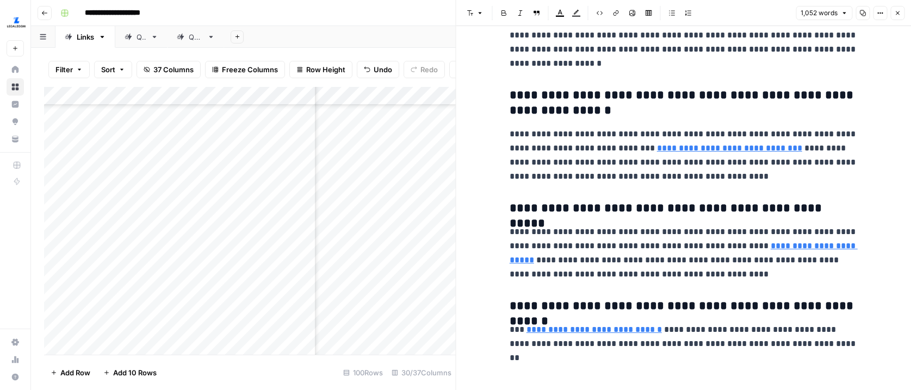
scroll to position [1870, 0]
click at [895, 15] on icon "button" at bounding box center [897, 13] width 7 height 7
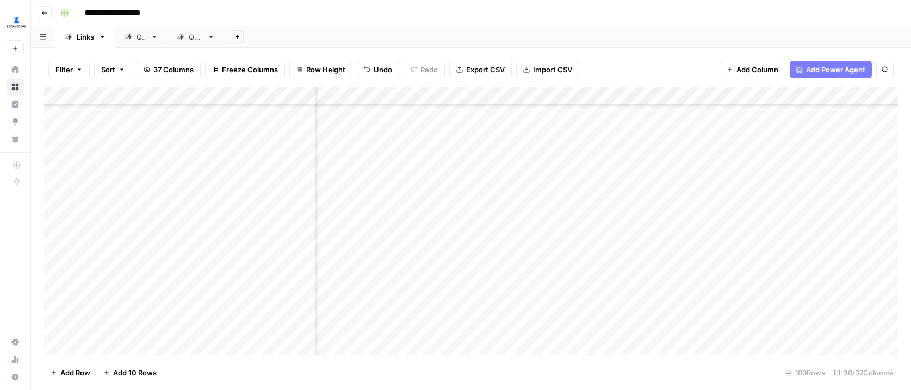
click at [627, 184] on div "Add Column" at bounding box center [471, 221] width 854 height 268
type textarea "****"
click at [604, 218] on div "Add Column" at bounding box center [471, 221] width 854 height 268
click at [535, 209] on div "Add Column" at bounding box center [471, 221] width 854 height 268
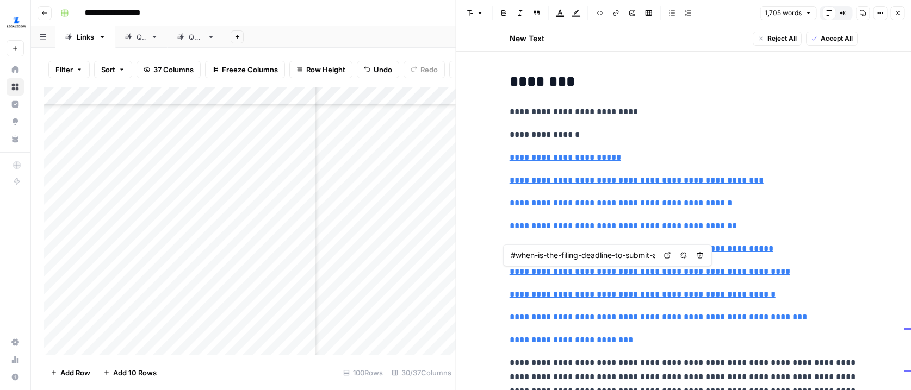
type input "#how-much-does-it-cost-to-file-an-annual-report-in-[US_STATE]"
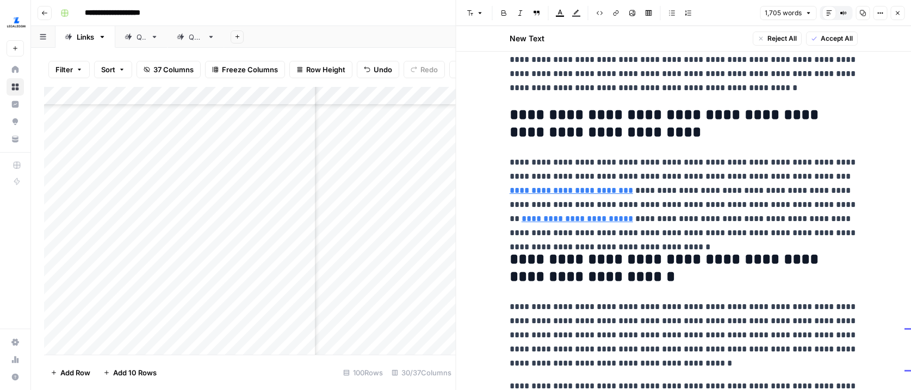
scroll to position [2141, 0]
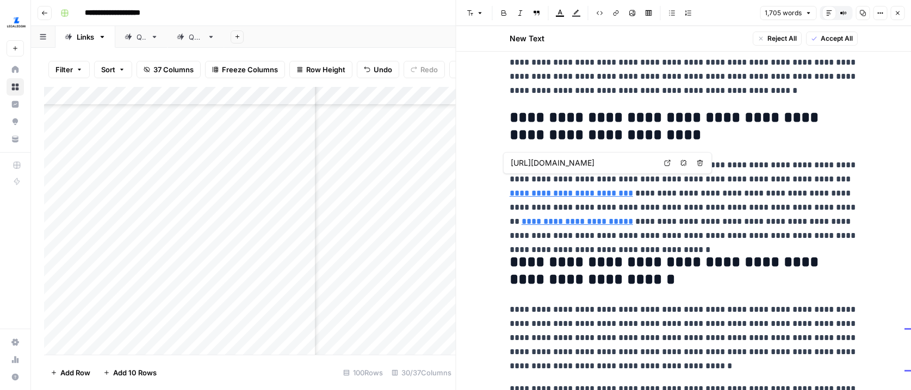
type input "[URL][DOMAIN_NAME]"
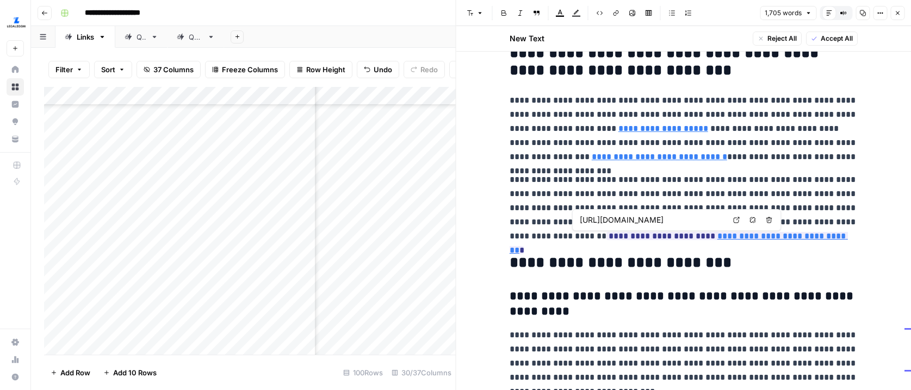
scroll to position [0, 113]
click at [729, 180] on p "**********" at bounding box center [684, 208] width 348 height 71
click at [792, 182] on p "**********" at bounding box center [684, 208] width 348 height 71
click at [693, 192] on p "**********" at bounding box center [684, 208] width 348 height 71
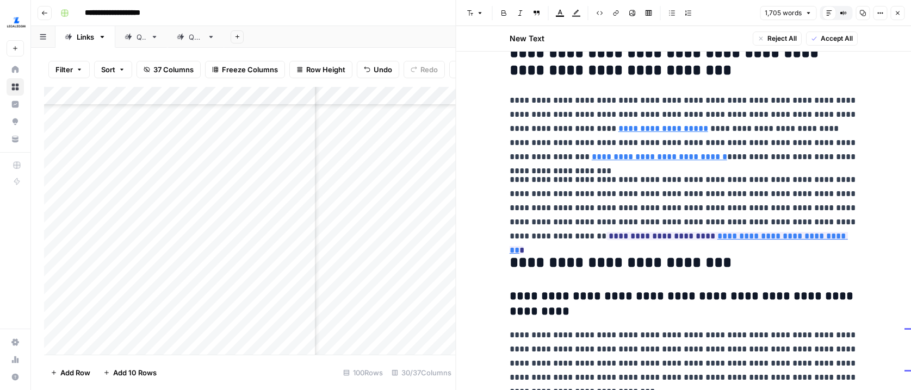
scroll to position [2532, 0]
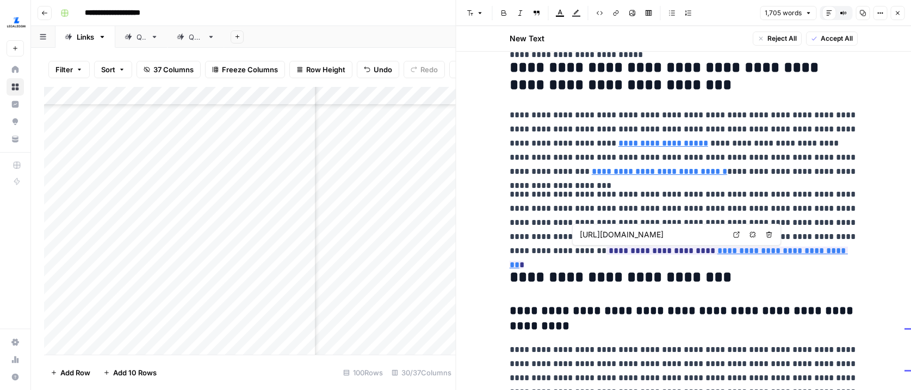
click at [735, 234] on icon at bounding box center [736, 235] width 7 height 7
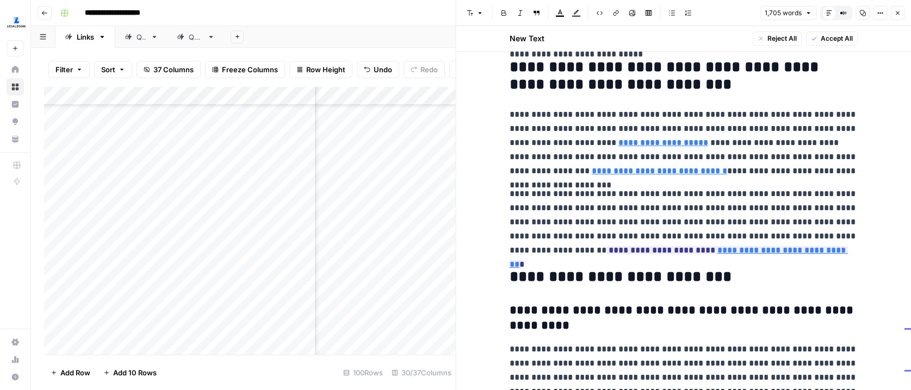
scroll to position [2538, 0]
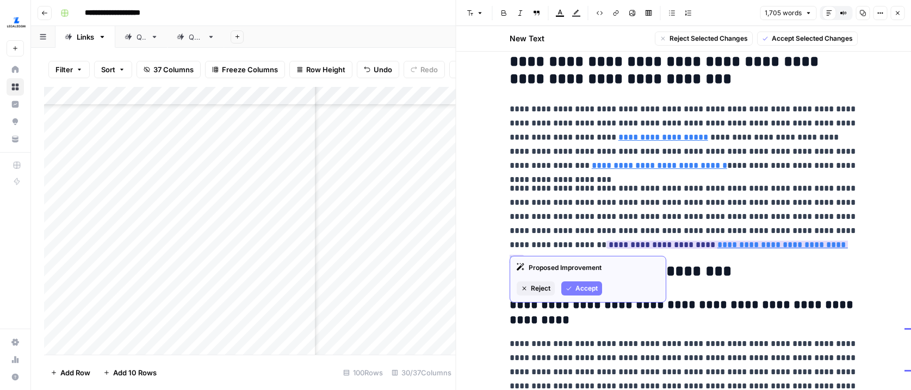
drag, startPoint x: 709, startPoint y: 247, endPoint x: 826, endPoint y: 233, distance: 117.8
click at [826, 233] on p "**********" at bounding box center [684, 217] width 348 height 71
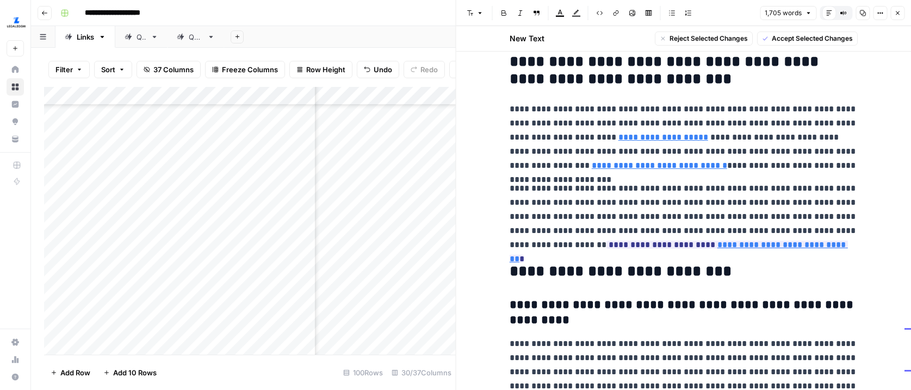
copy ins "**********"
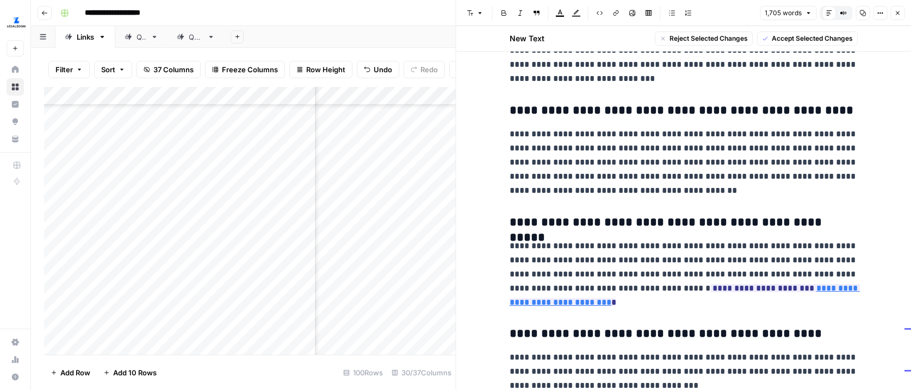
scroll to position [2902, 0]
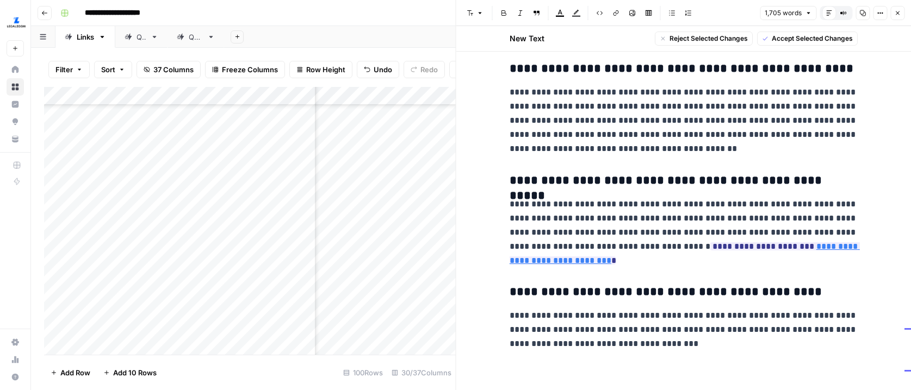
click at [893, 14] on button "Close" at bounding box center [897, 13] width 14 height 14
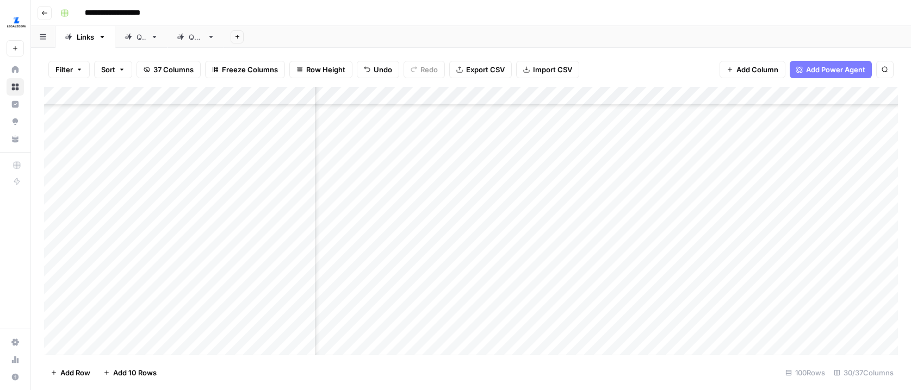
click at [586, 208] on div "Add Column" at bounding box center [471, 221] width 854 height 268
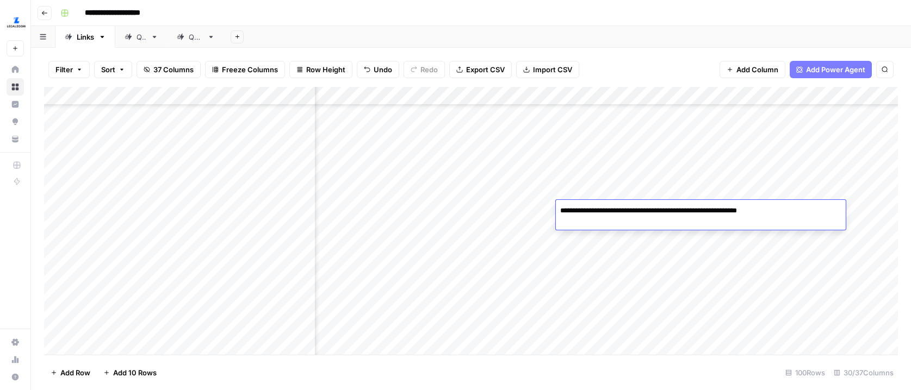
type textarea "**********"
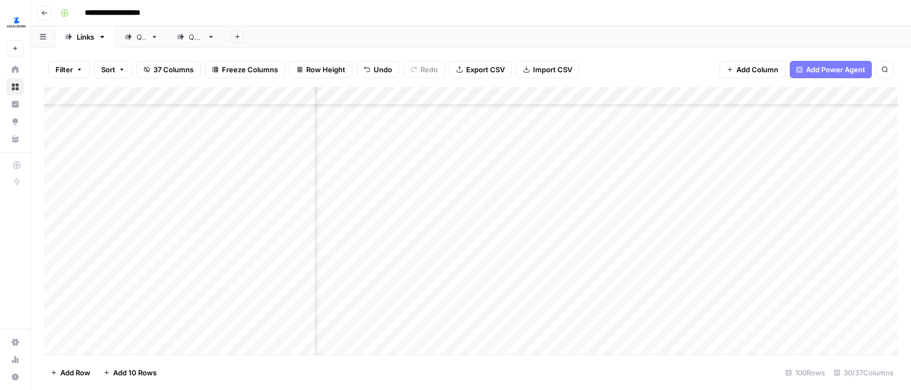
click at [532, 208] on div "Add Column" at bounding box center [471, 221] width 854 height 268
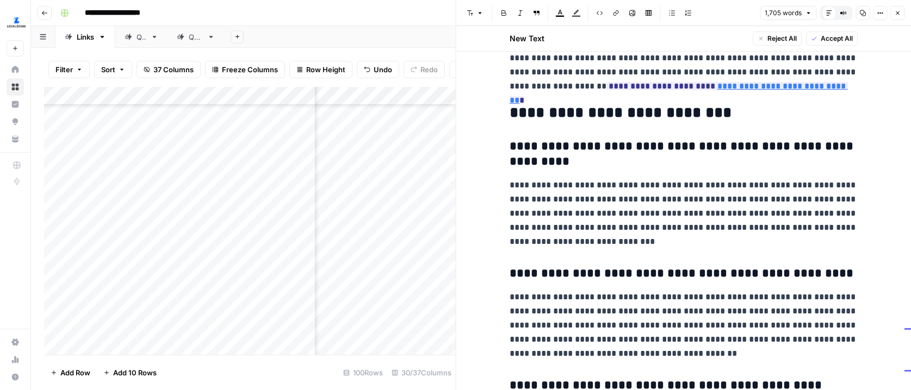
scroll to position [2902, 0]
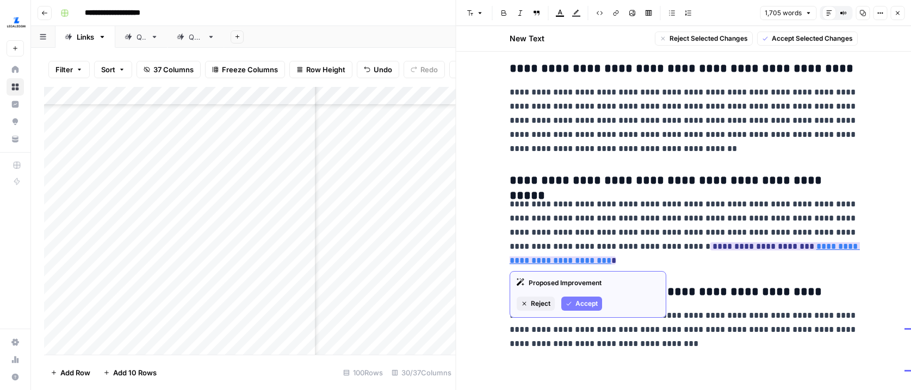
copy ins "**********"
drag, startPoint x: 671, startPoint y: 250, endPoint x: 644, endPoint y: 247, distance: 27.3
click at [644, 246] on p "**********" at bounding box center [684, 232] width 348 height 71
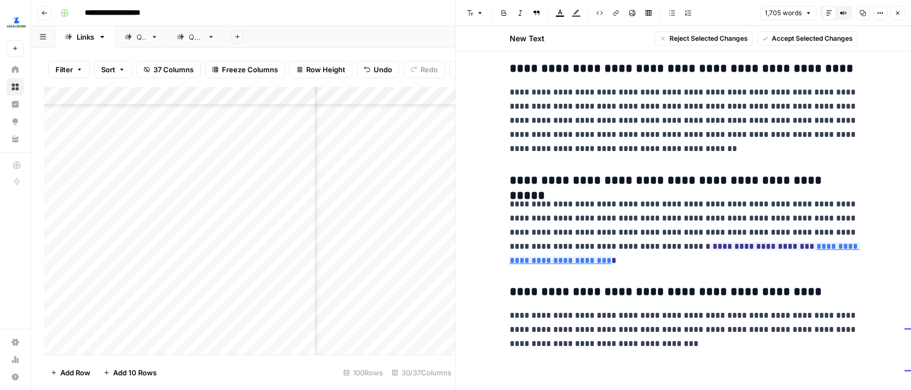
click at [898, 12] on icon "button" at bounding box center [898, 13] width 4 height 4
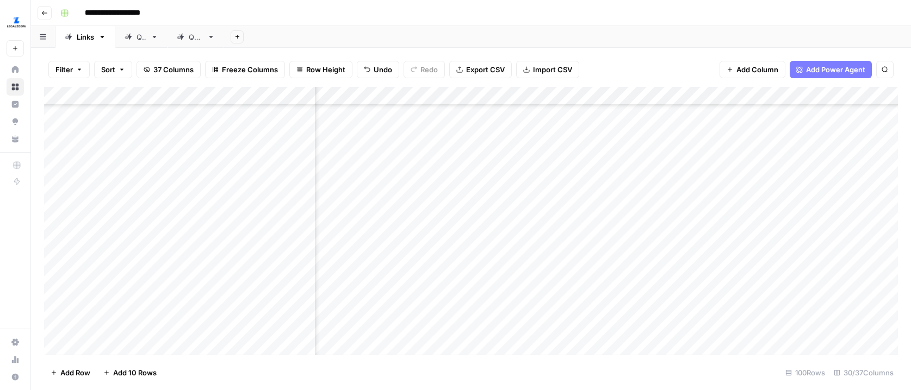
click at [772, 206] on div "Add Column" at bounding box center [471, 221] width 854 height 268
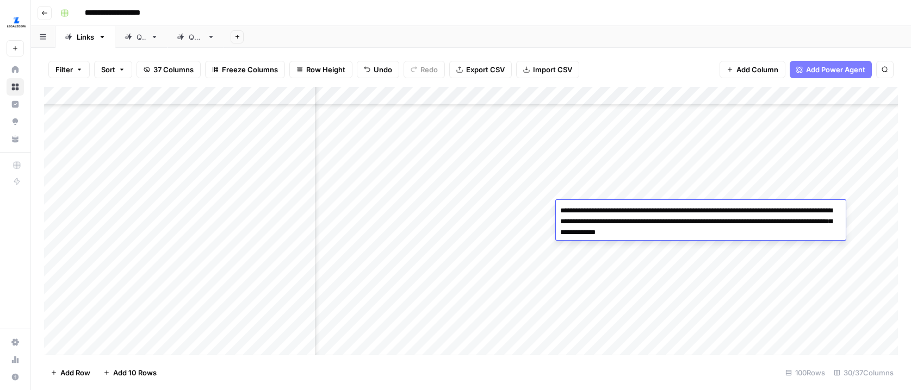
type textarea "**********"
click at [712, 264] on div "Add Column" at bounding box center [471, 221] width 854 height 268
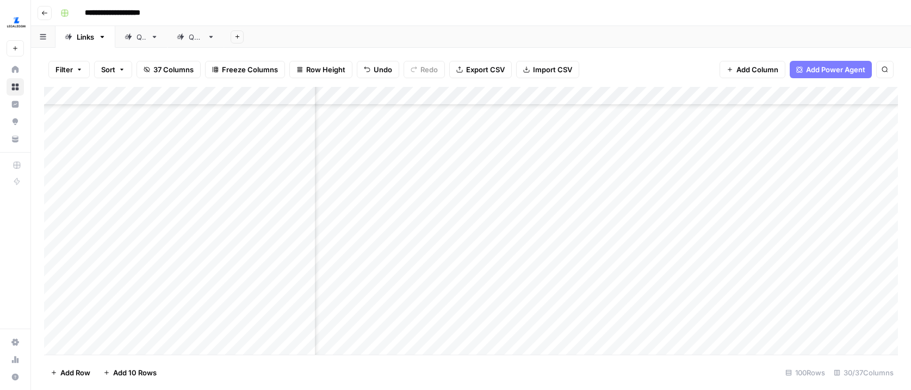
click at [767, 224] on div "Add Column" at bounding box center [471, 221] width 854 height 268
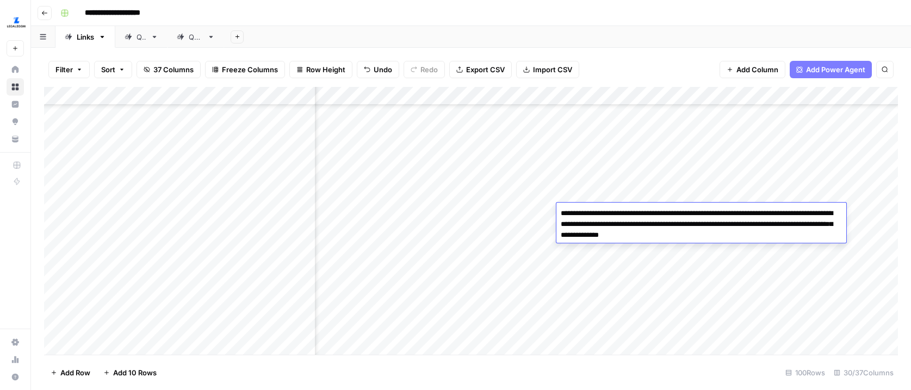
click at [698, 235] on textarea "**********" at bounding box center [701, 224] width 290 height 37
type textarea "**********"
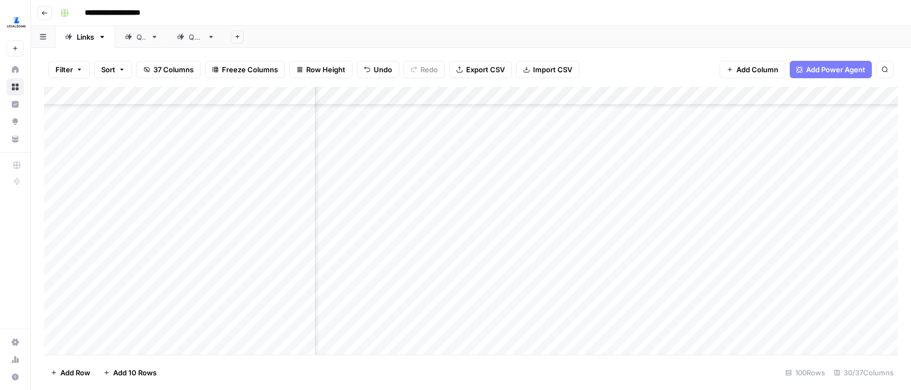
click at [730, 221] on div "Add Column" at bounding box center [471, 221] width 854 height 268
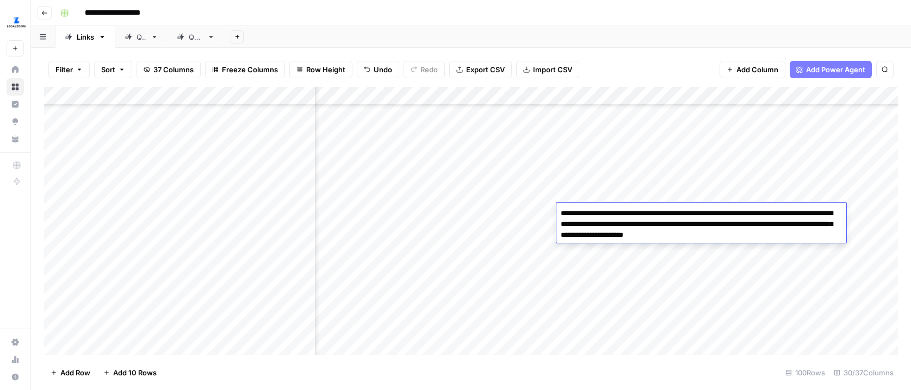
type textarea "**********"
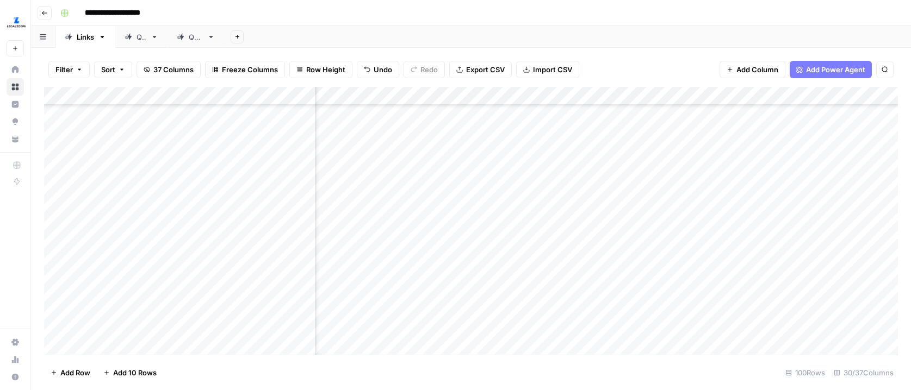
click at [673, 249] on div "Add Column" at bounding box center [471, 221] width 854 height 268
click at [532, 242] on div "Add Column" at bounding box center [471, 221] width 854 height 268
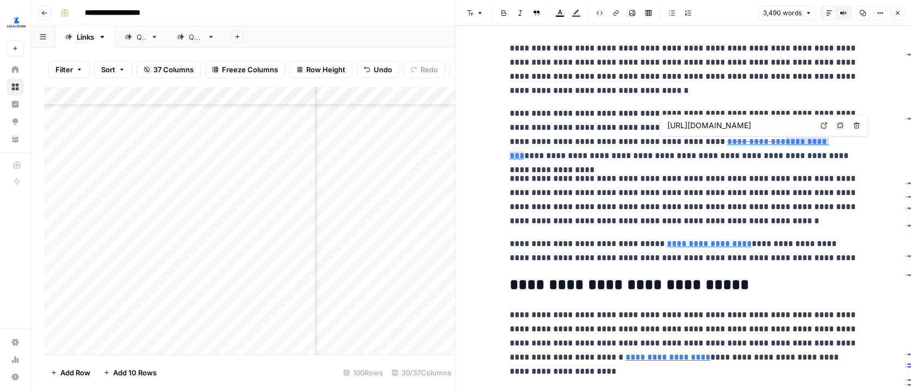
scroll to position [0, 97]
type input "[URL][DOMAIN_NAME]"
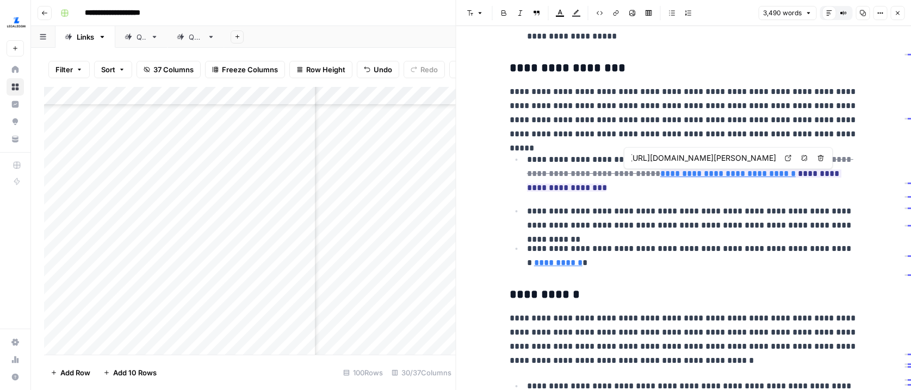
scroll to position [0, 321]
click at [666, 213] on p "**********" at bounding box center [692, 218] width 331 height 28
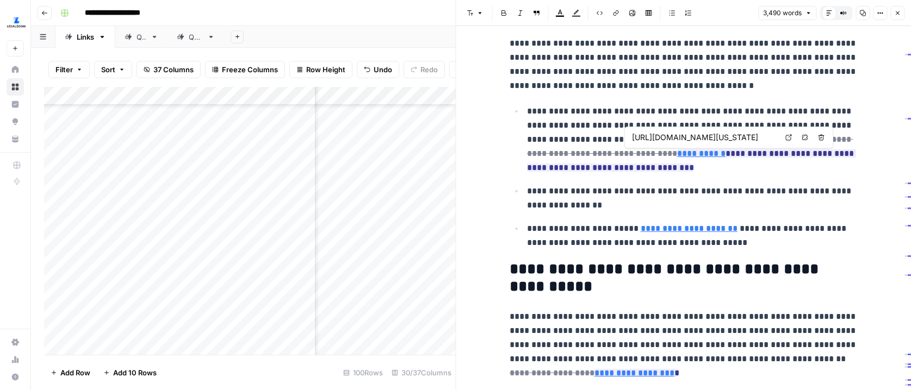
scroll to position [0, 99]
click at [713, 196] on p "**********" at bounding box center [692, 198] width 331 height 28
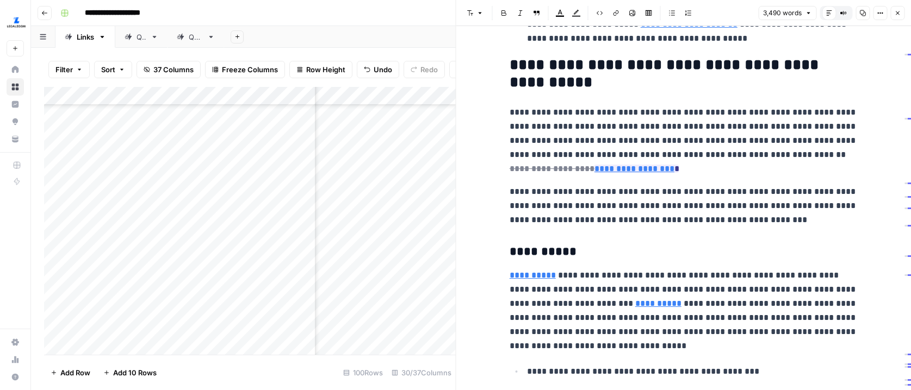
scroll to position [3353, 0]
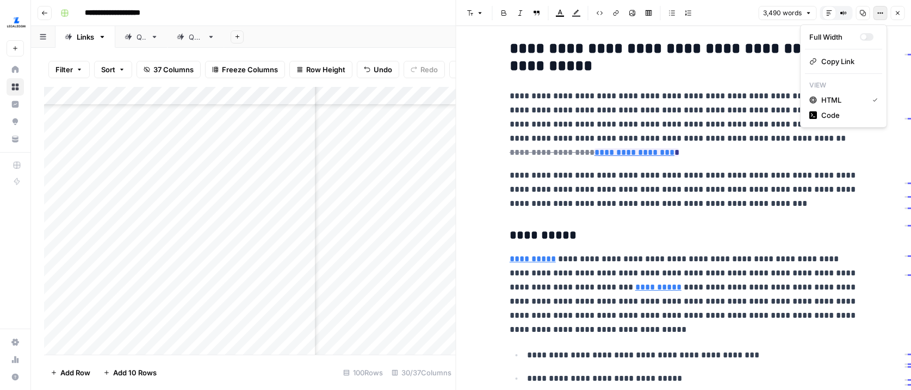
click at [877, 13] on icon "button" at bounding box center [880, 13] width 7 height 7
click at [839, 36] on div "Full Width" at bounding box center [834, 37] width 51 height 11
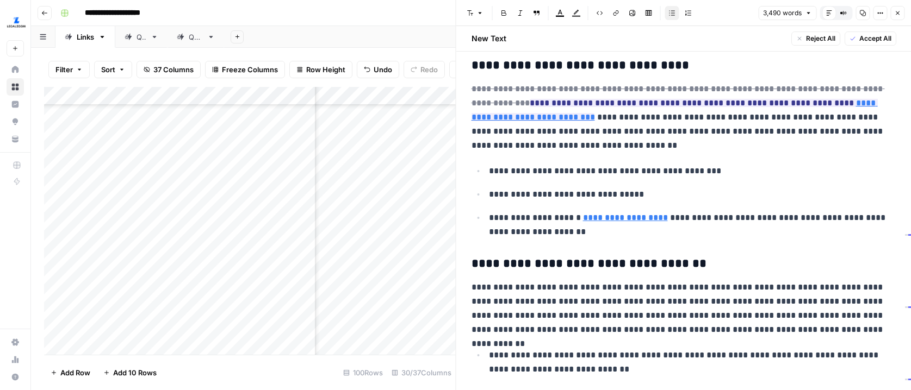
scroll to position [3330, 0]
click at [875, 9] on button "Options" at bounding box center [880, 13] width 14 height 14
click at [849, 36] on div "Full Width" at bounding box center [834, 37] width 51 height 11
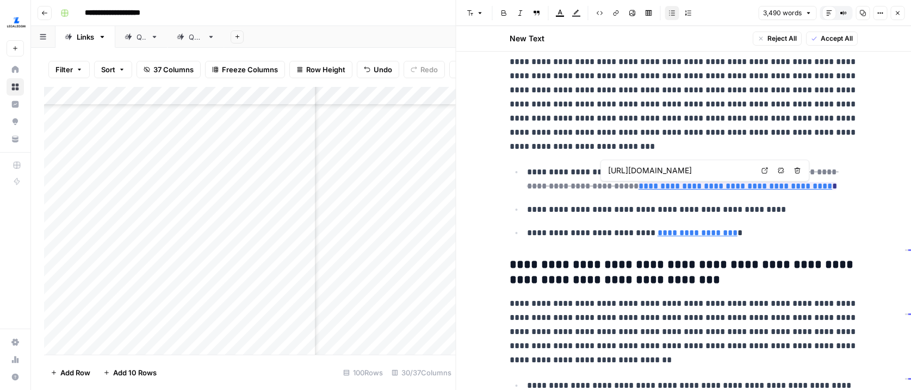
scroll to position [0, 228]
type input "[URL][DOMAIN_NAME]"
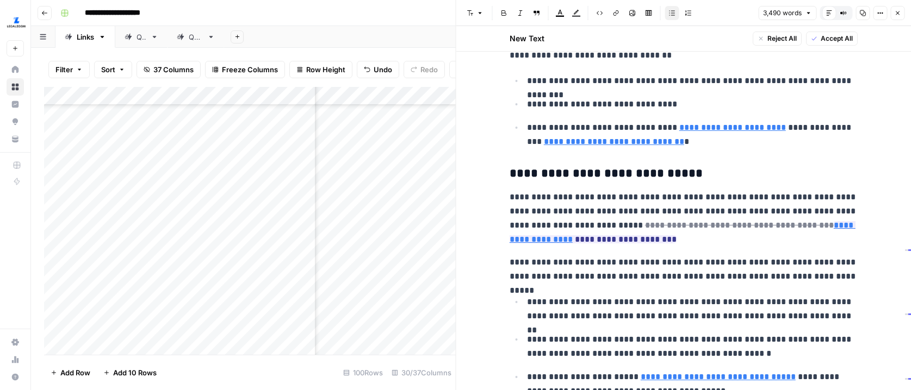
scroll to position [4560, 0]
drag, startPoint x: 878, startPoint y: 14, endPoint x: 871, endPoint y: 16, distance: 7.4
click at [878, 14] on icon "button" at bounding box center [880, 13] width 7 height 7
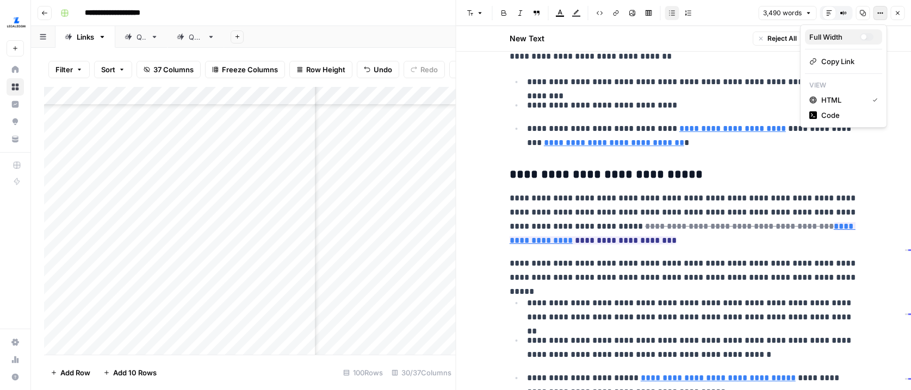
click at [843, 34] on div "Full Width" at bounding box center [834, 37] width 51 height 11
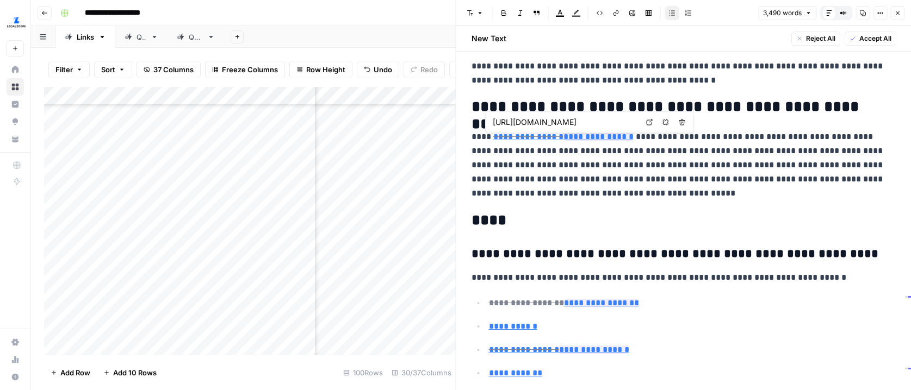
scroll to position [0, 178]
type input "[URL][DOMAIN_NAME]"
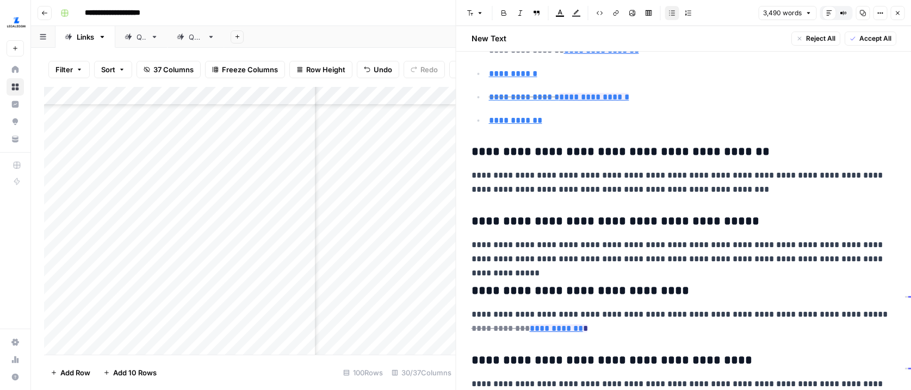
scroll to position [5632, 0]
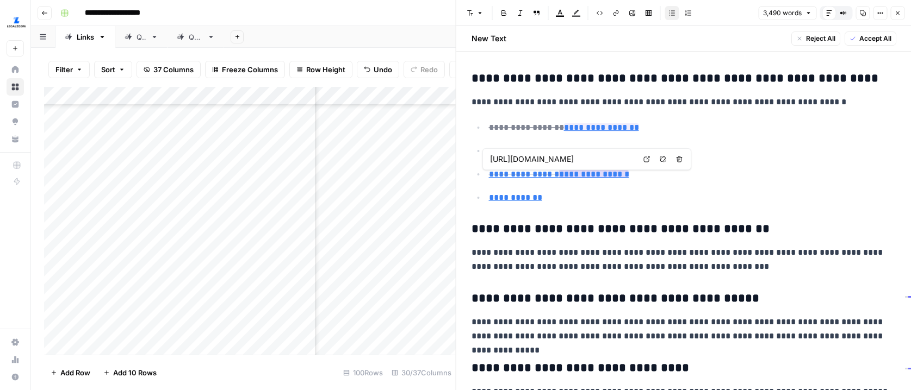
type input "[URL][DOMAIN_NAME]"
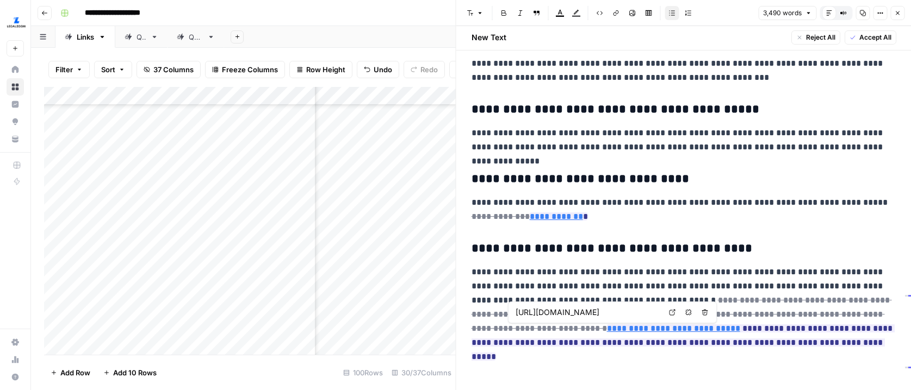
scroll to position [0, 59]
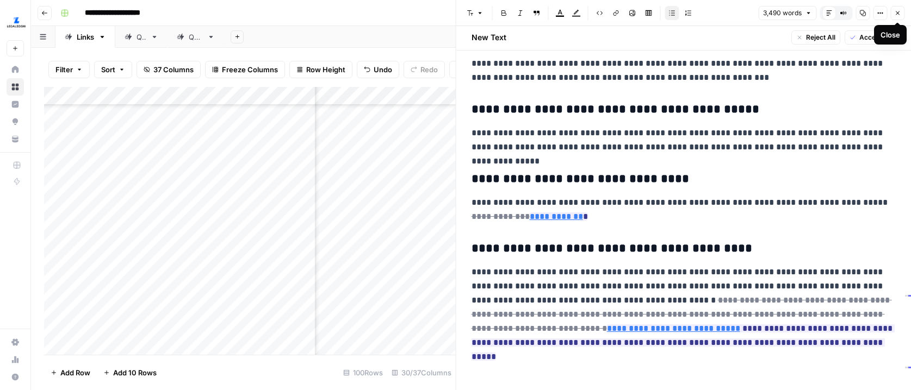
click at [896, 14] on icon "button" at bounding box center [897, 13] width 7 height 7
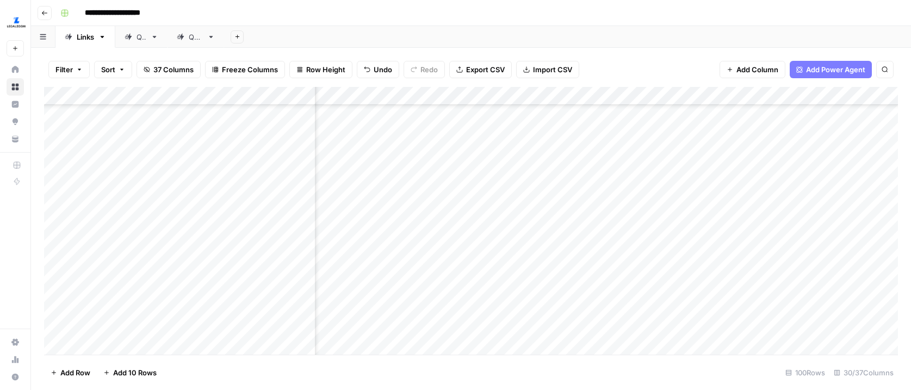
click at [629, 241] on div "Add Column" at bounding box center [471, 221] width 854 height 268
type textarea "****"
click at [647, 284] on div "Add Column" at bounding box center [471, 221] width 854 height 268
click at [612, 279] on div "Add Column" at bounding box center [471, 221] width 854 height 268
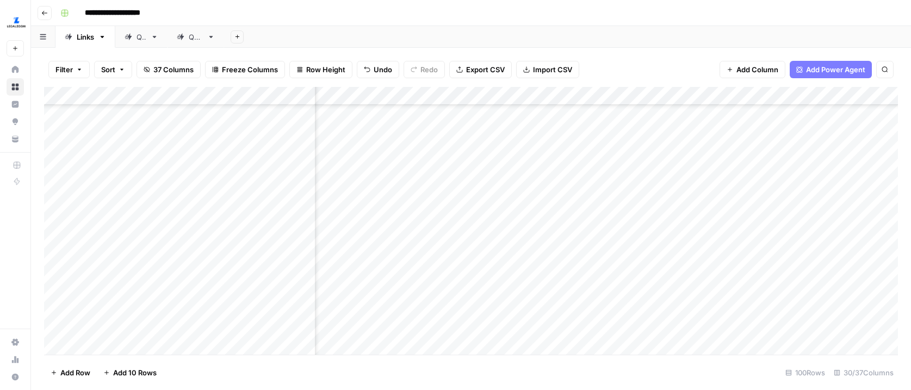
click at [612, 279] on div "Add Column" at bounding box center [471, 221] width 854 height 268
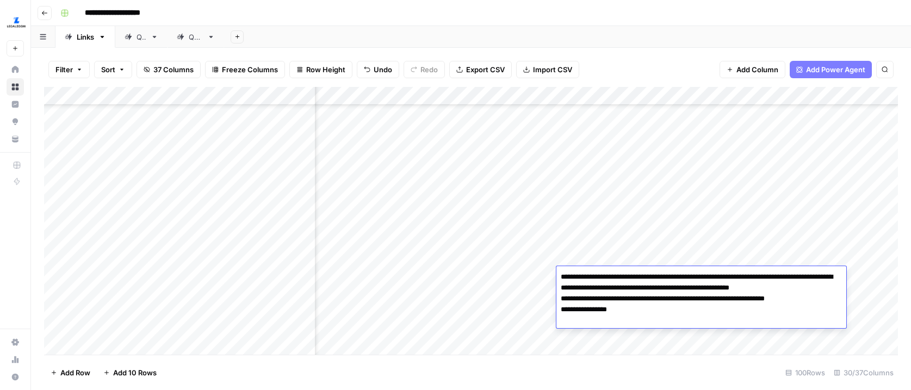
click at [533, 275] on div "Add Column" at bounding box center [471, 221] width 854 height 268
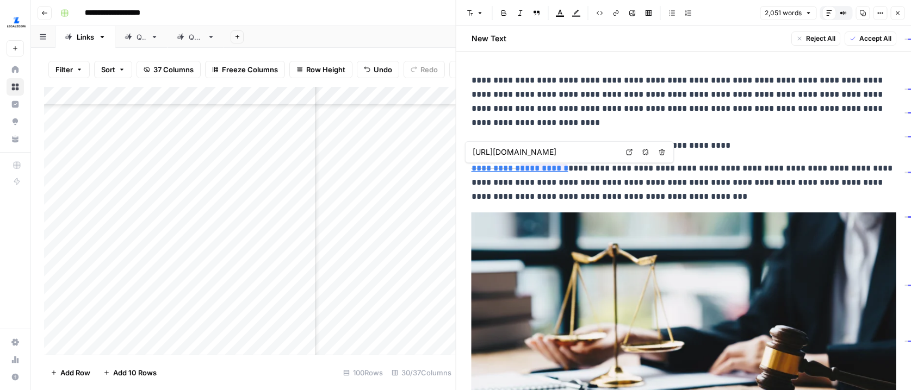
scroll to position [0, 60]
type input "[URL][DOMAIN_NAME]"
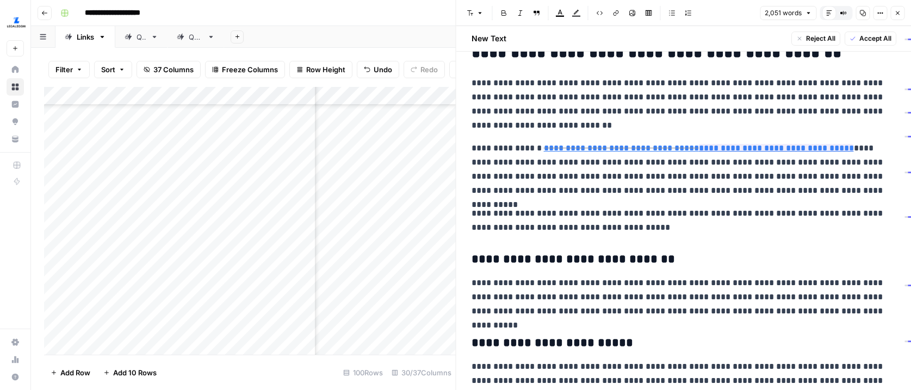
scroll to position [1560, 0]
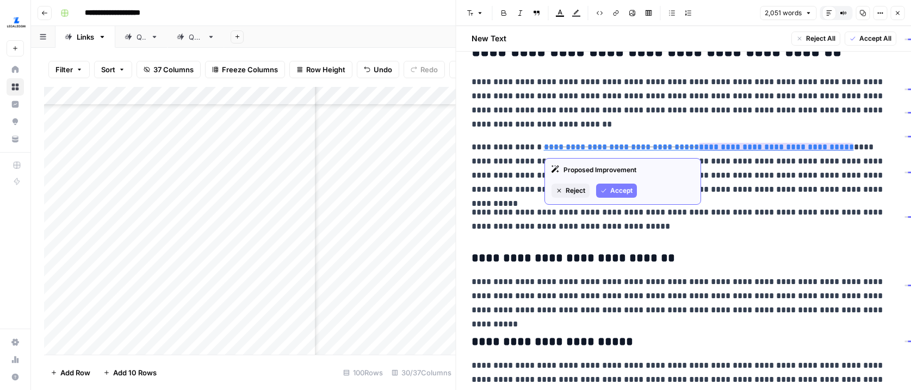
click at [742, 146] on link "**********" at bounding box center [776, 147] width 155 height 8
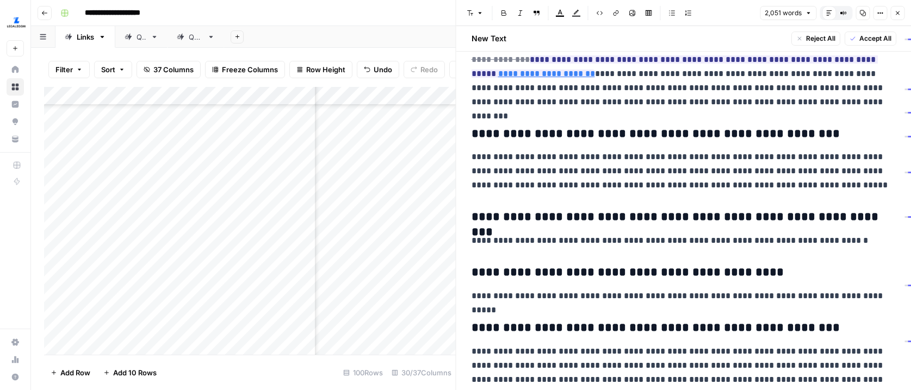
scroll to position [2735, 0]
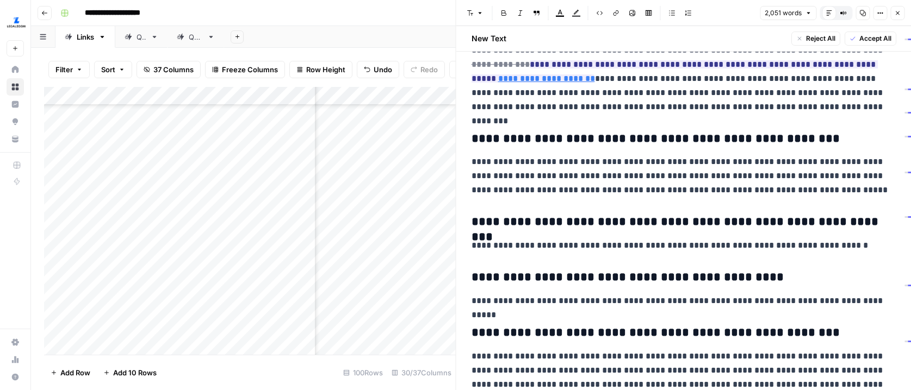
click at [898, 14] on icon "button" at bounding box center [897, 13] width 7 height 7
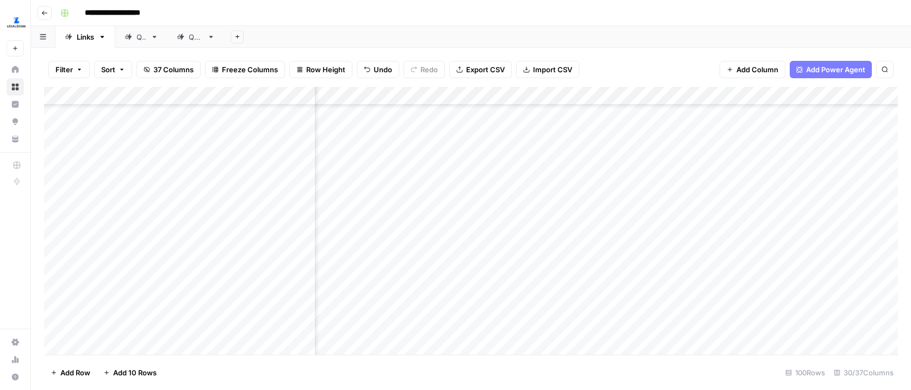
click at [595, 277] on div "Add Column" at bounding box center [471, 221] width 854 height 268
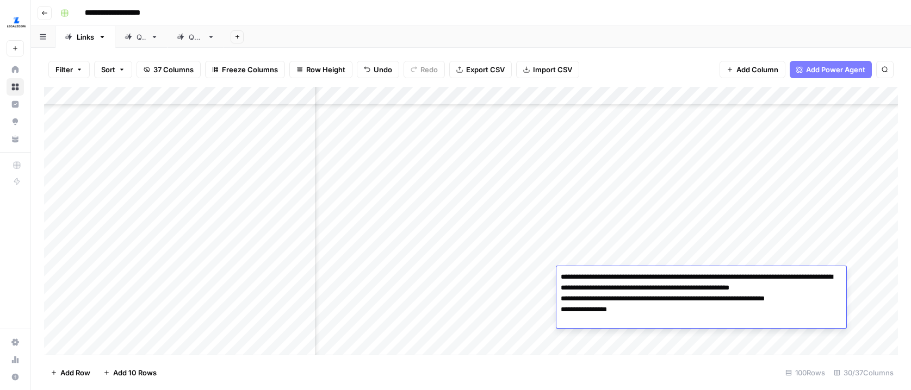
click at [533, 272] on div "Add Column" at bounding box center [471, 221] width 854 height 268
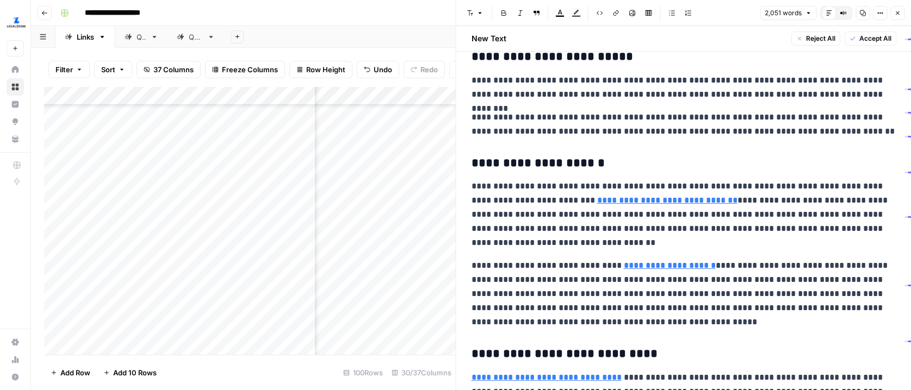
scroll to position [1839, 0]
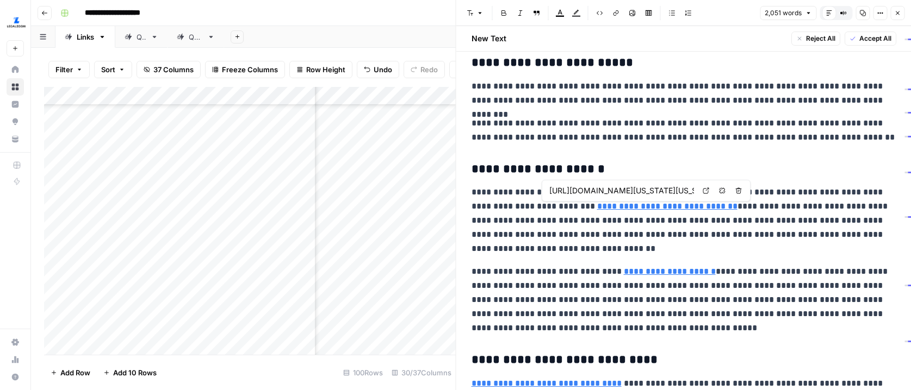
type input "[URL][DOMAIN_NAME][US_STATE][US_STATE]"
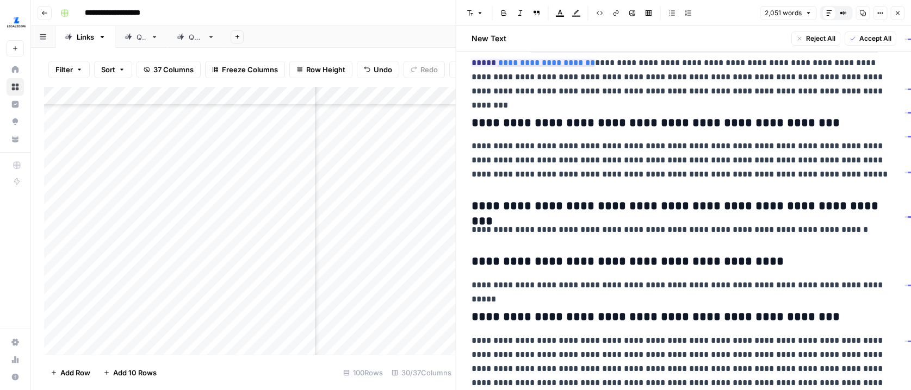
scroll to position [2791, 0]
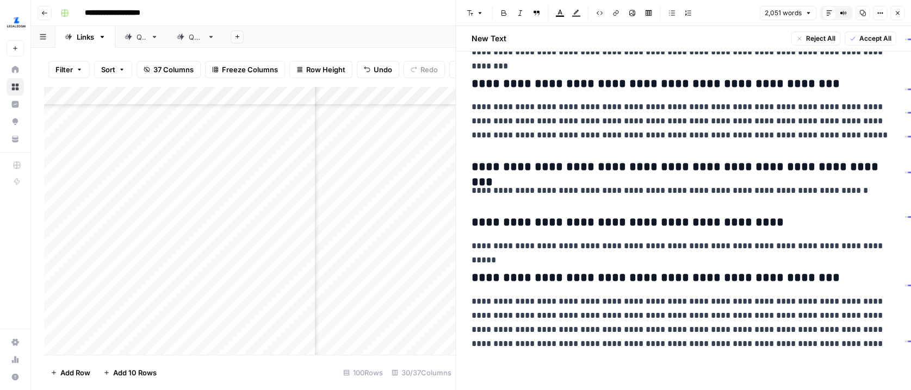
click at [897, 14] on icon "button" at bounding box center [897, 13] width 7 height 7
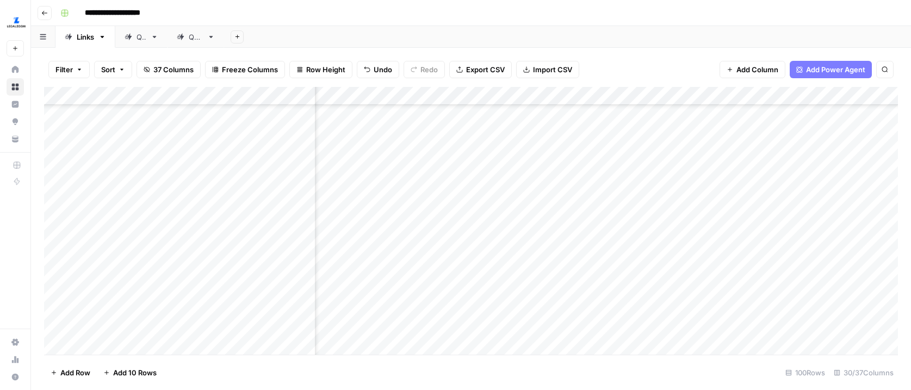
click at [581, 274] on div "Add Column" at bounding box center [471, 221] width 854 height 268
type textarea "****"
click at [614, 295] on div "Good ****" at bounding box center [701, 281] width 290 height 30
click at [581, 140] on div "Add Column" at bounding box center [471, 221] width 854 height 268
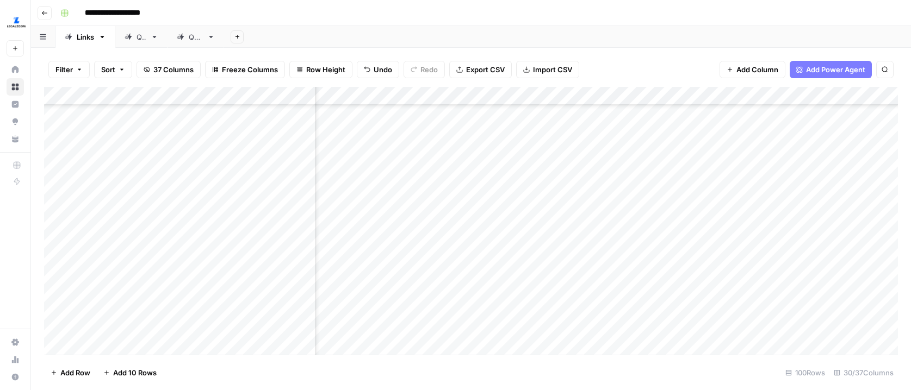
drag, startPoint x: 704, startPoint y: 265, endPoint x: 693, endPoint y: 257, distance: 13.6
click at [704, 265] on div "Add Column" at bounding box center [471, 221] width 854 height 268
click at [585, 144] on div "Add Column" at bounding box center [471, 221] width 854 height 268
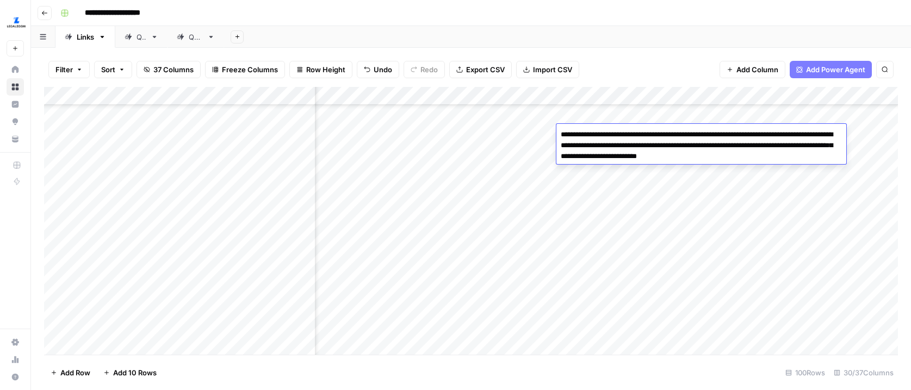
click at [652, 192] on div "Add Column" at bounding box center [471, 221] width 854 height 268
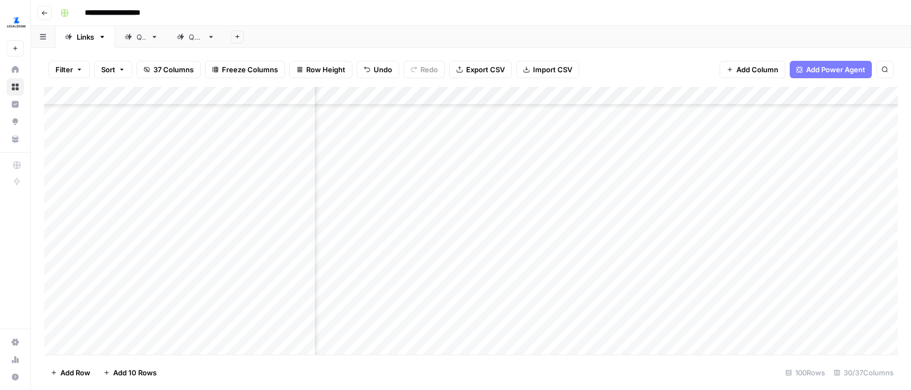
scroll to position [384, 2163]
click at [600, 192] on div "Add Column" at bounding box center [471, 221] width 854 height 268
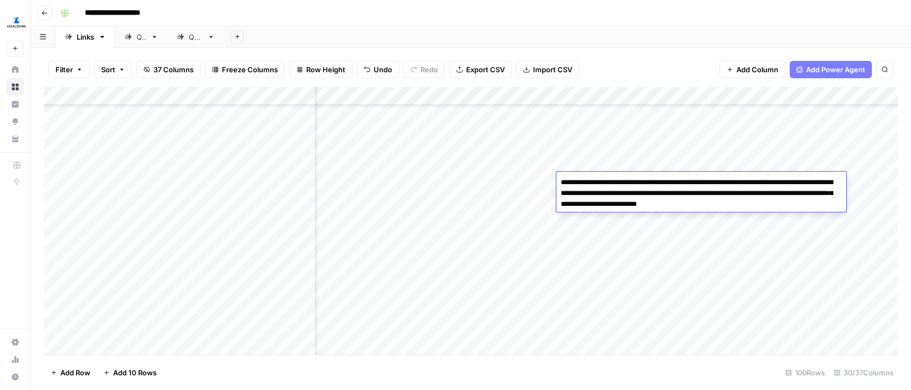
click at [531, 179] on div "Add Column" at bounding box center [471, 221] width 854 height 268
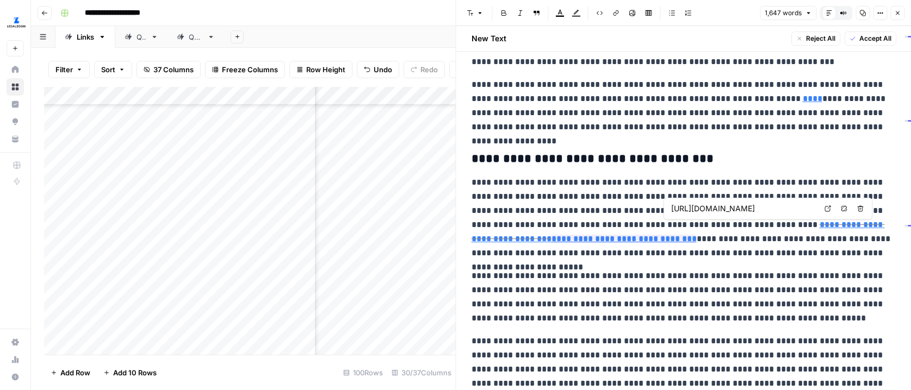
scroll to position [0, 71]
type input "[URL][DOMAIN_NAME]"
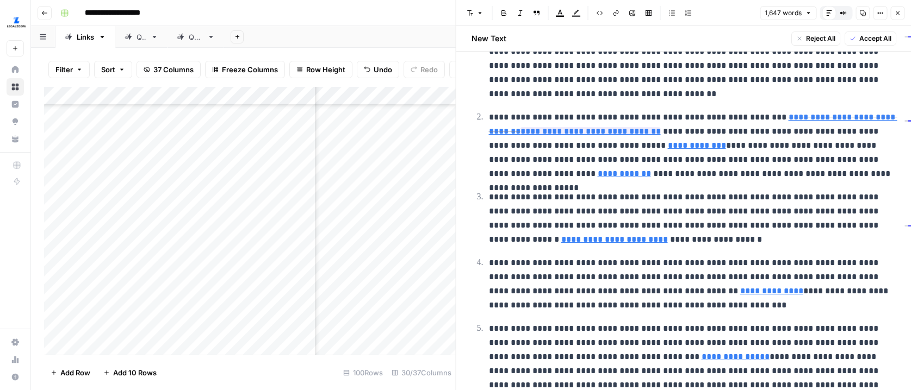
scroll to position [1647, 0]
click at [879, 13] on icon "button" at bounding box center [880, 13] width 7 height 7
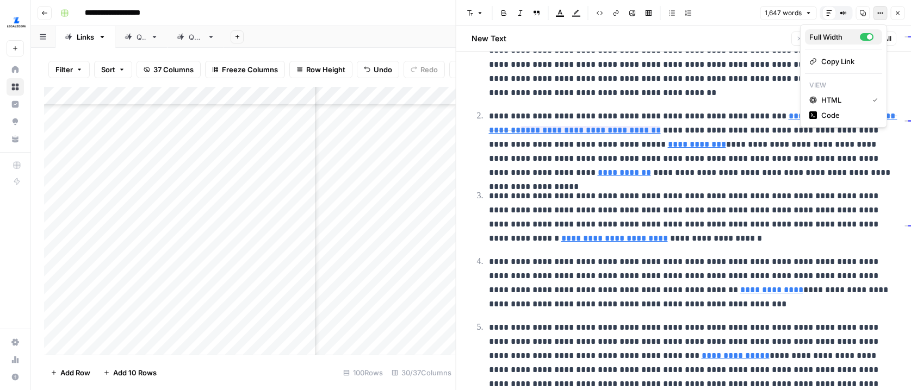
drag, startPoint x: 836, startPoint y: 35, endPoint x: 833, endPoint y: 40, distance: 5.9
click at [836, 35] on div "Full Width" at bounding box center [834, 37] width 51 height 11
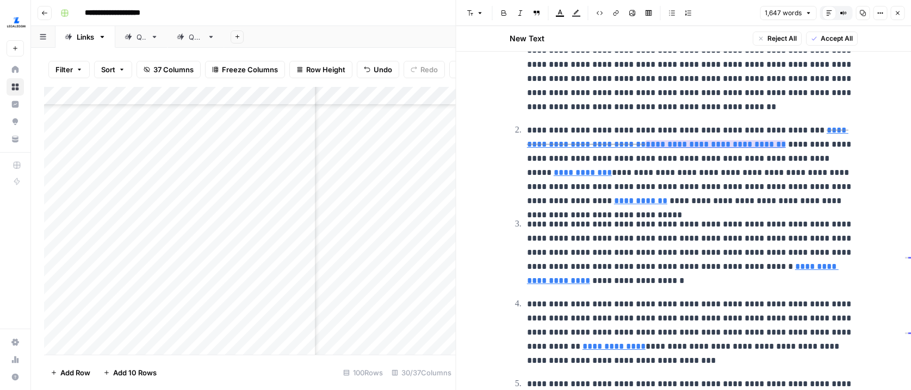
type input "[URL][DOMAIN_NAME]"
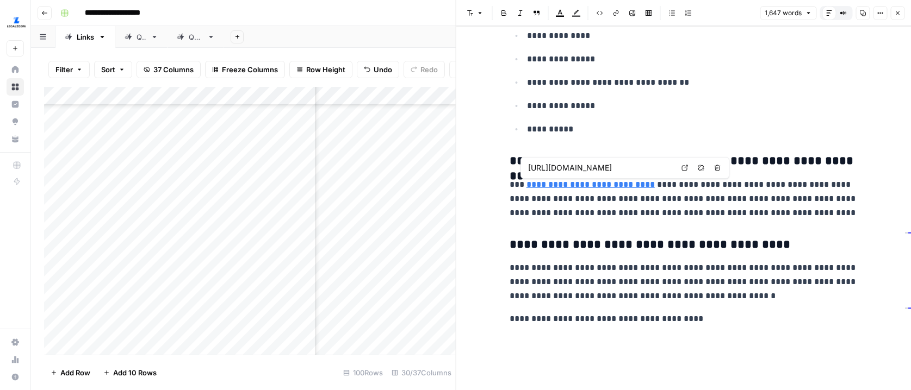
scroll to position [0, 101]
click at [887, 15] on div "1,647 words Default Editor Compare Old vs New Content Copy Options Close" at bounding box center [832, 13] width 145 height 14
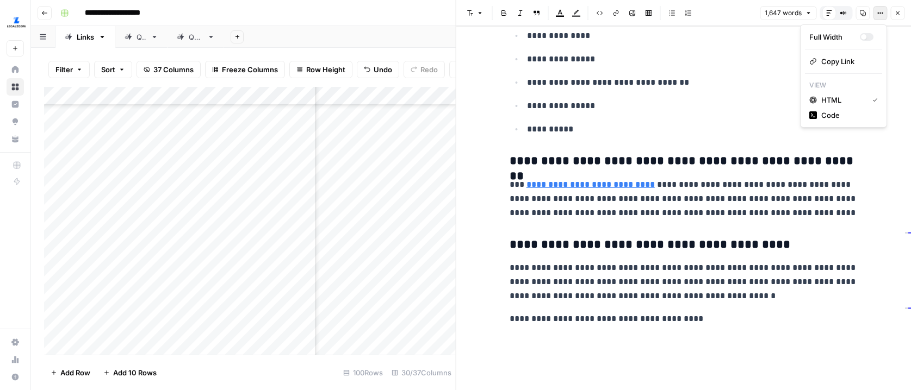
click at [898, 15] on icon "button" at bounding box center [897, 13] width 7 height 7
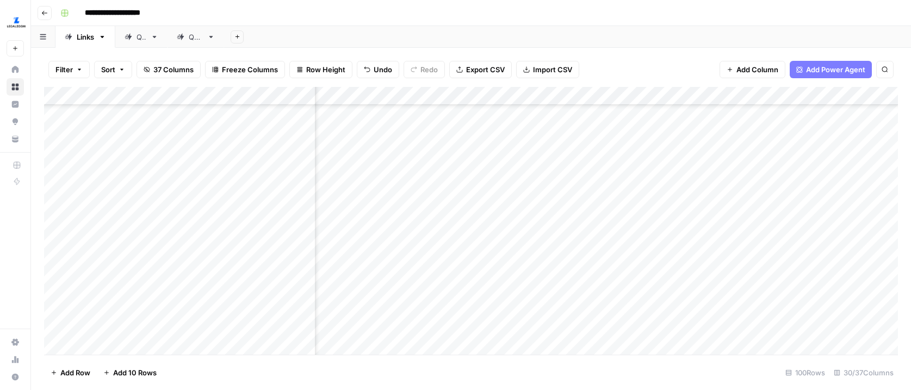
click at [705, 180] on div "Add Column" at bounding box center [471, 221] width 854 height 268
type textarea "****"
click at [709, 215] on div "Add Column" at bounding box center [471, 221] width 854 height 268
